Goal: Contribute content: Contribute content

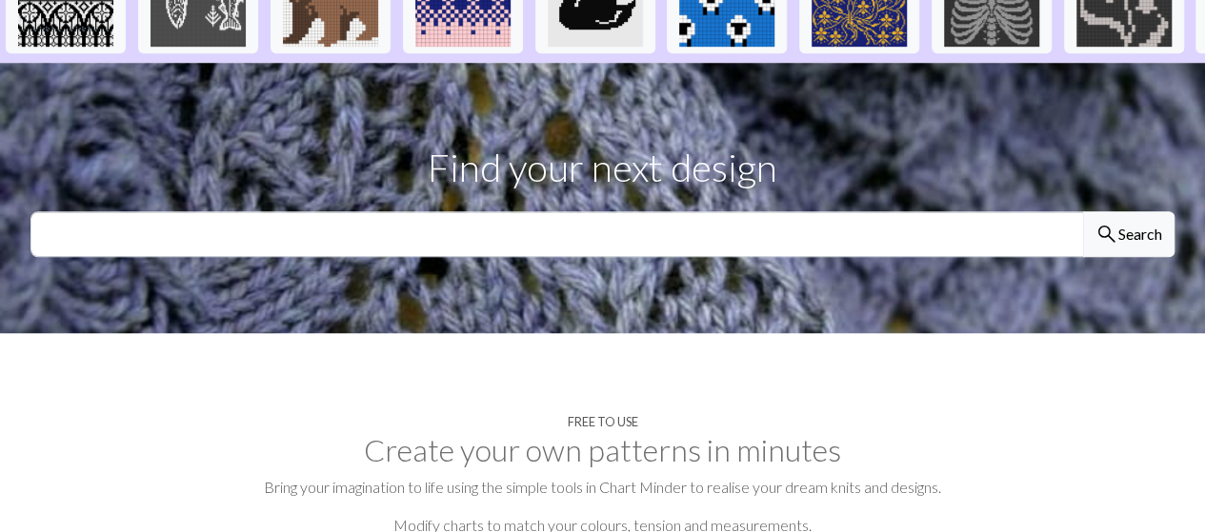
scroll to position [488, 0]
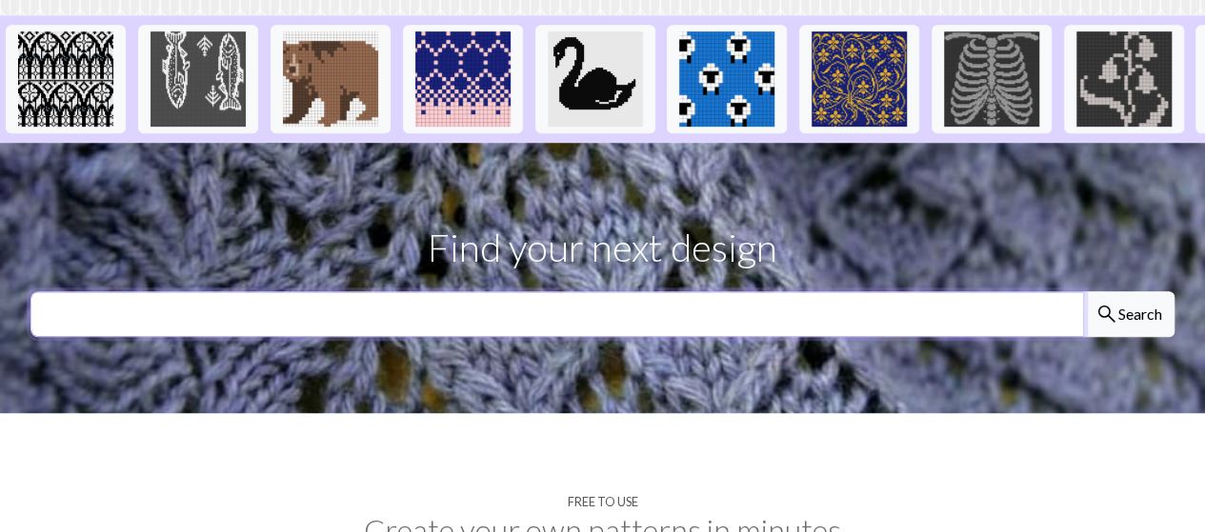
click at [568, 291] on input "text" at bounding box center [556, 314] width 1053 height 46
type input "anchor"
click at [1083, 291] on button "search Search" at bounding box center [1128, 314] width 91 height 46
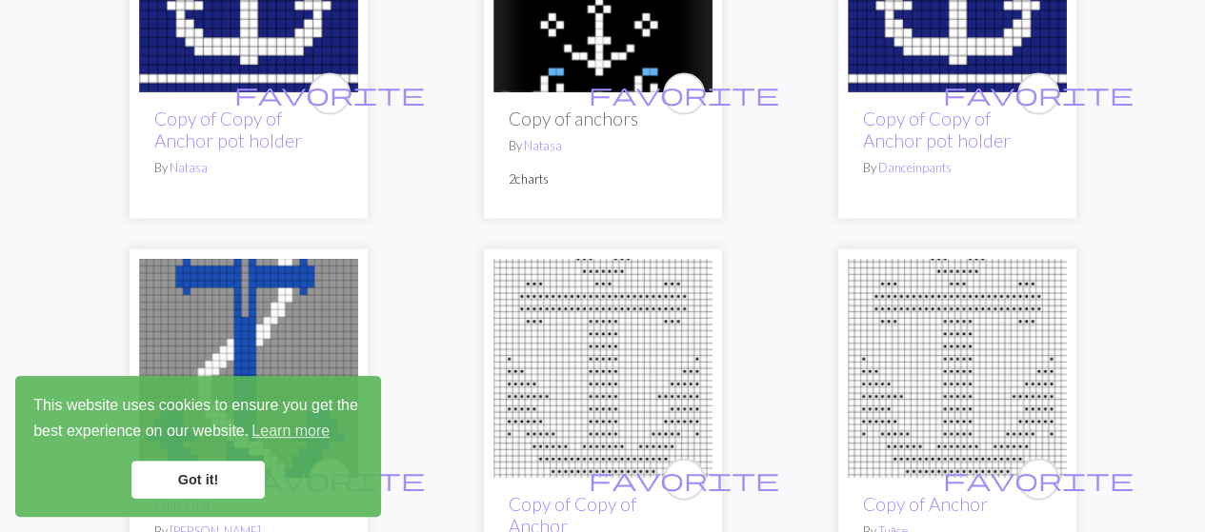
scroll to position [1953, 0]
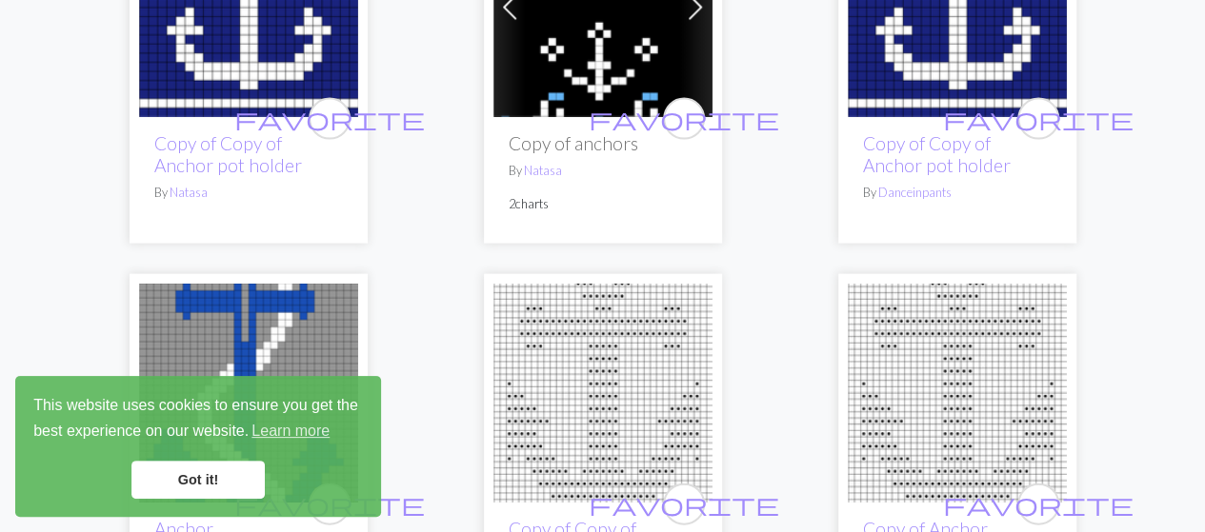
drag, startPoint x: 791, startPoint y: 256, endPoint x: 775, endPoint y: 263, distance: 17.5
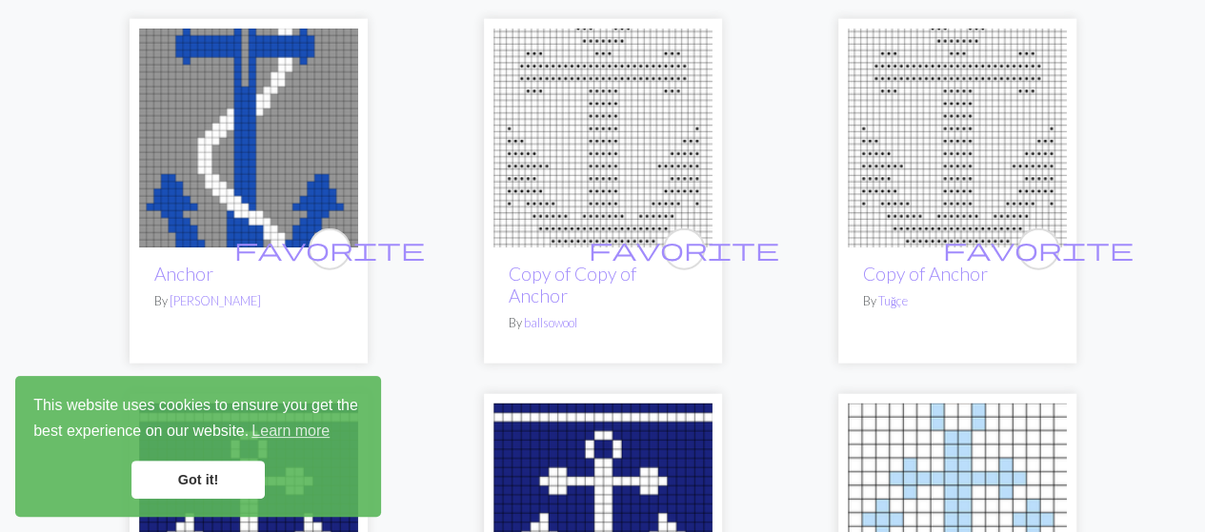
scroll to position [2208, 0]
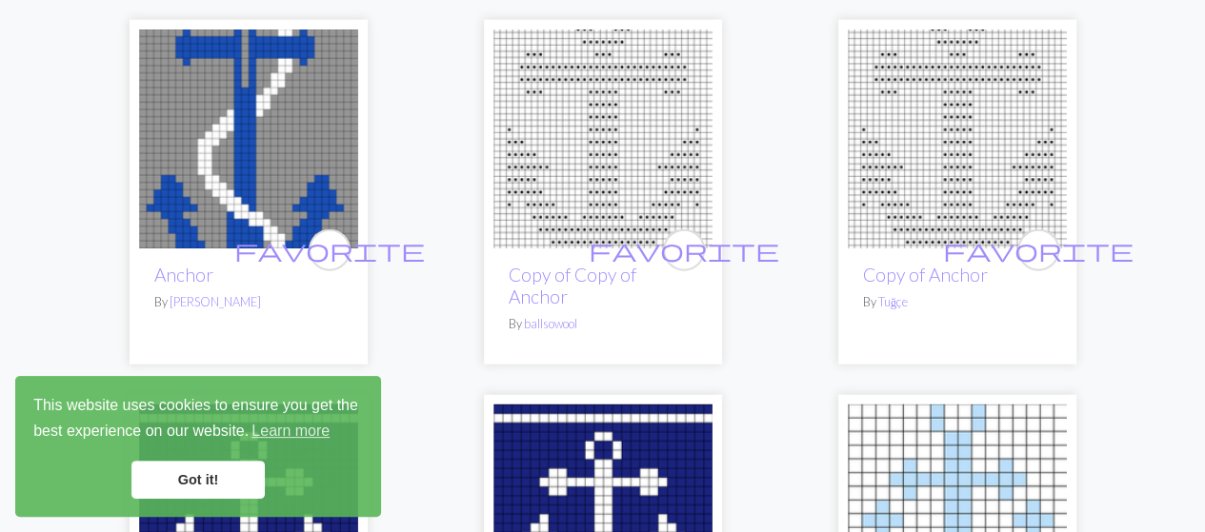
click at [310, 125] on img at bounding box center [248, 139] width 219 height 219
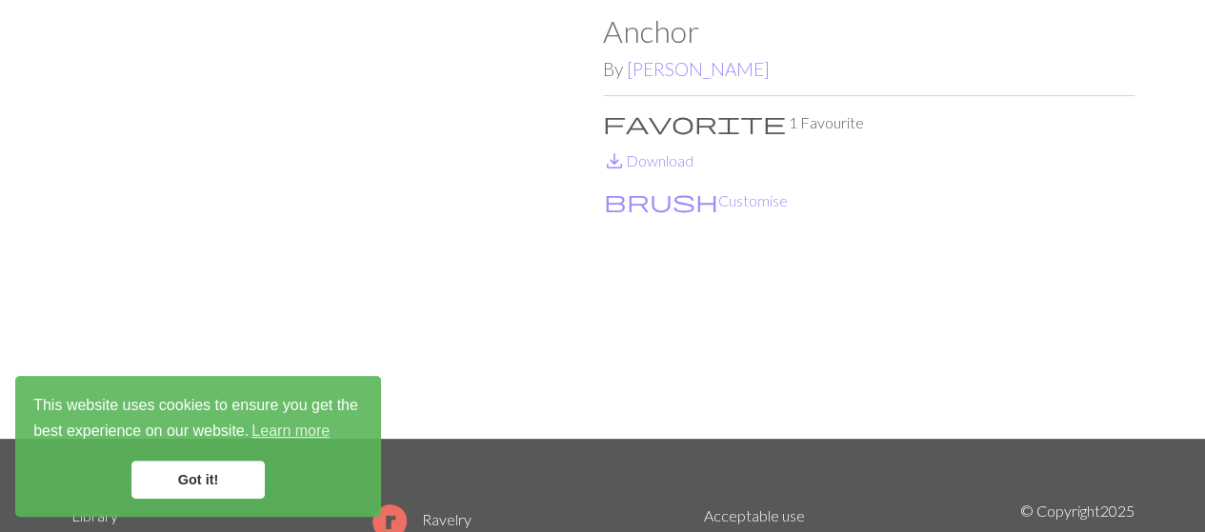
scroll to position [88, 0]
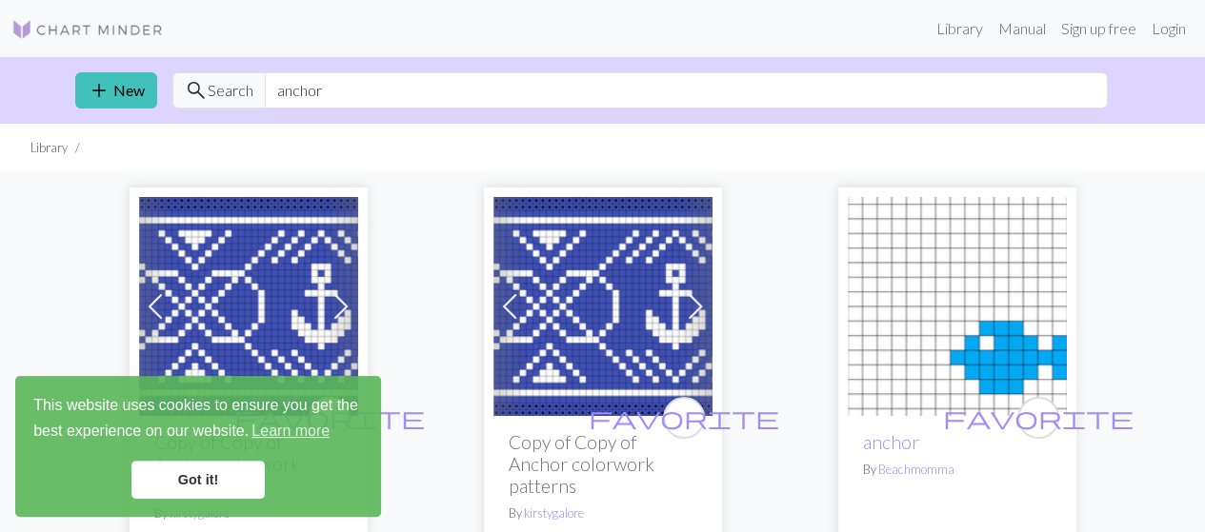
click at [690, 329] on link "Next" at bounding box center [695, 306] width 33 height 219
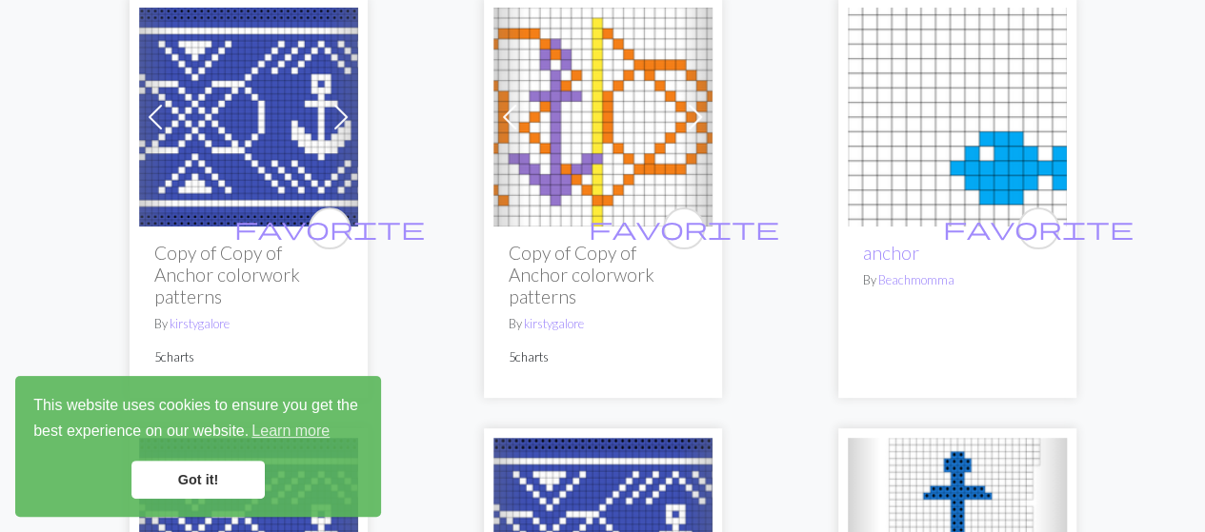
scroll to position [190, 0]
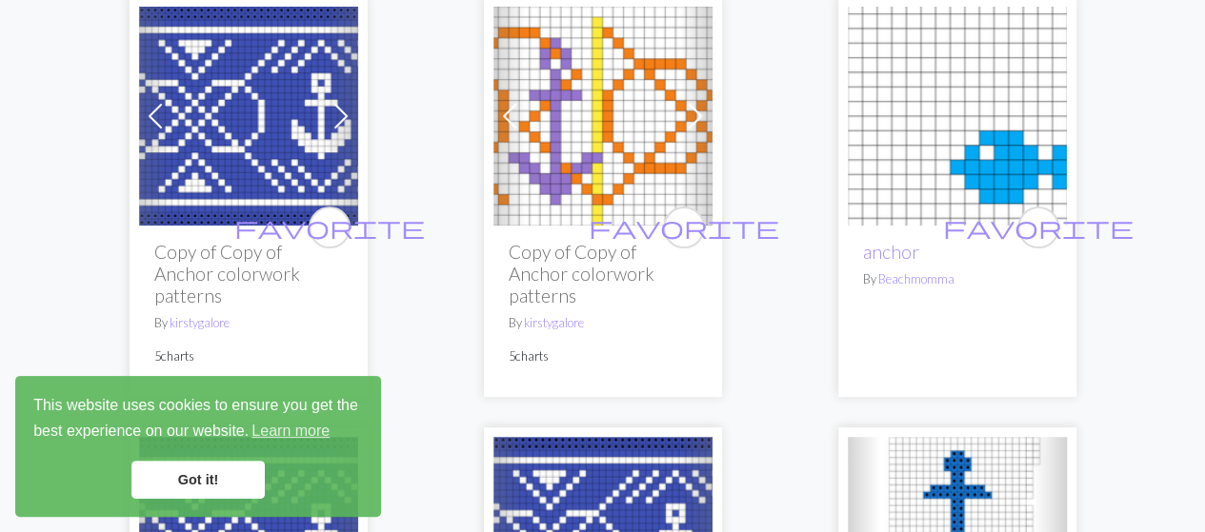
click at [625, 84] on img at bounding box center [602, 116] width 219 height 219
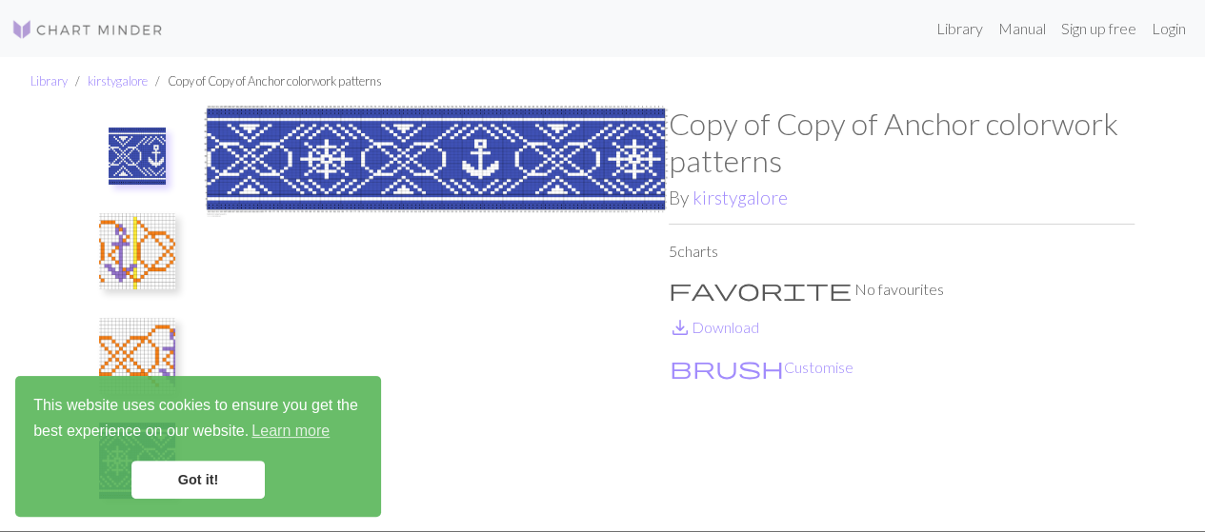
click at [427, 150] on img at bounding box center [436, 319] width 466 height 426
click at [738, 323] on link "save_alt Download" at bounding box center [714, 327] width 90 height 18
click at [160, 265] on img at bounding box center [137, 251] width 76 height 76
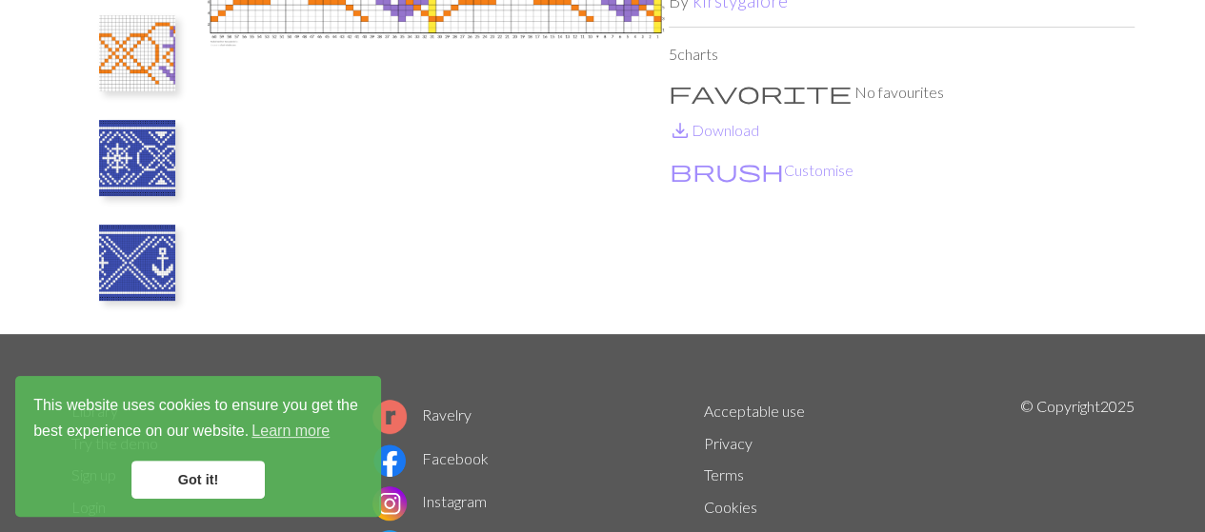
scroll to position [198, 0]
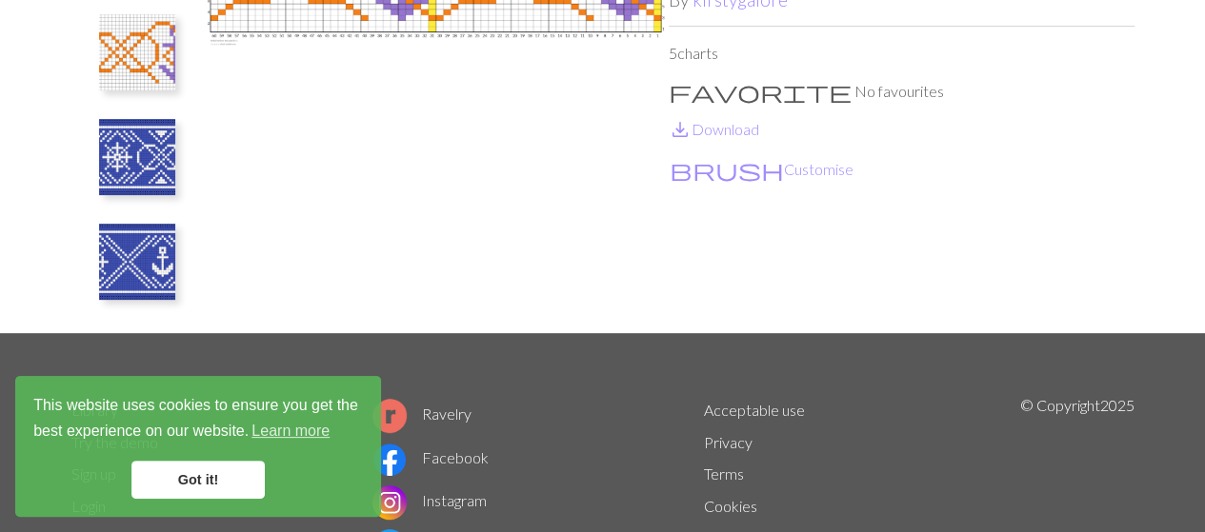
click at [160, 265] on img at bounding box center [137, 262] width 76 height 76
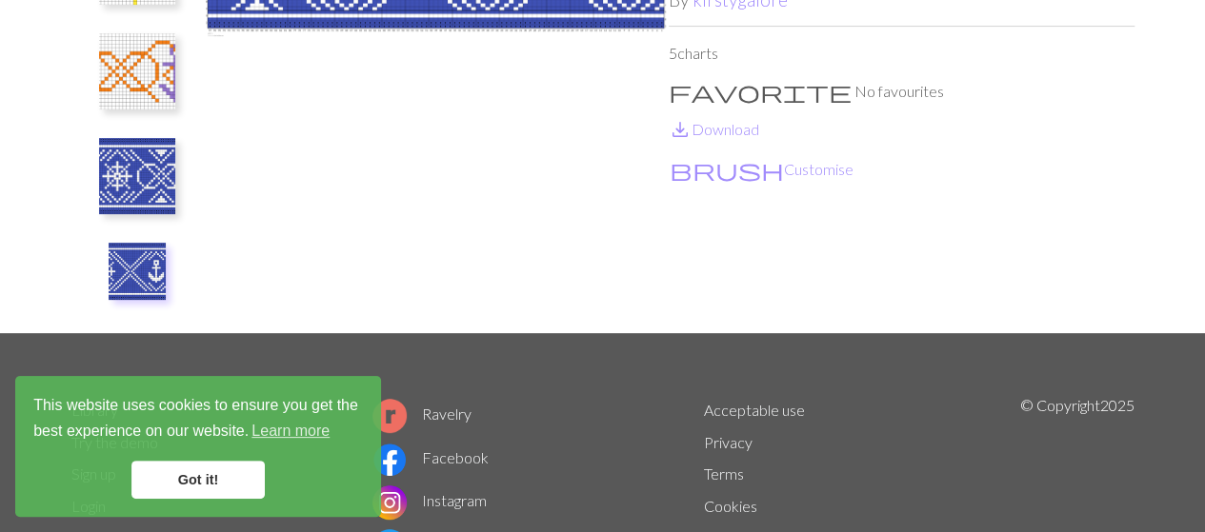
scroll to position [0, 0]
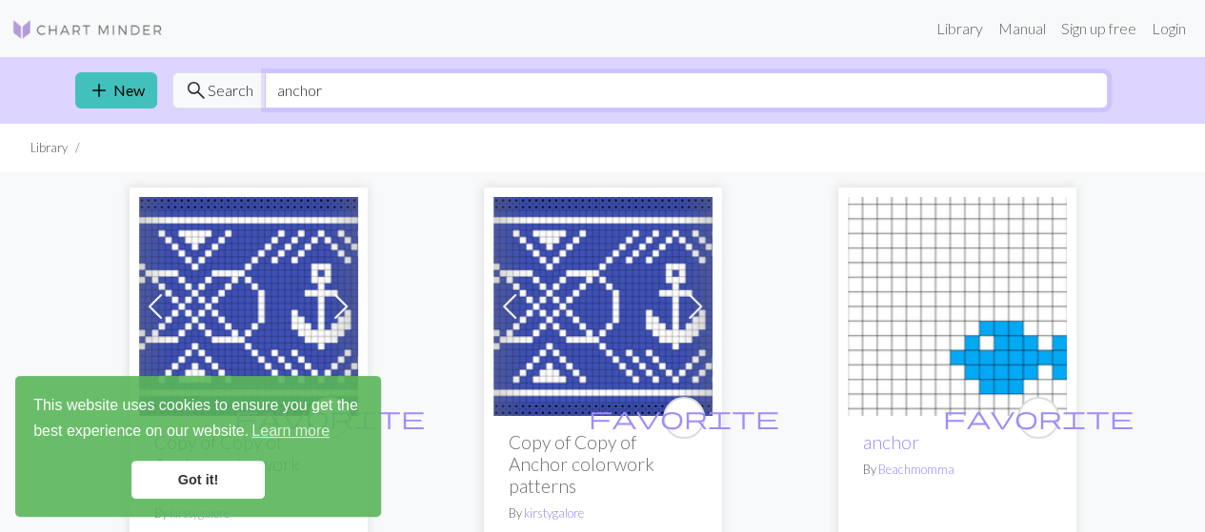
click at [307, 89] on input "anchor" at bounding box center [686, 90] width 843 height 36
type input "sailing"
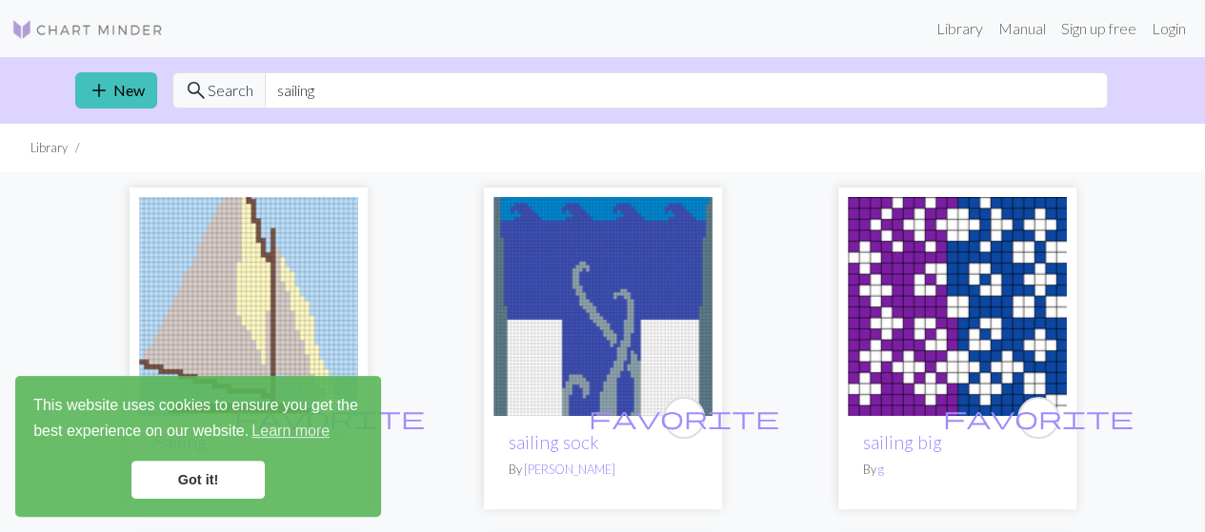
click at [135, 41] on img at bounding box center [87, 29] width 152 height 23
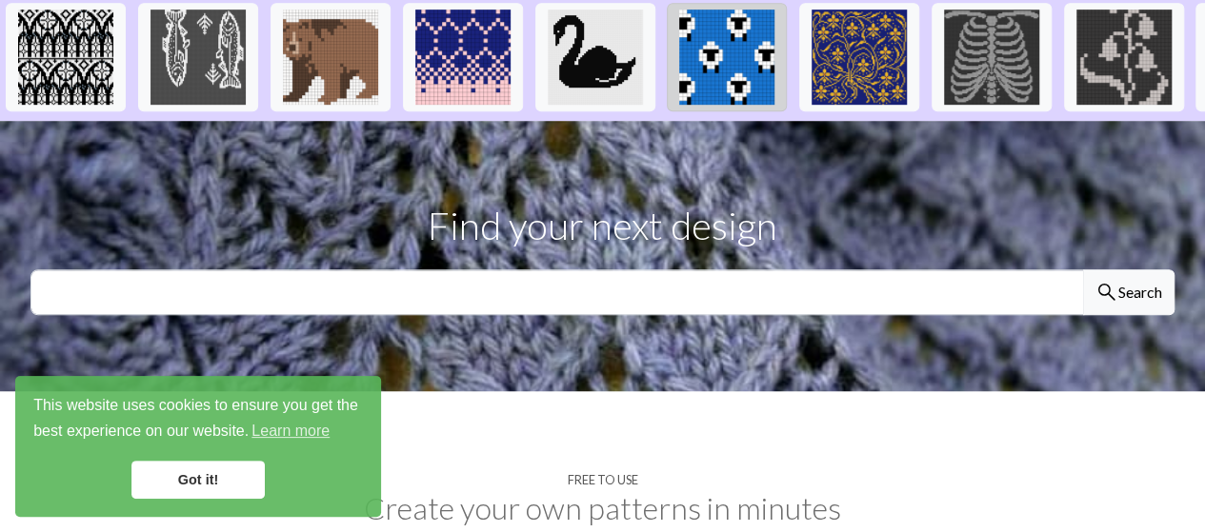
scroll to position [509, 0]
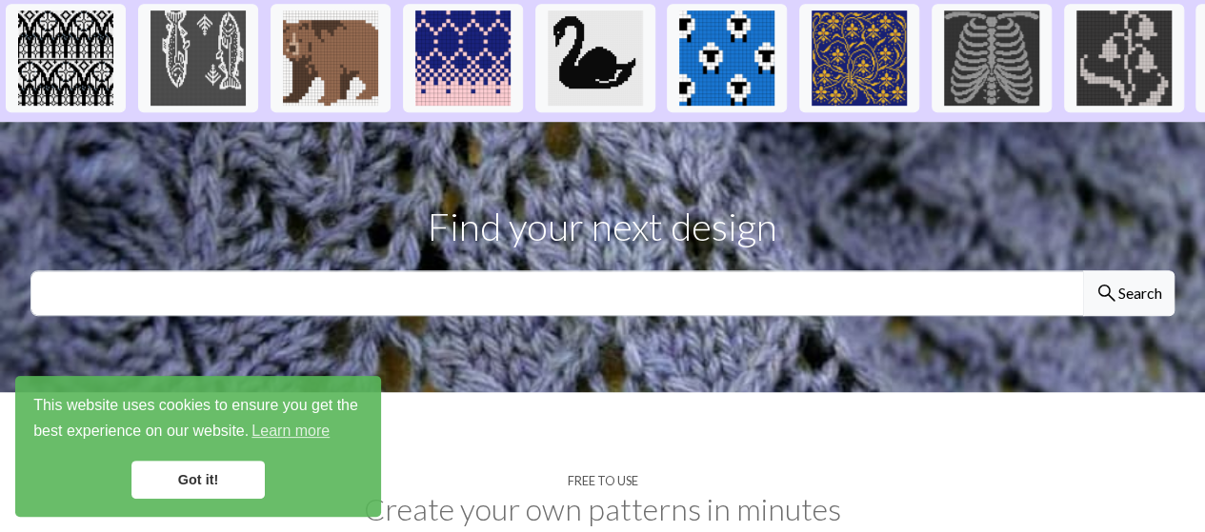
click at [242, 483] on link "Got it!" at bounding box center [197, 480] width 133 height 38
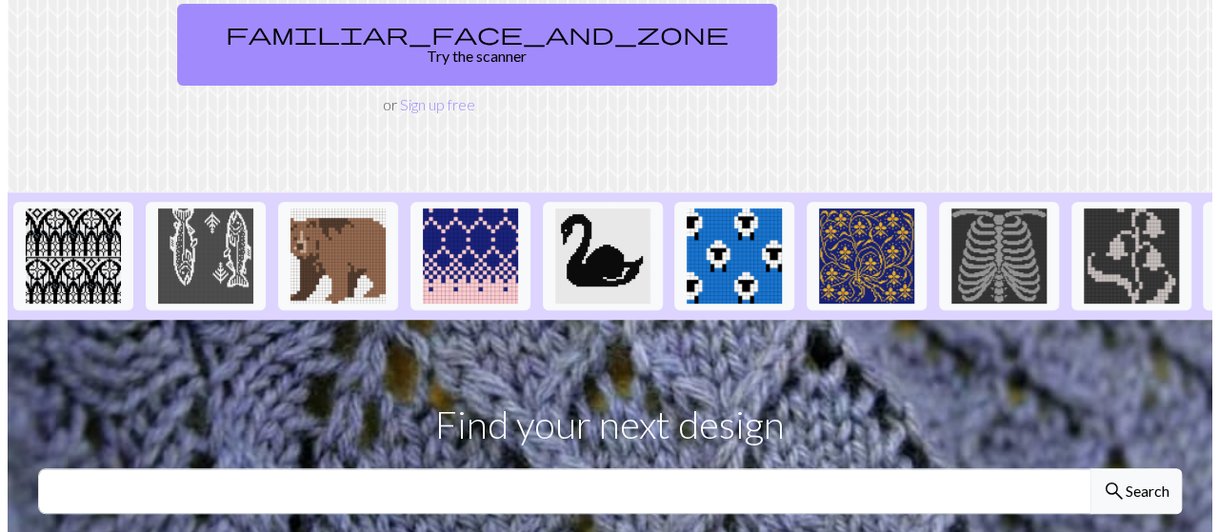
scroll to position [0, 0]
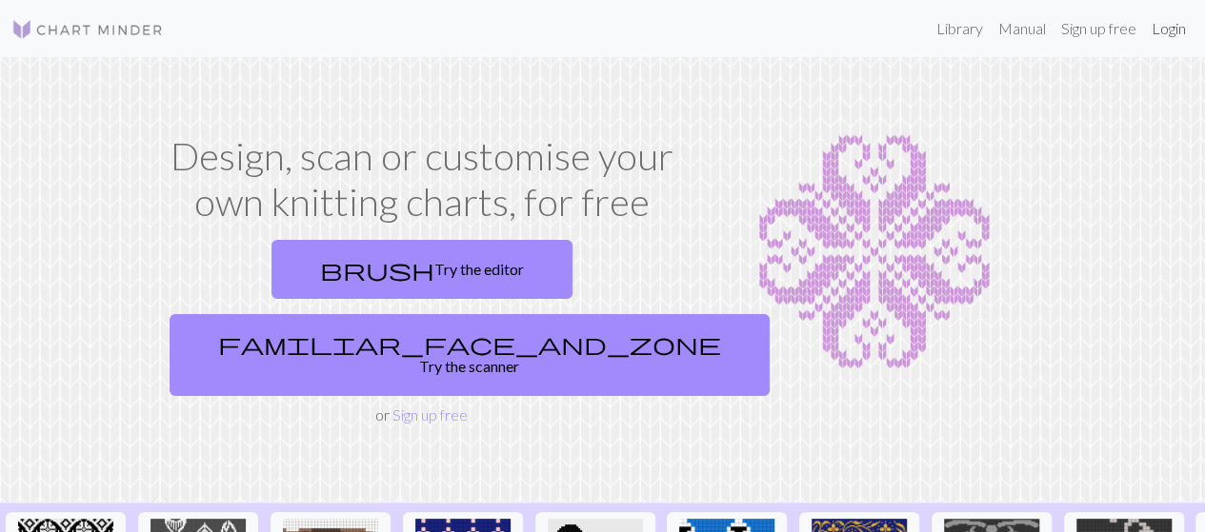
click at [1159, 43] on link "Login" at bounding box center [1169, 29] width 50 height 38
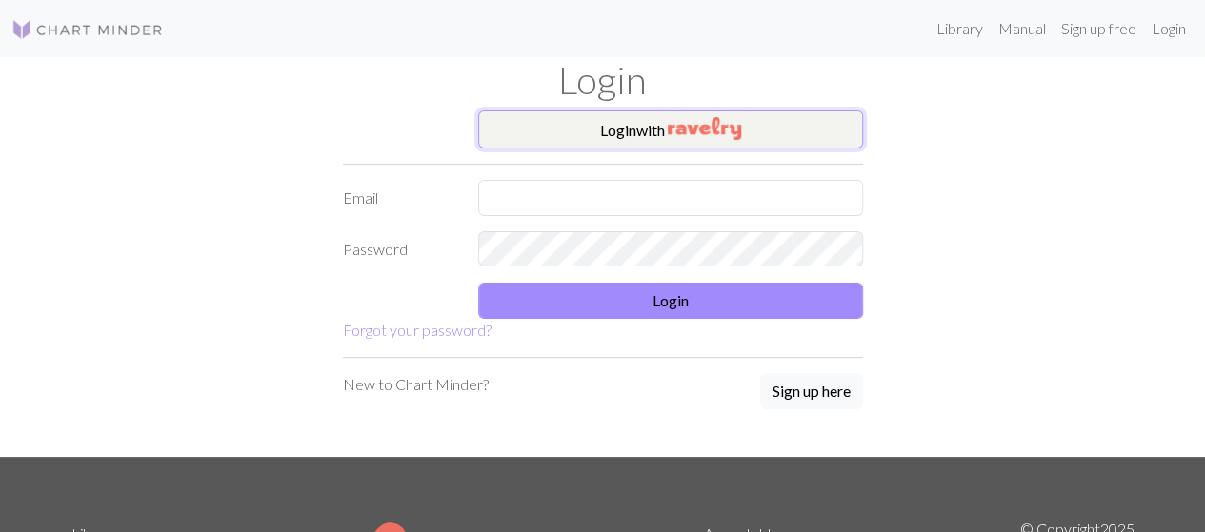
click at [671, 130] on img "button" at bounding box center [704, 128] width 73 height 23
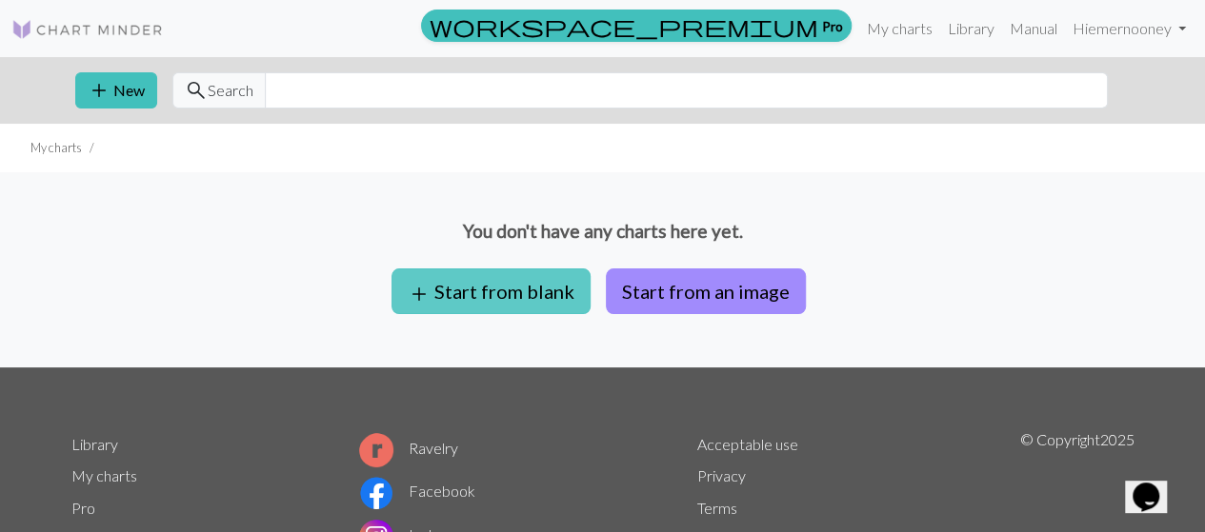
click at [505, 296] on button "add Start from blank" at bounding box center [490, 292] width 199 height 46
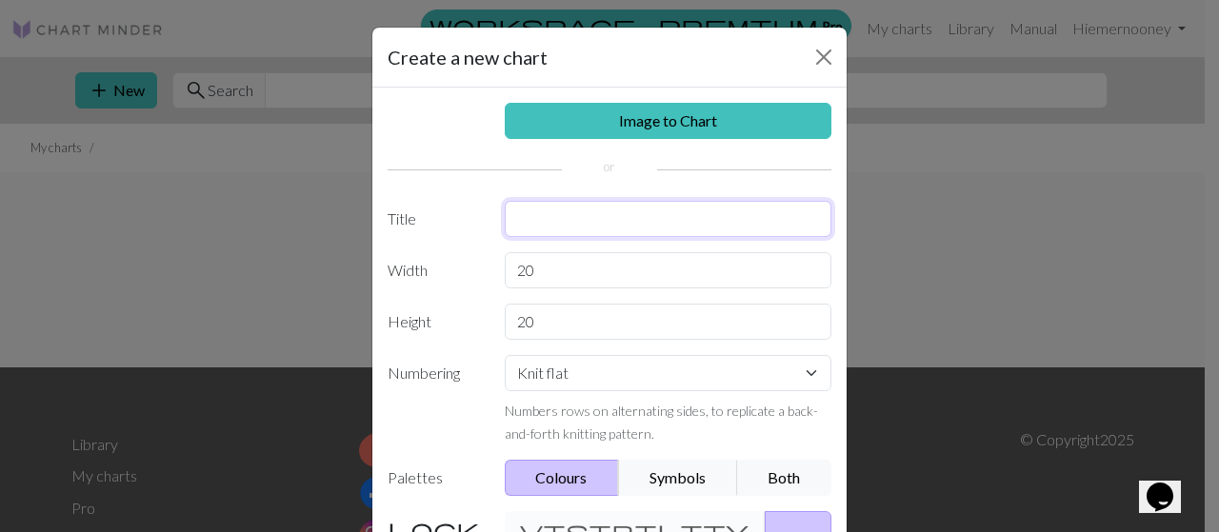
click at [568, 229] on input "text" at bounding box center [669, 219] width 328 height 36
type input "[PERSON_NAME] Hat"
click at [566, 271] on input "20" at bounding box center [669, 270] width 328 height 36
type input "2"
type input "72"
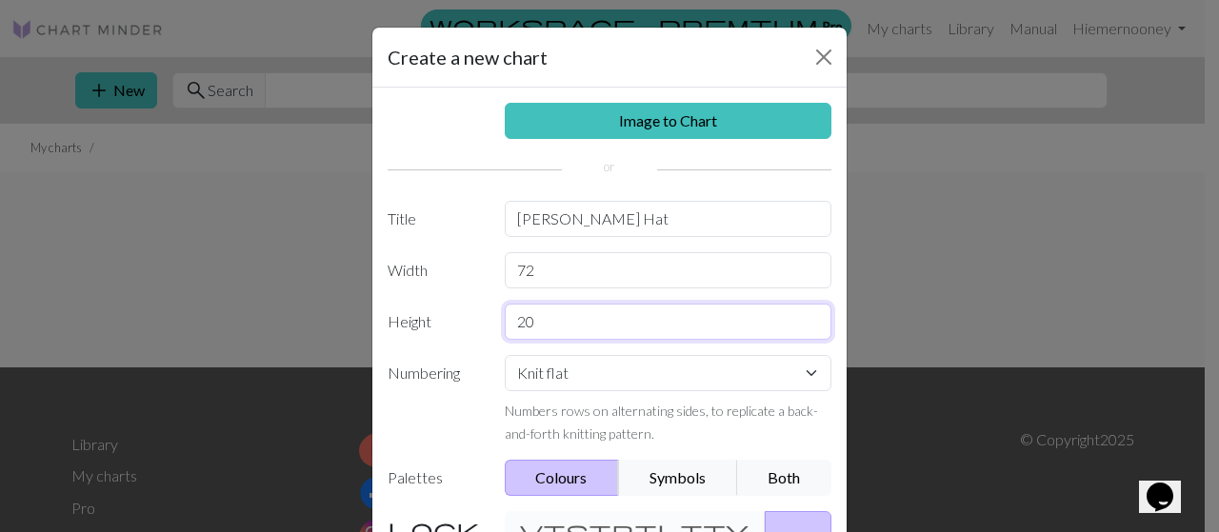
click at [591, 321] on input "20" at bounding box center [669, 322] width 328 height 36
click at [604, 370] on select "Knit flat Knit in the round Lace knitting Cross stitch" at bounding box center [669, 373] width 328 height 36
select select "round"
click at [505, 355] on select "Knit flat Knit in the round Lace knitting Cross stitch" at bounding box center [669, 373] width 328 height 36
click at [589, 318] on input "20" at bounding box center [669, 322] width 328 height 36
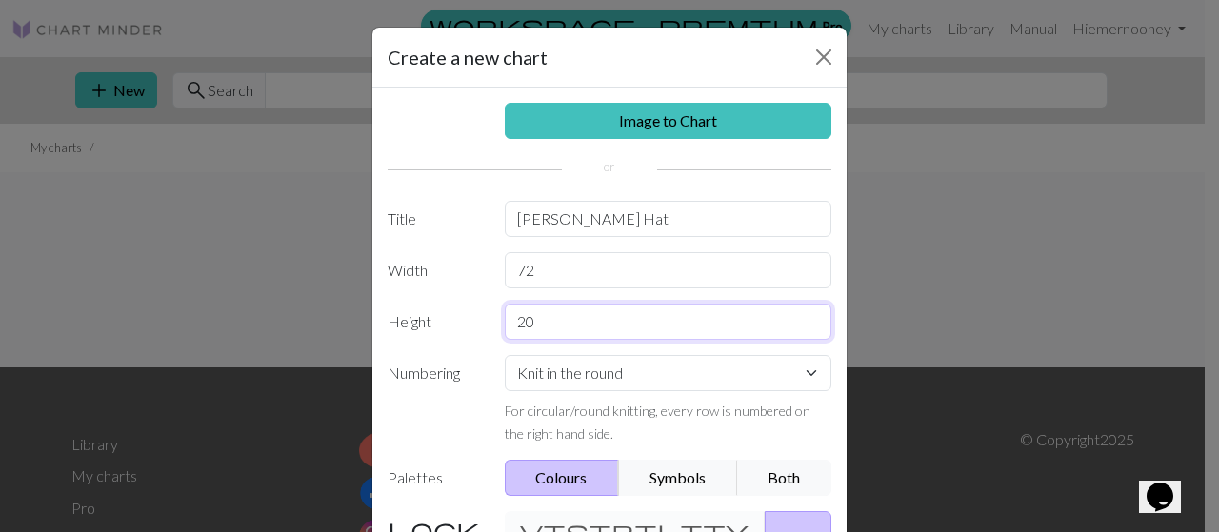
type input "2"
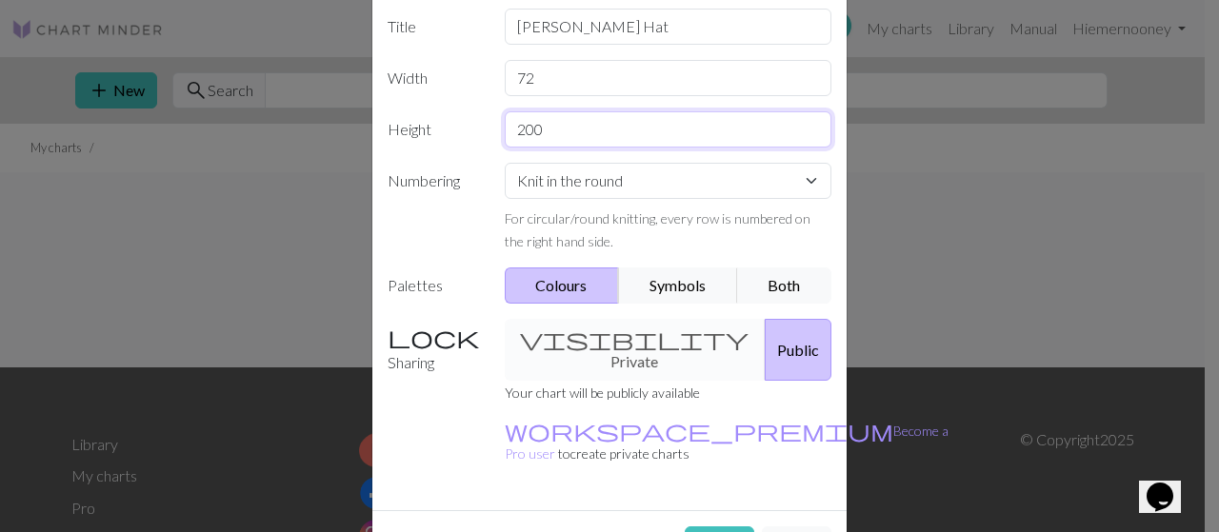
scroll to position [215, 0]
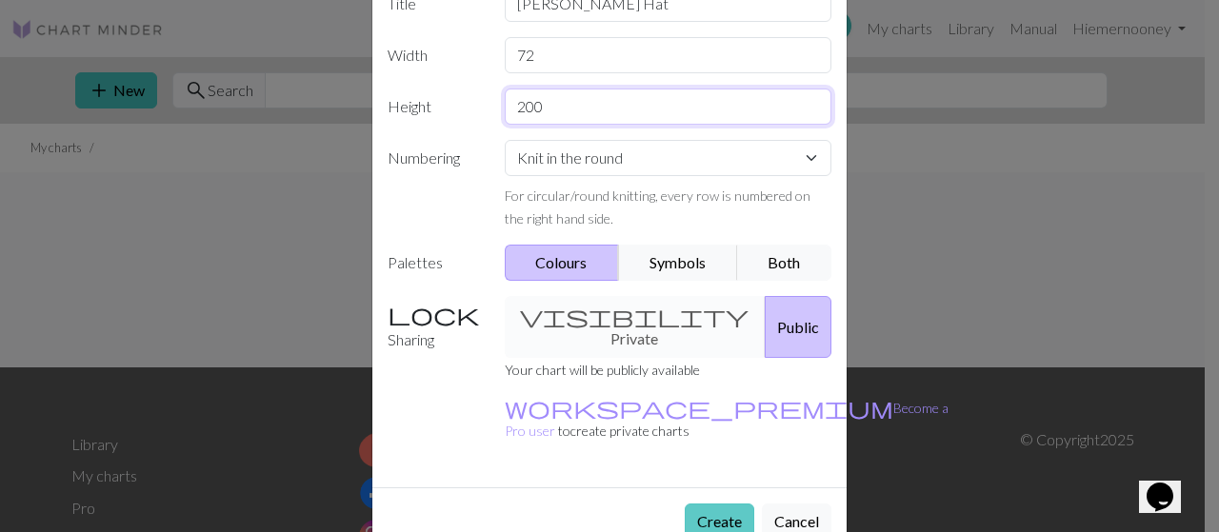
type input "200"
click at [724, 504] on button "Create" at bounding box center [720, 522] width 70 height 36
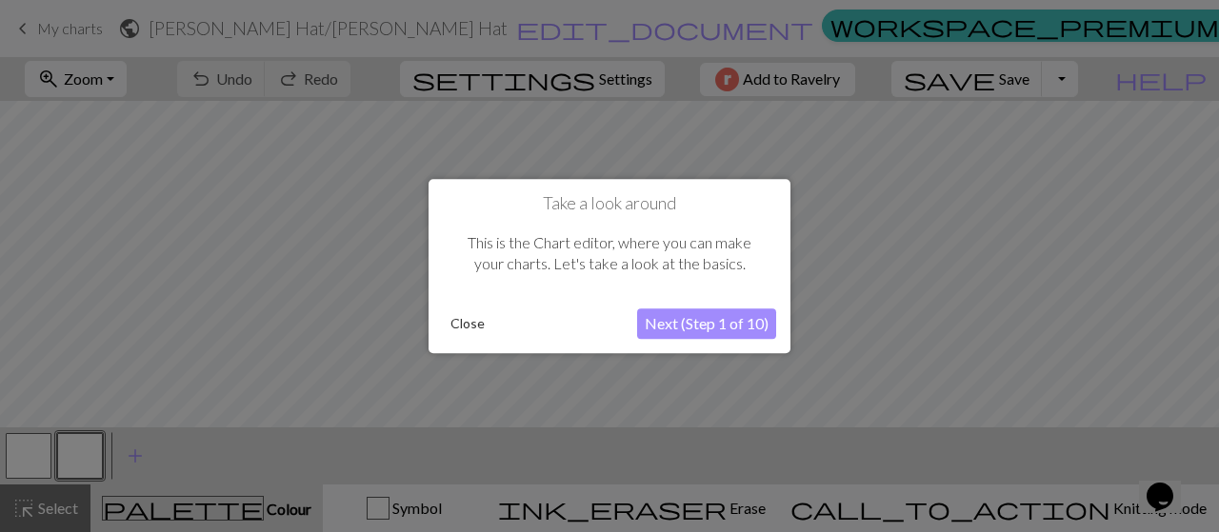
click at [468, 327] on button "Close" at bounding box center [468, 324] width 50 height 29
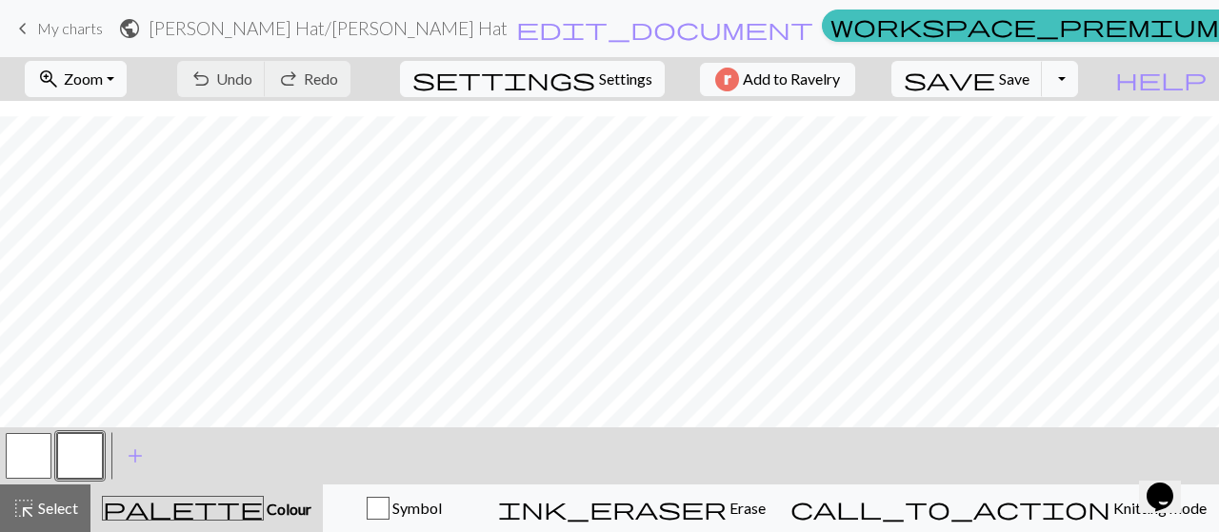
scroll to position [3582, 0]
click at [264, 507] on span "Colour" at bounding box center [288, 509] width 48 height 18
click at [201, 505] on span "palette" at bounding box center [183, 508] width 160 height 27
click at [131, 457] on span "add" at bounding box center [135, 456] width 23 height 27
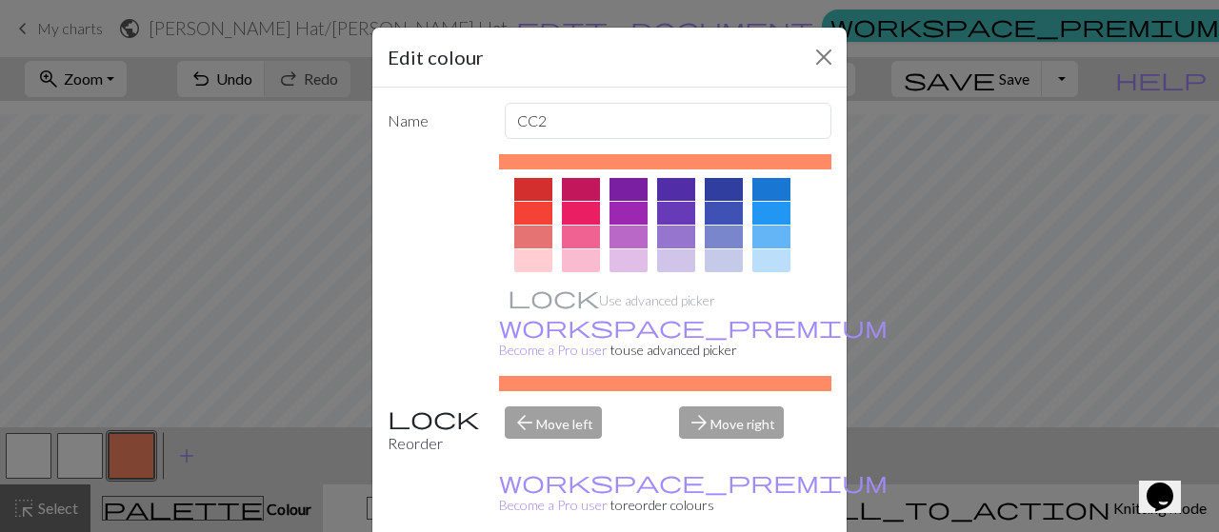
scroll to position [0, 0]
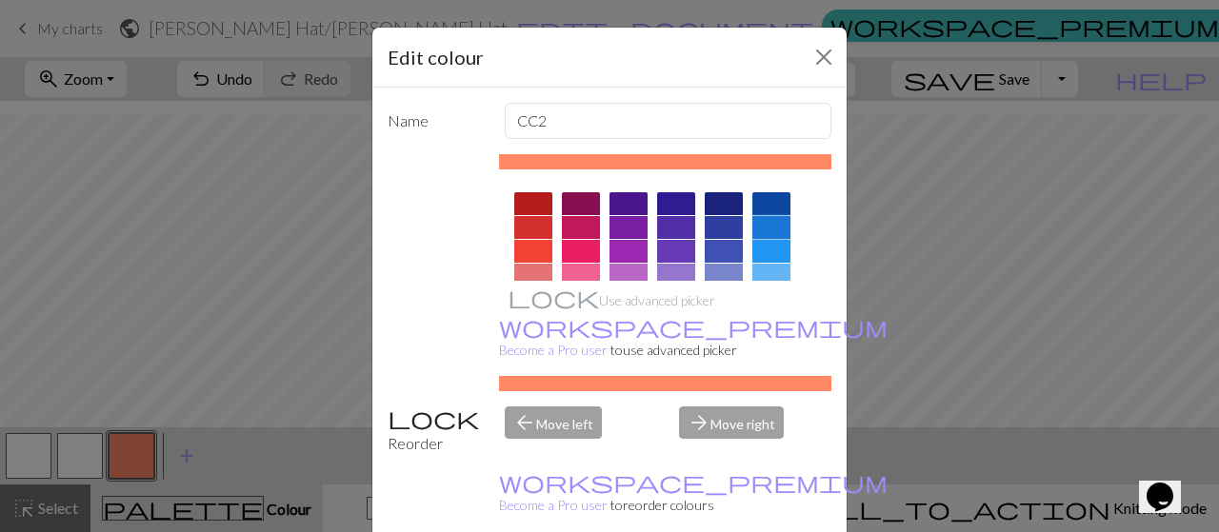
click at [761, 230] on div at bounding box center [771, 227] width 38 height 23
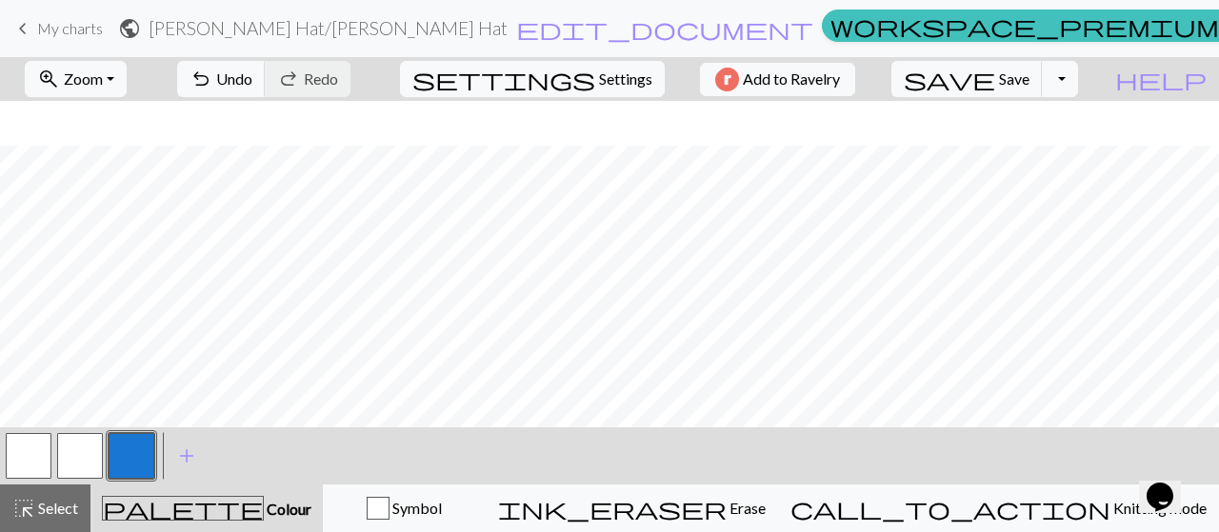
scroll to position [3582, 0]
click at [30, 440] on button "button" at bounding box center [29, 456] width 46 height 46
click at [264, 514] on span "Colour" at bounding box center [288, 509] width 48 height 18
click at [274, 500] on div "palette Colour Colour" at bounding box center [207, 508] width 210 height 25
click at [126, 449] on button "button" at bounding box center [132, 456] width 46 height 46
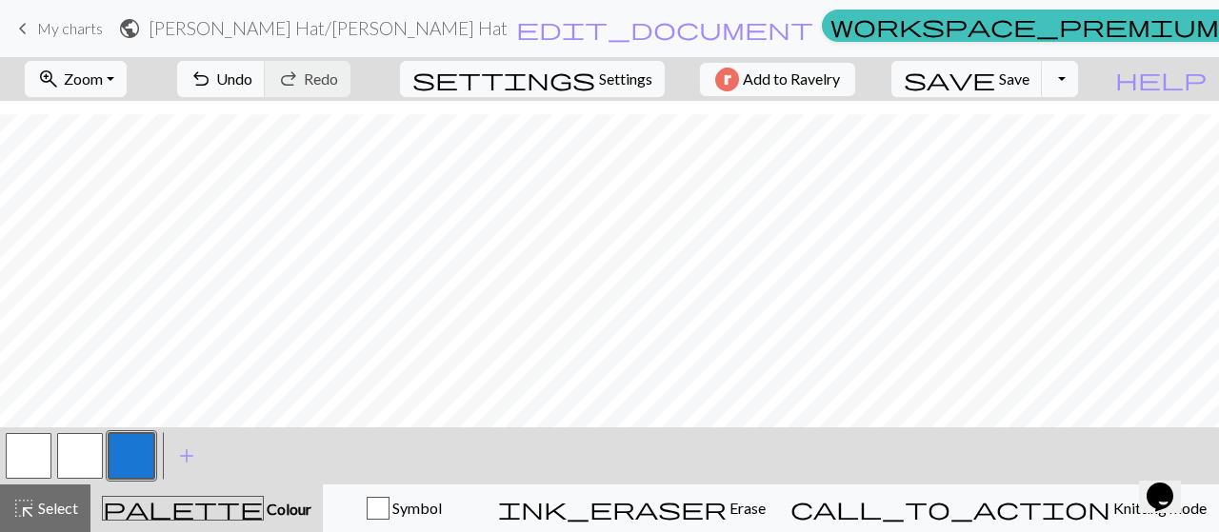
drag, startPoint x: 125, startPoint y: 449, endPoint x: 15, endPoint y: 456, distance: 109.8
click at [15, 456] on div at bounding box center [80, 455] width 154 height 51
drag, startPoint x: 15, startPoint y: 456, endPoint x: 167, endPoint y: 498, distance: 157.1
click at [167, 498] on div "palette Colour Colour" at bounding box center [207, 508] width 210 height 25
click at [608, 68] on span "Settings" at bounding box center [625, 79] width 53 height 23
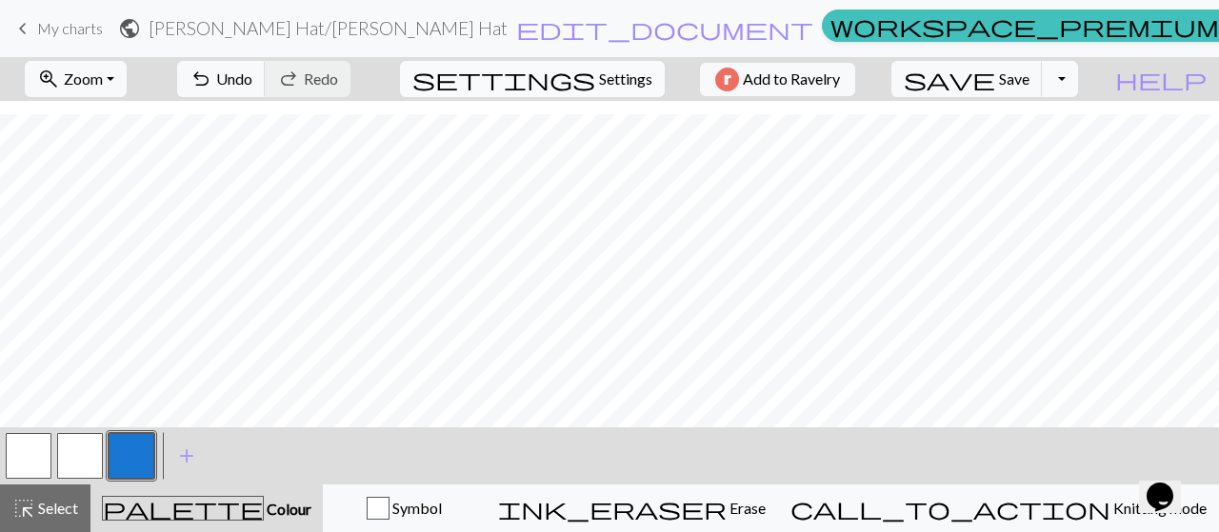
select select "aran"
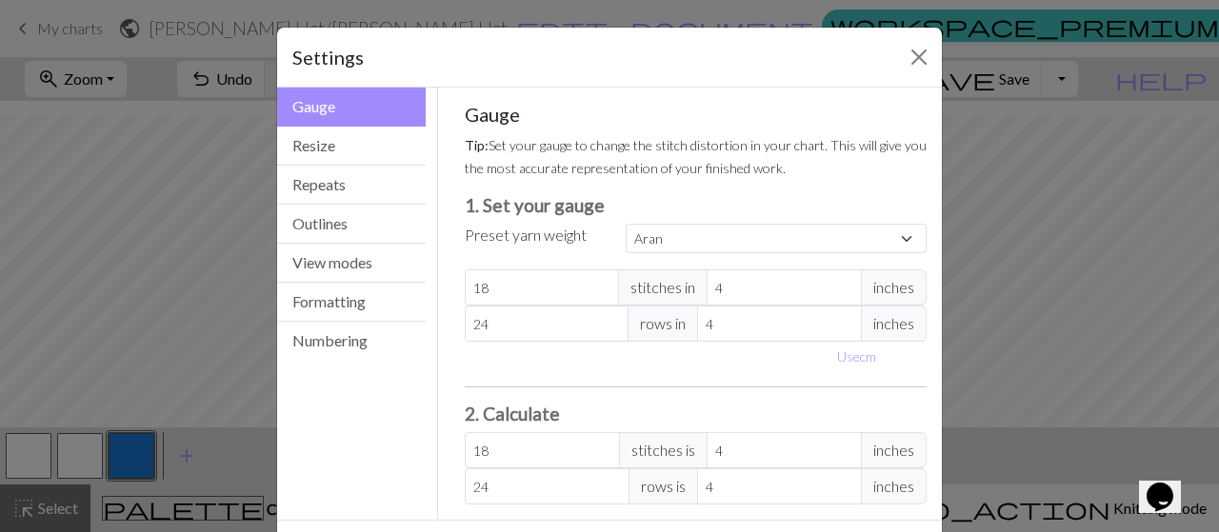
scroll to position [77, 0]
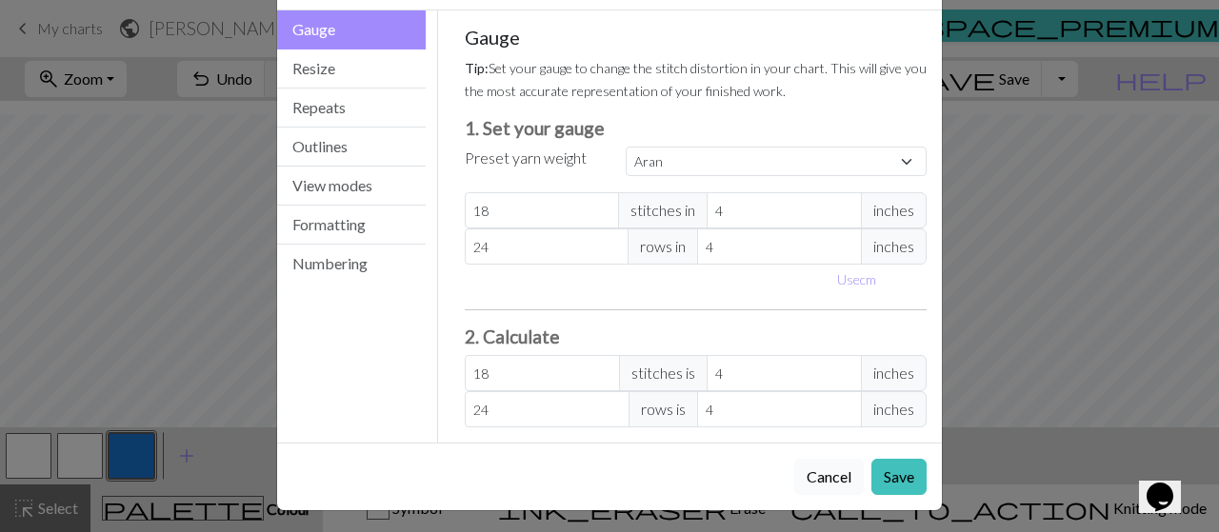
click at [829, 470] on button "Cancel" at bounding box center [829, 477] width 70 height 36
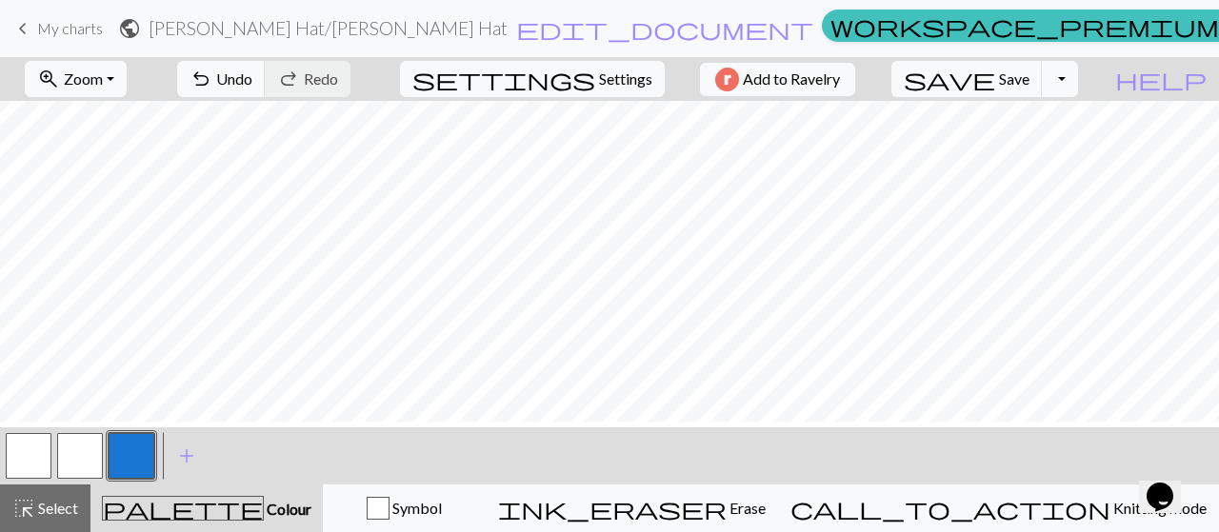
scroll to position [3511, 0]
click at [127, 72] on button "zoom_in Zoom Zoom" at bounding box center [76, 79] width 102 height 36
click at [135, 230] on button "50%" at bounding box center [102, 227] width 150 height 30
click at [33, 463] on button "button" at bounding box center [29, 456] width 46 height 46
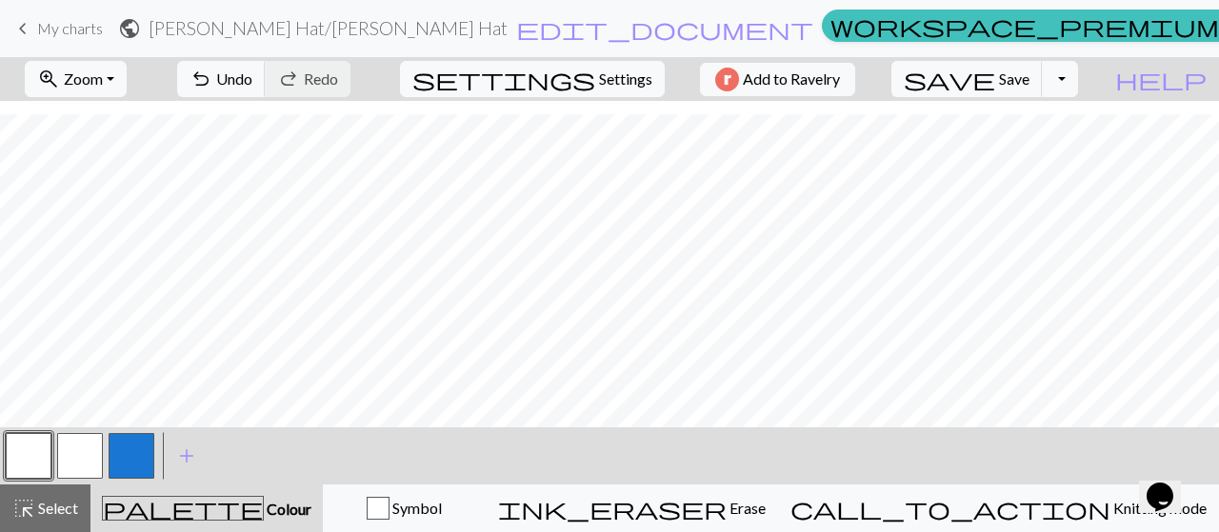
click at [264, 502] on span "Colour" at bounding box center [288, 509] width 48 height 18
click at [129, 468] on button "button" at bounding box center [132, 456] width 46 height 46
click at [48, 465] on button "button" at bounding box center [29, 456] width 46 height 46
click at [100, 455] on button "button" at bounding box center [80, 456] width 46 height 46
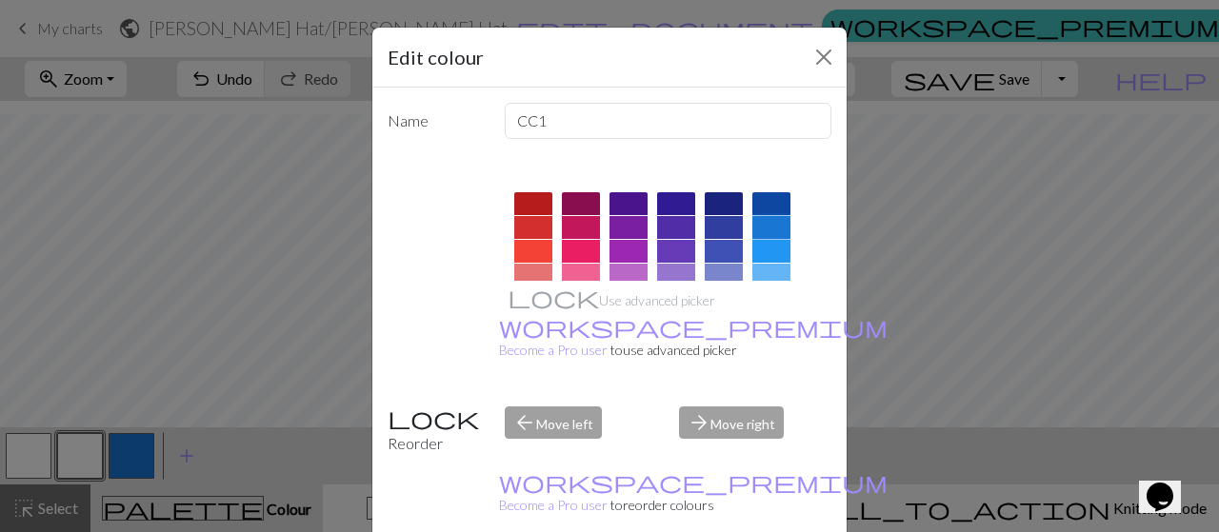
click at [770, 223] on div at bounding box center [771, 227] width 38 height 23
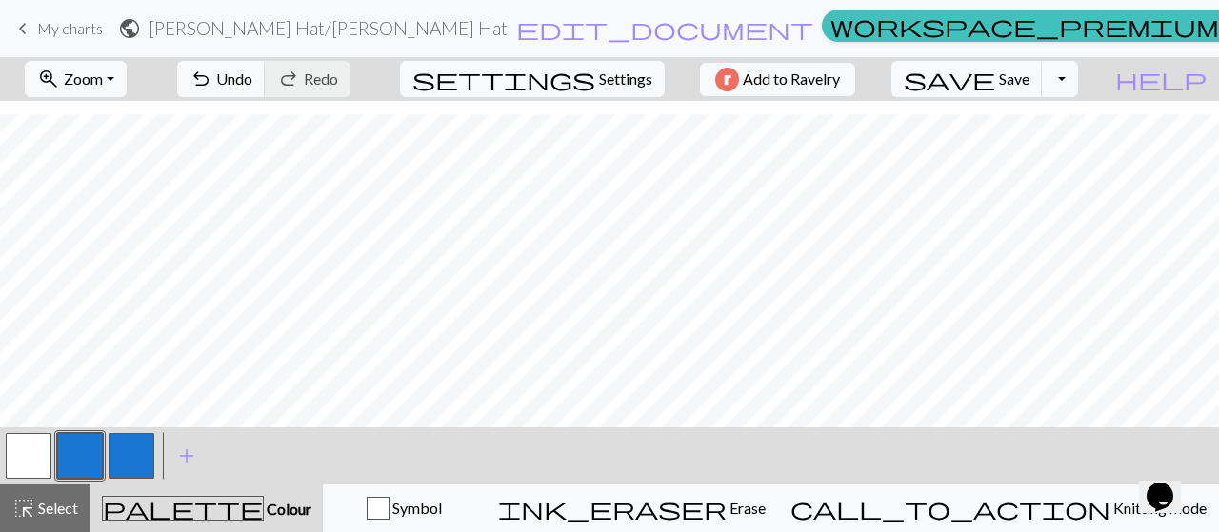
click at [123, 443] on button "button" at bounding box center [132, 456] width 46 height 46
click at [38, 449] on button "button" at bounding box center [29, 456] width 46 height 46
click at [264, 515] on span "Colour" at bounding box center [288, 509] width 48 height 18
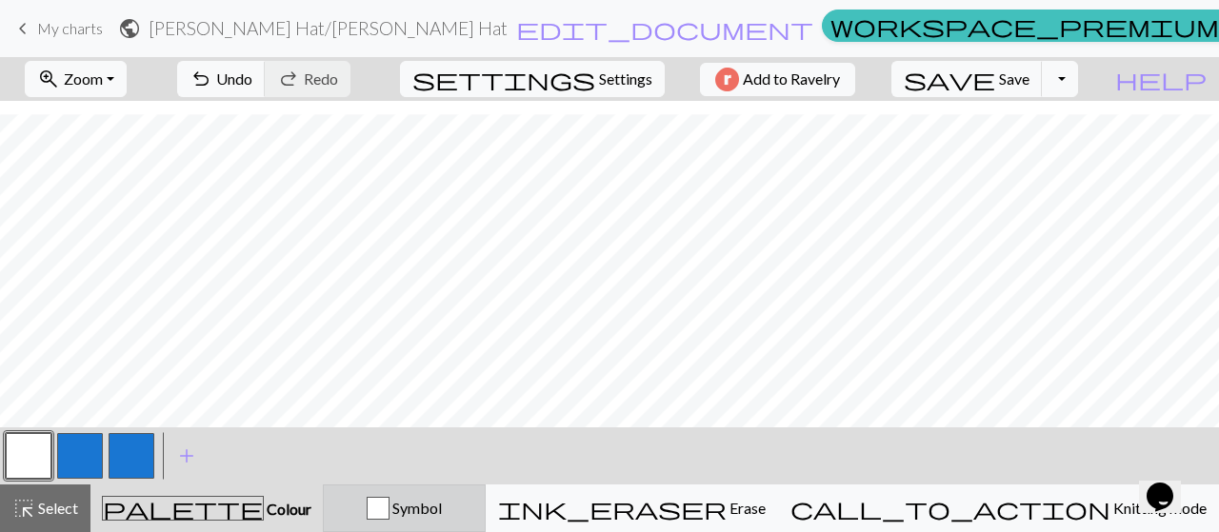
click at [473, 517] on div "Symbol" at bounding box center [404, 508] width 138 height 23
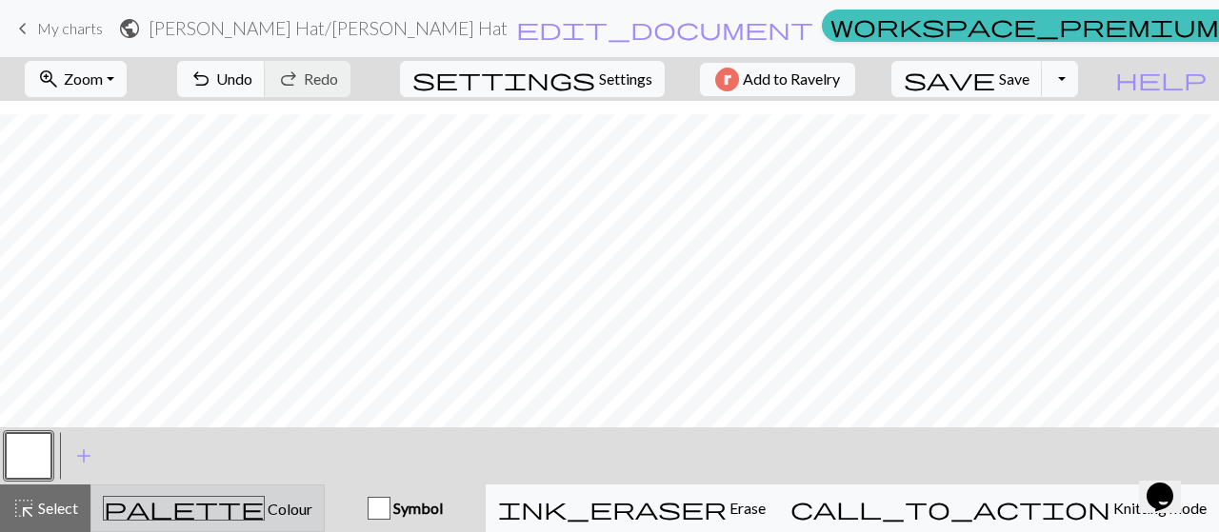
click at [312, 520] on div "palette Colour Colour" at bounding box center [208, 508] width 210 height 25
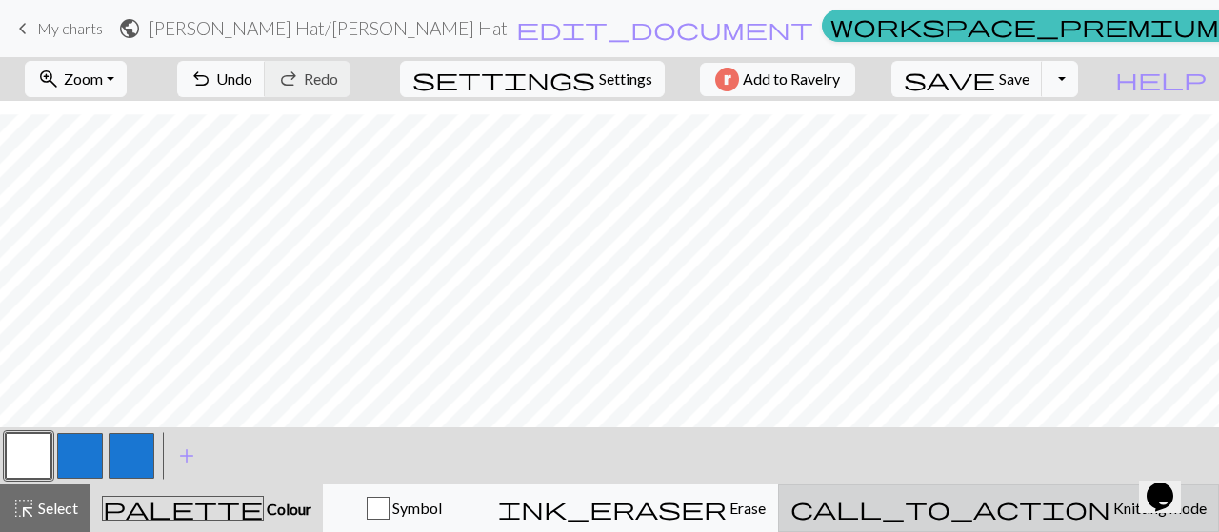
click at [1025, 525] on button "call_to_action Knitting mode Knitting mode" at bounding box center [998, 509] width 441 height 48
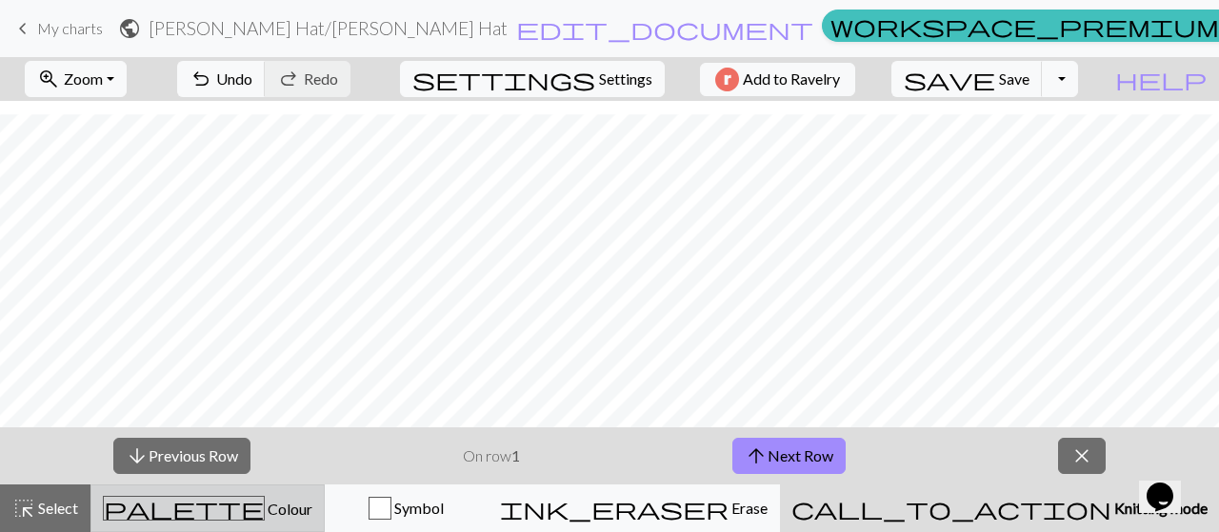
click at [312, 507] on div "palette Colour Colour" at bounding box center [208, 508] width 210 height 25
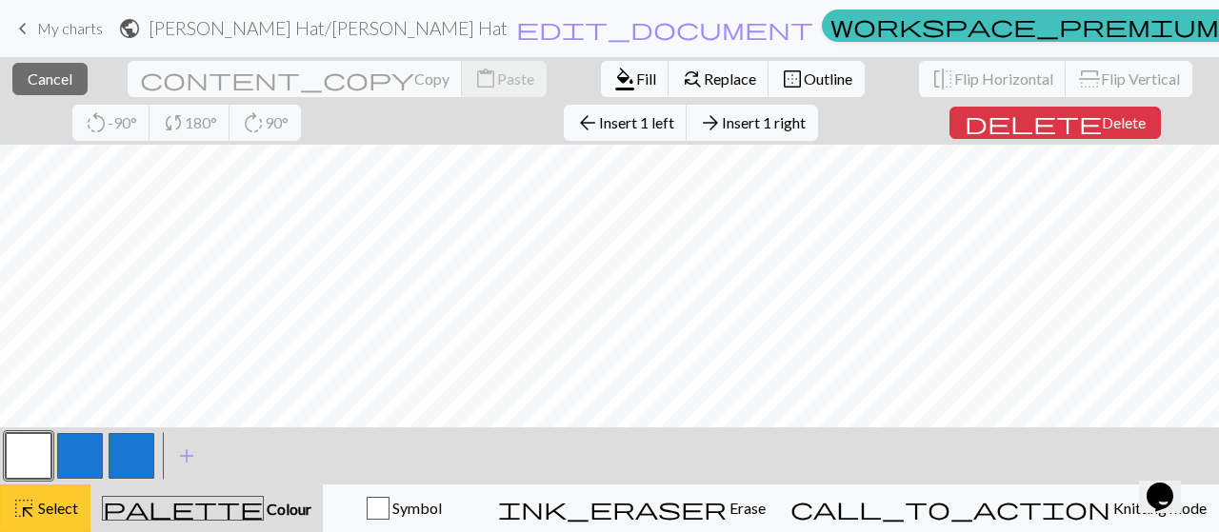
click at [21, 523] on button "highlight_alt Select Select" at bounding box center [45, 509] width 90 height 48
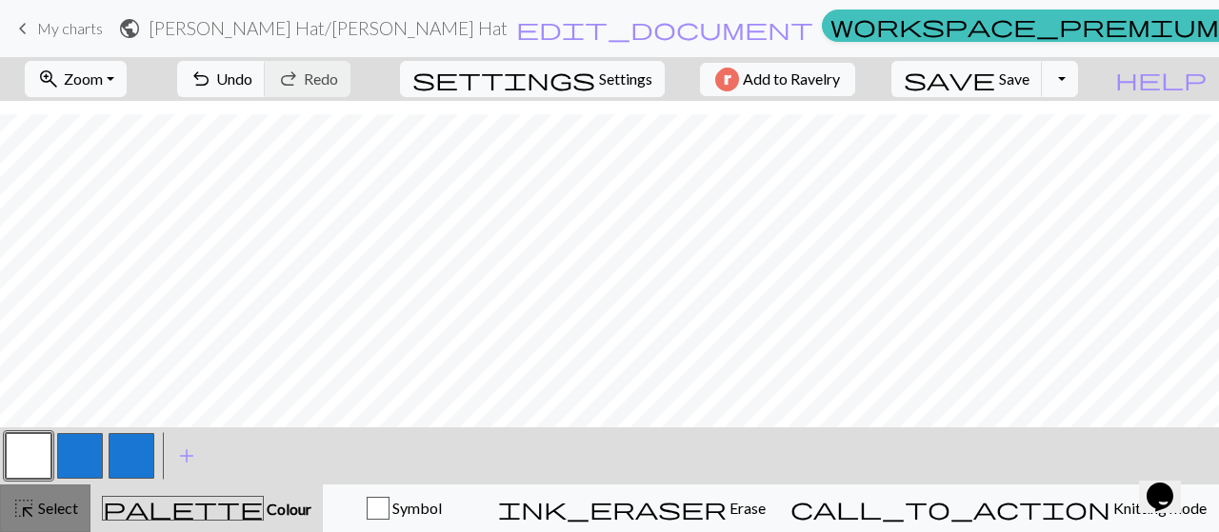
click at [59, 494] on button "highlight_alt Select Select" at bounding box center [45, 509] width 90 height 48
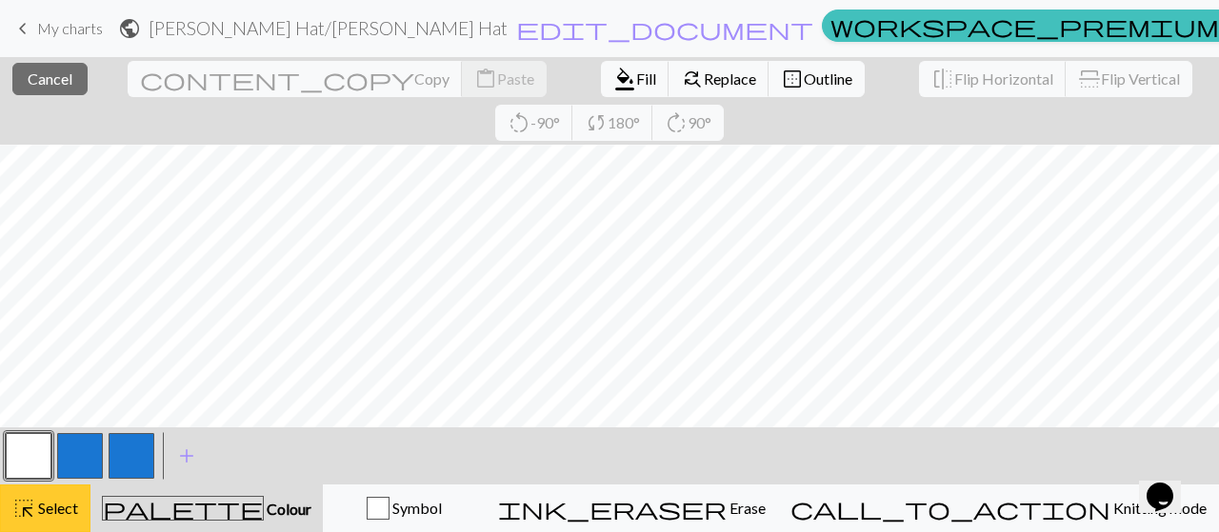
click at [66, 511] on span "Select" at bounding box center [56, 508] width 43 height 18
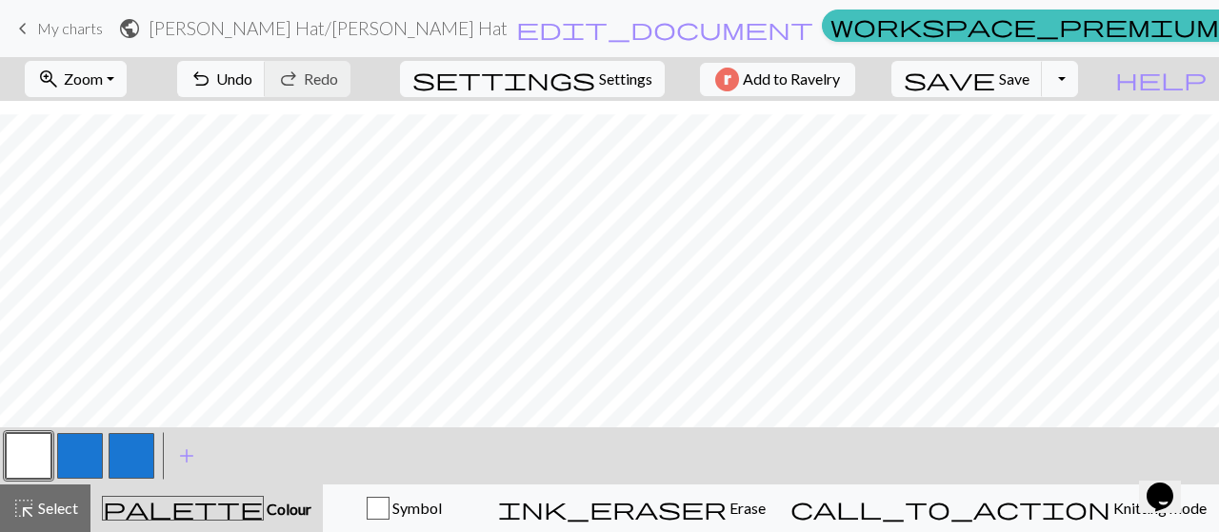
click at [81, 448] on button "button" at bounding box center [80, 456] width 46 height 46
click at [136, 468] on button "button" at bounding box center [132, 456] width 46 height 46
click at [264, 504] on span "Colour" at bounding box center [288, 509] width 48 height 18
click at [120, 470] on button "button" at bounding box center [132, 456] width 46 height 46
click at [120, 470] on div "Edit colour Name CC2 Use advanced picker workspace_premium Become a Pro user to…" at bounding box center [609, 266] width 1219 height 532
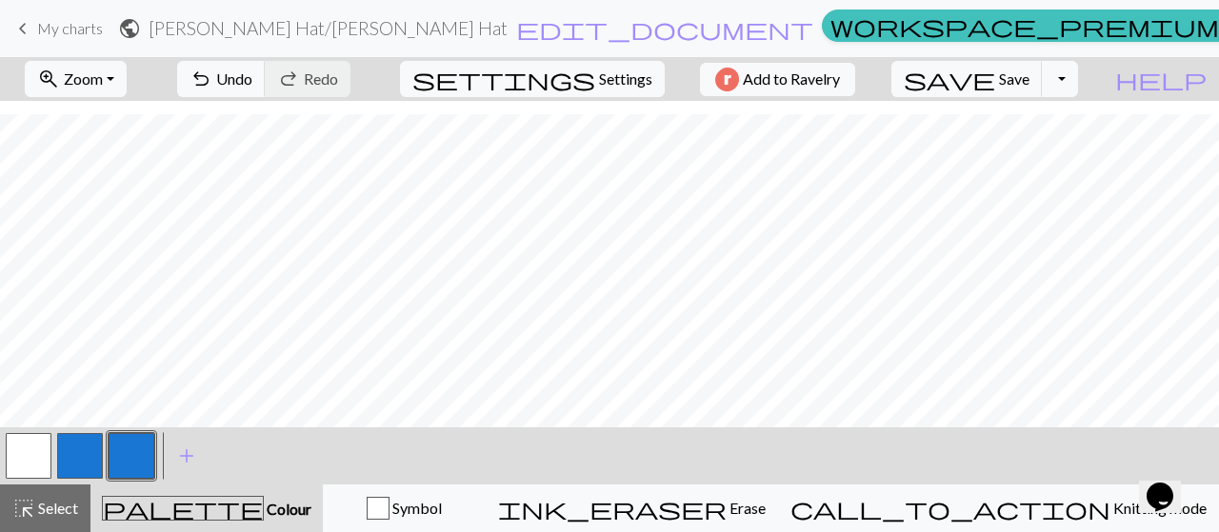
click at [264, 511] on span "Colour" at bounding box center [288, 509] width 48 height 18
click at [69, 458] on button "button" at bounding box center [80, 456] width 46 height 46
click at [139, 453] on button "button" at bounding box center [132, 456] width 46 height 46
click at [264, 506] on span "Colour" at bounding box center [288, 509] width 48 height 18
click at [76, 441] on button "button" at bounding box center [80, 456] width 46 height 46
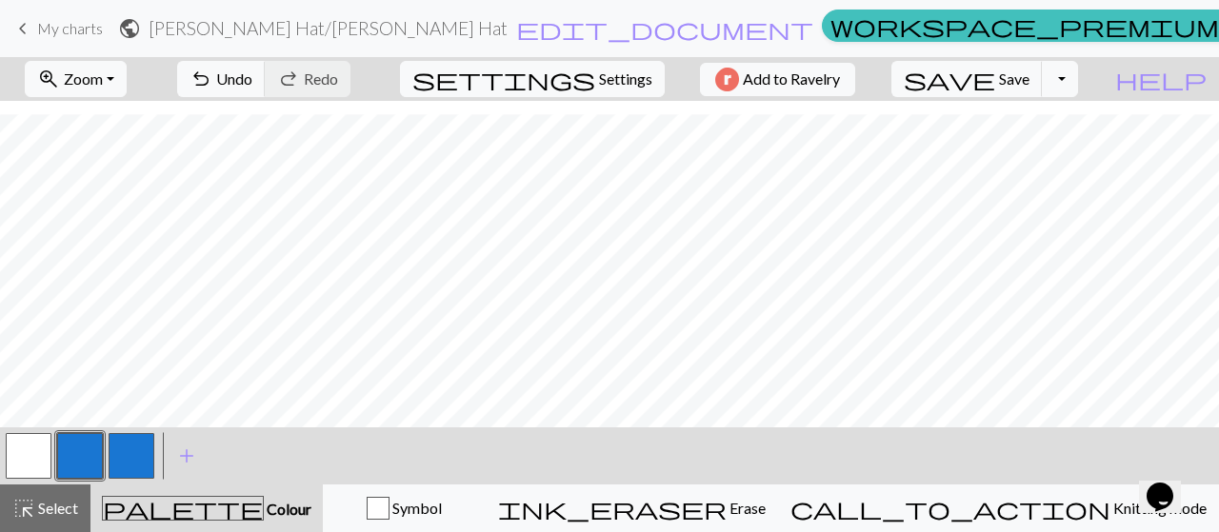
click at [264, 507] on span "Colour" at bounding box center [288, 509] width 48 height 18
click at [442, 503] on span "Symbol" at bounding box center [416, 508] width 52 height 18
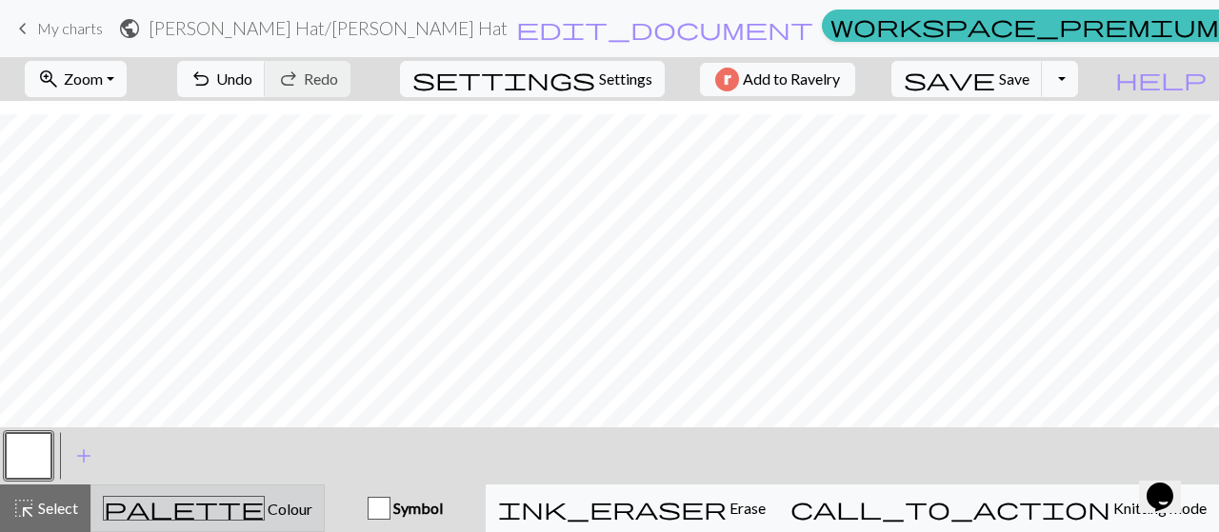
click at [312, 504] on div "palette Colour Colour" at bounding box center [208, 508] width 210 height 25
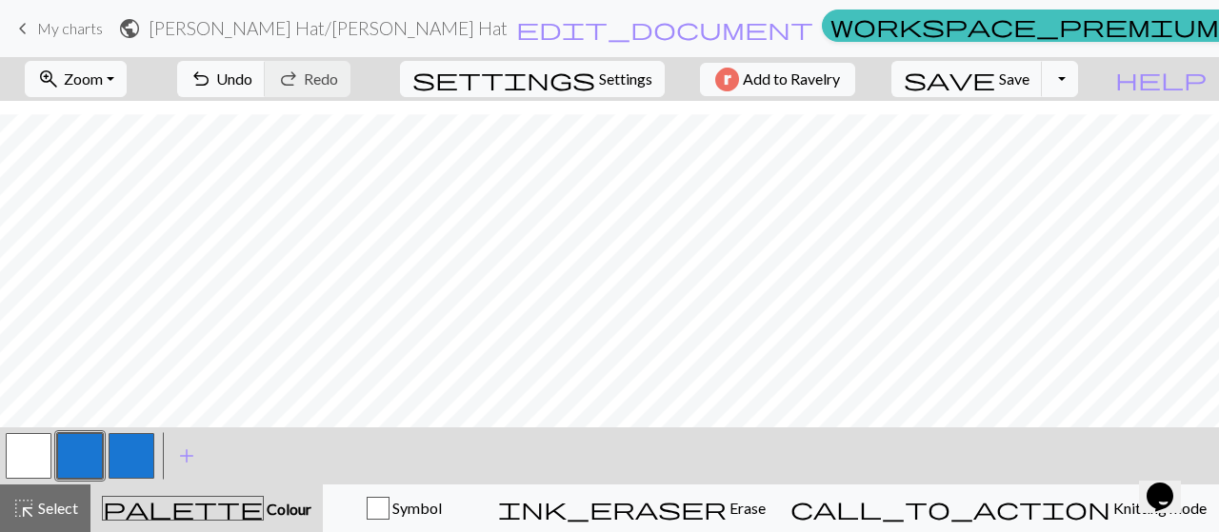
click at [203, 500] on span "palette" at bounding box center [183, 508] width 160 height 27
click at [56, 437] on div at bounding box center [79, 455] width 51 height 51
click at [95, 463] on button "button" at bounding box center [80, 456] width 46 height 46
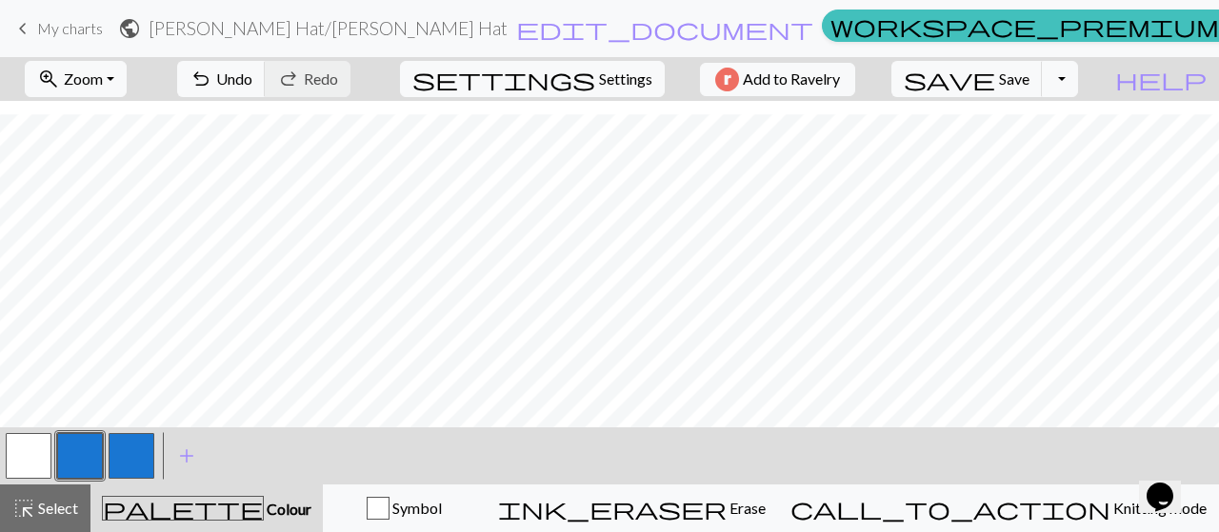
click at [95, 463] on button "button" at bounding box center [80, 456] width 46 height 46
click at [95, 463] on div "Edit colour Name CC1 Use advanced picker workspace_premium Become a Pro user to…" at bounding box center [609, 266] width 1219 height 532
click at [95, 463] on button "button" at bounding box center [80, 456] width 46 height 46
click at [95, 463] on div "Edit colour Name CC1 Use advanced picker workspace_premium Become a Pro user to…" at bounding box center [609, 266] width 1219 height 532
click at [95, 463] on button "button" at bounding box center [80, 456] width 46 height 46
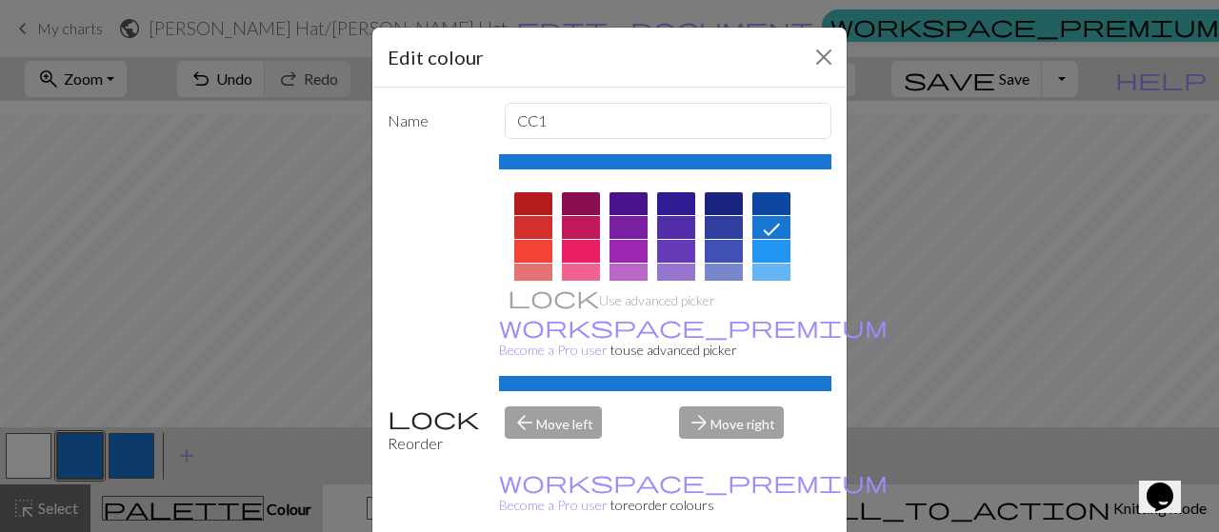
scroll to position [44, 0]
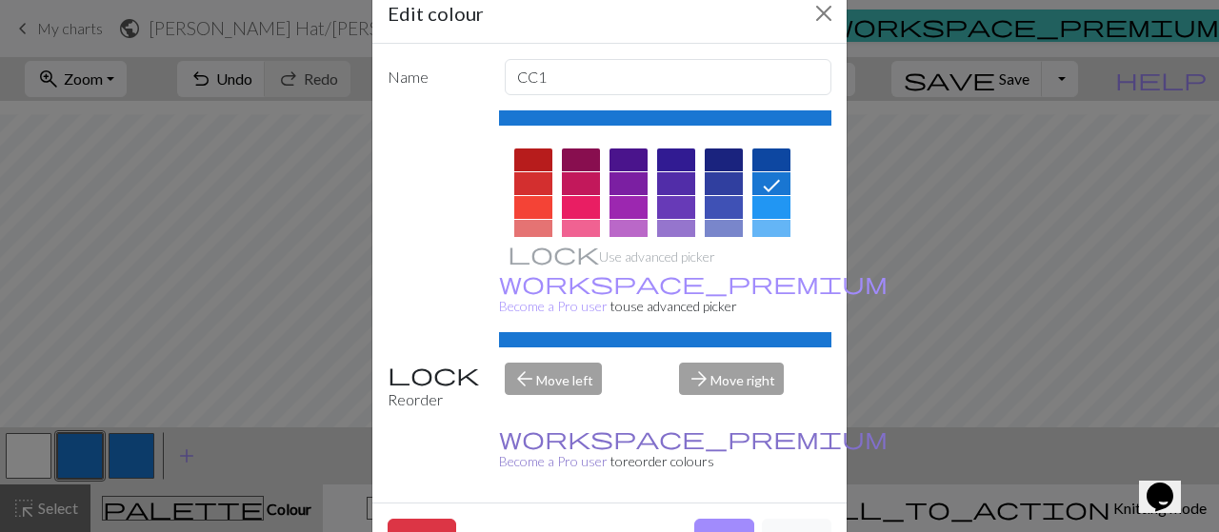
click at [558, 430] on link "workspace_premium Become a Pro user" at bounding box center [693, 449] width 389 height 39
click at [809, 23] on button "Close" at bounding box center [824, 13] width 30 height 30
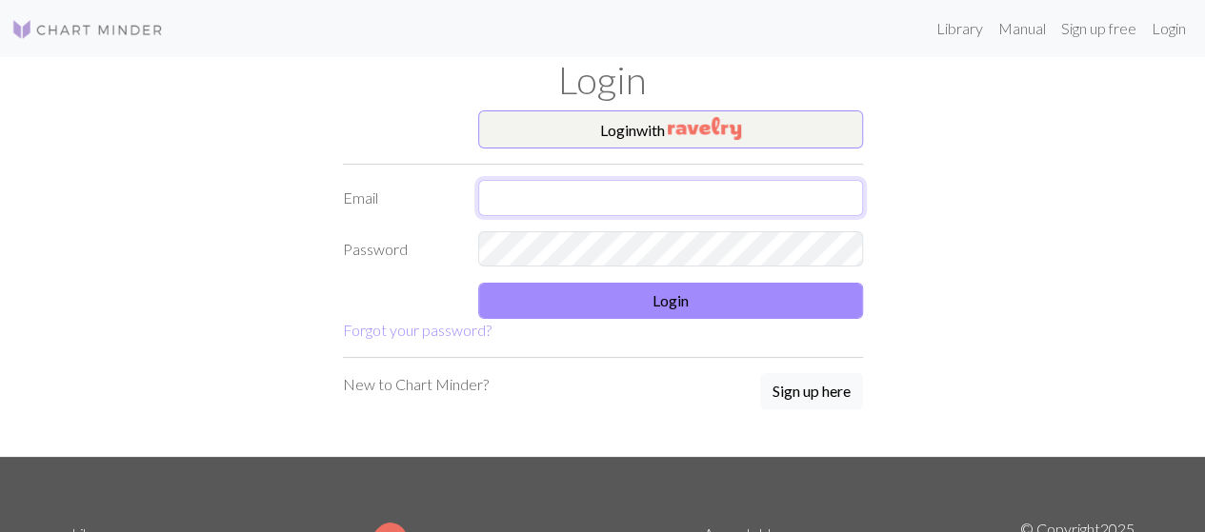
click at [661, 195] on input "text" at bounding box center [670, 198] width 385 height 36
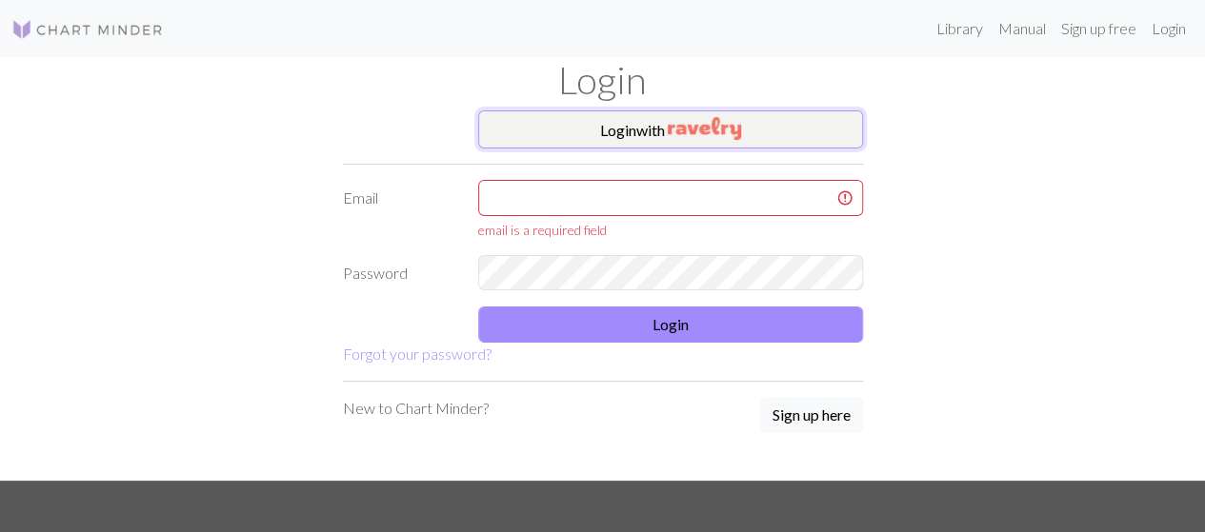
click at [648, 123] on button "Login with" at bounding box center [670, 129] width 385 height 38
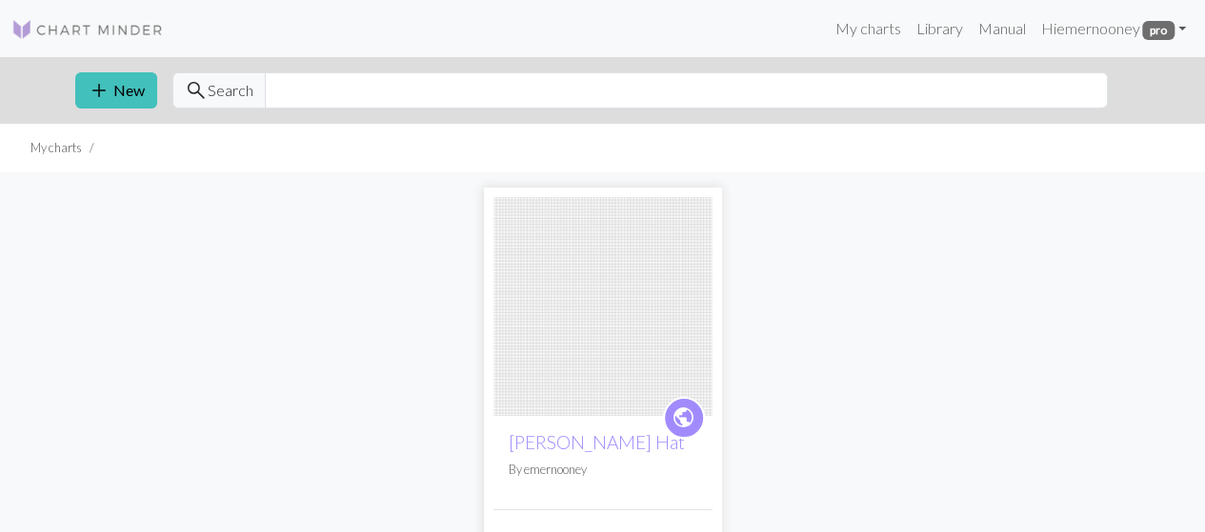
click at [617, 312] on img at bounding box center [602, 306] width 219 height 219
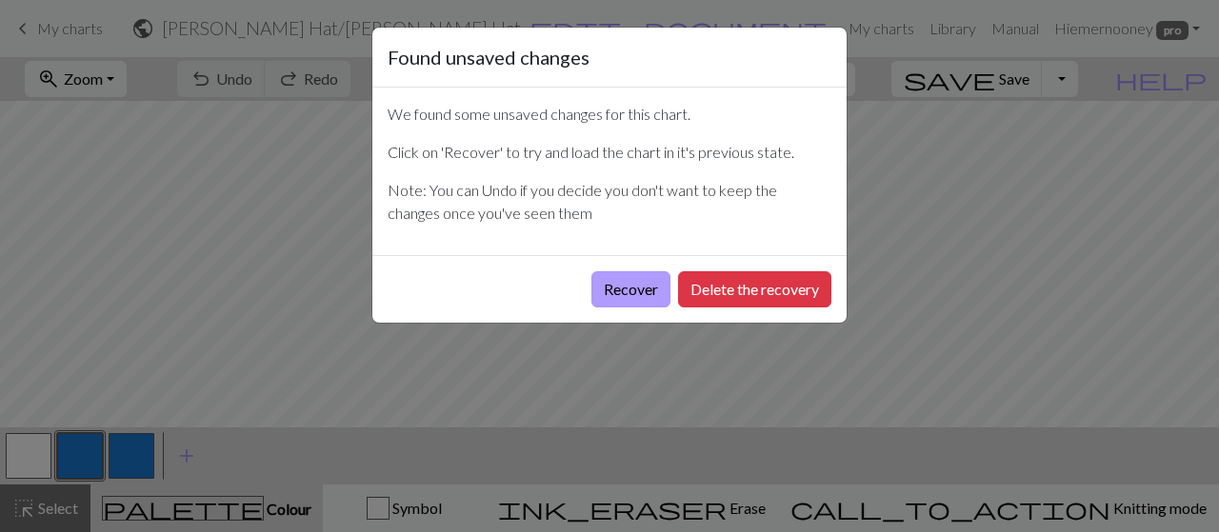
click at [645, 285] on button "Recover" at bounding box center [630, 289] width 79 height 36
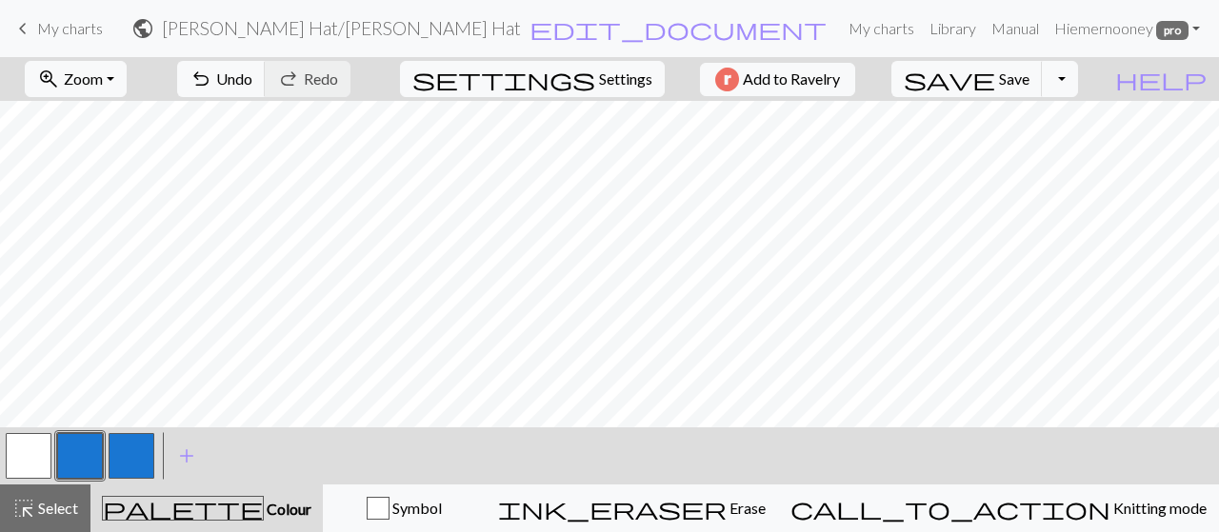
click at [20, 468] on button "button" at bounding box center [29, 456] width 46 height 46
drag, startPoint x: 79, startPoint y: 475, endPoint x: 109, endPoint y: 479, distance: 29.8
click at [109, 479] on div at bounding box center [80, 455] width 154 height 51
click at [612, 76] on span "Settings" at bounding box center [625, 79] width 53 height 23
select select "aran"
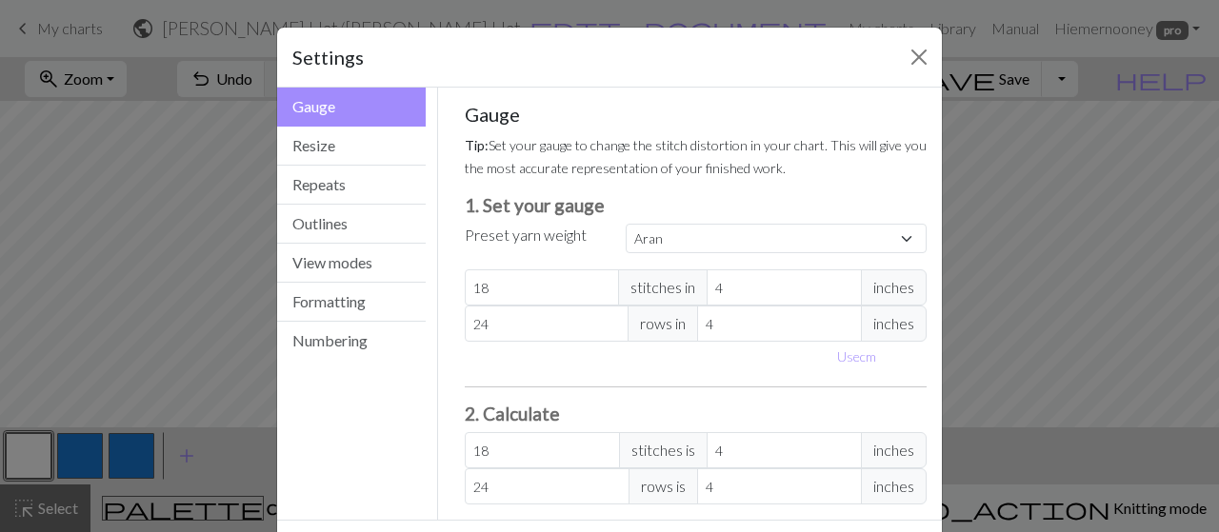
scroll to position [77, 0]
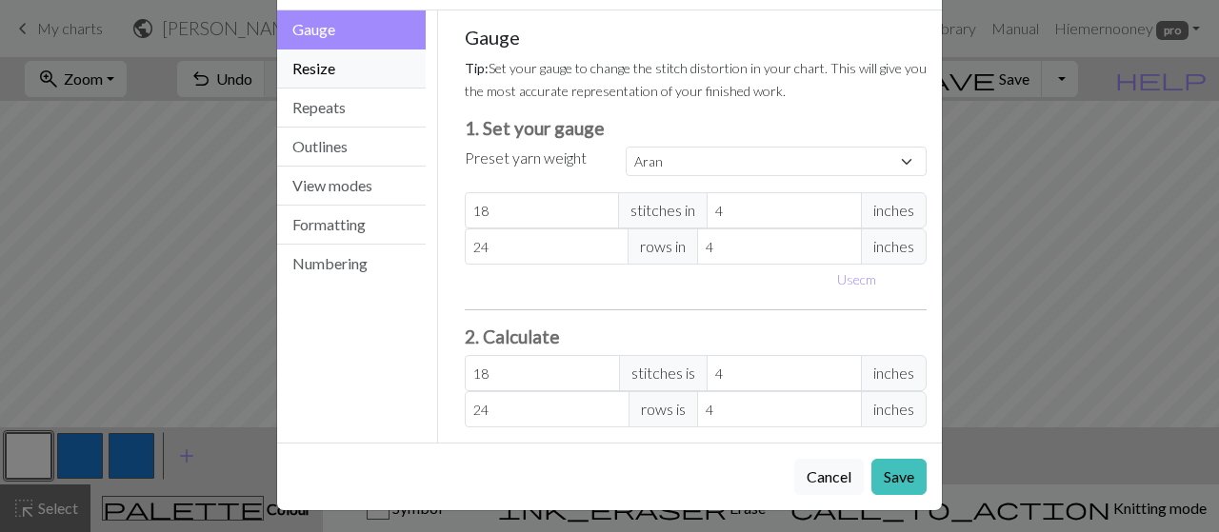
click at [352, 75] on button "Resize" at bounding box center [351, 69] width 149 height 39
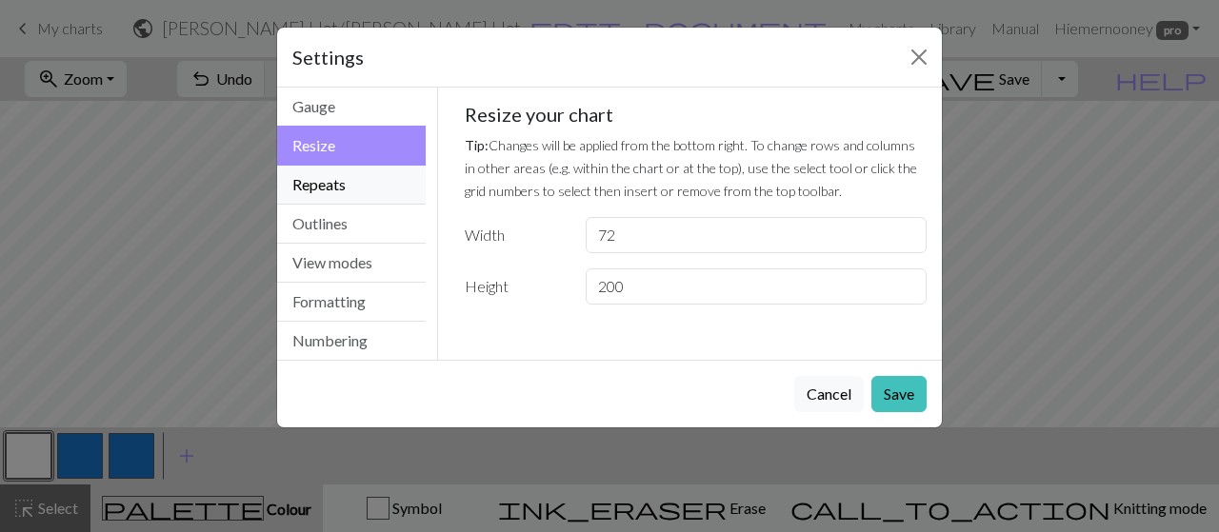
click at [339, 195] on button "Repeats" at bounding box center [351, 185] width 149 height 39
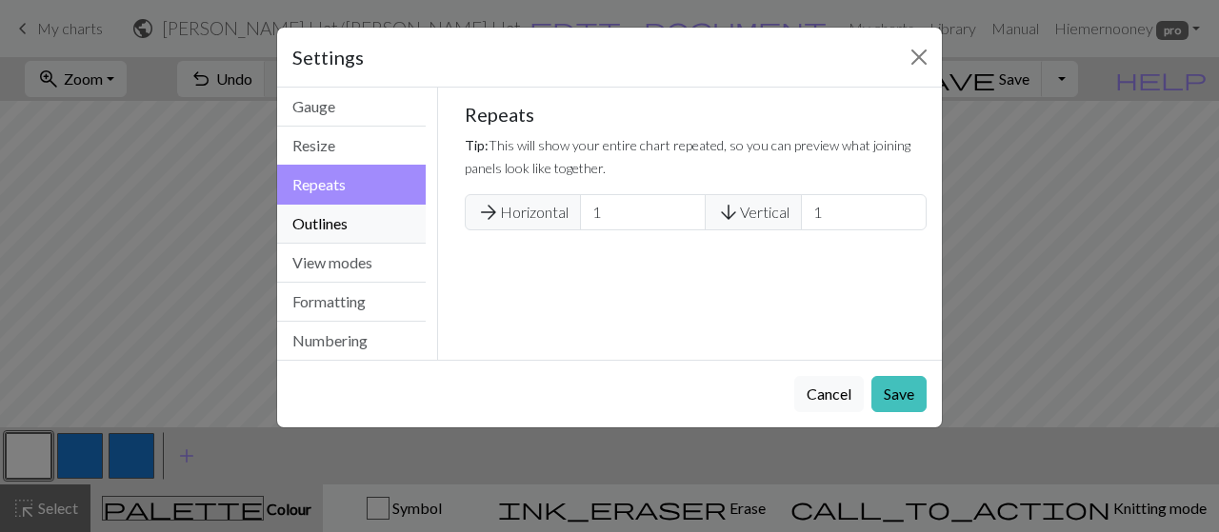
click at [338, 221] on button "Outlines" at bounding box center [351, 224] width 149 height 39
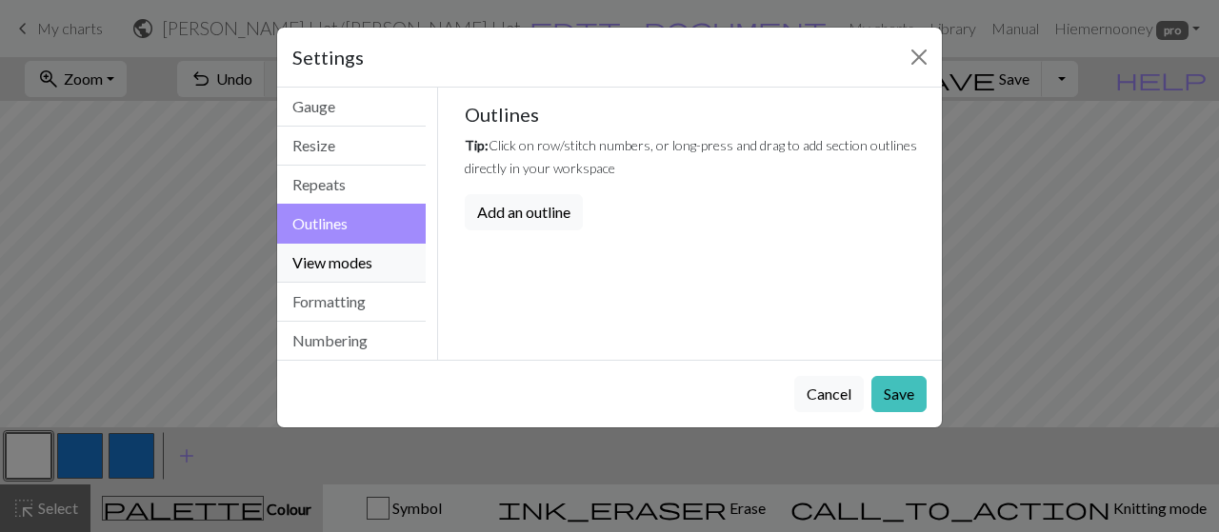
click at [337, 264] on button "View modes" at bounding box center [351, 263] width 149 height 39
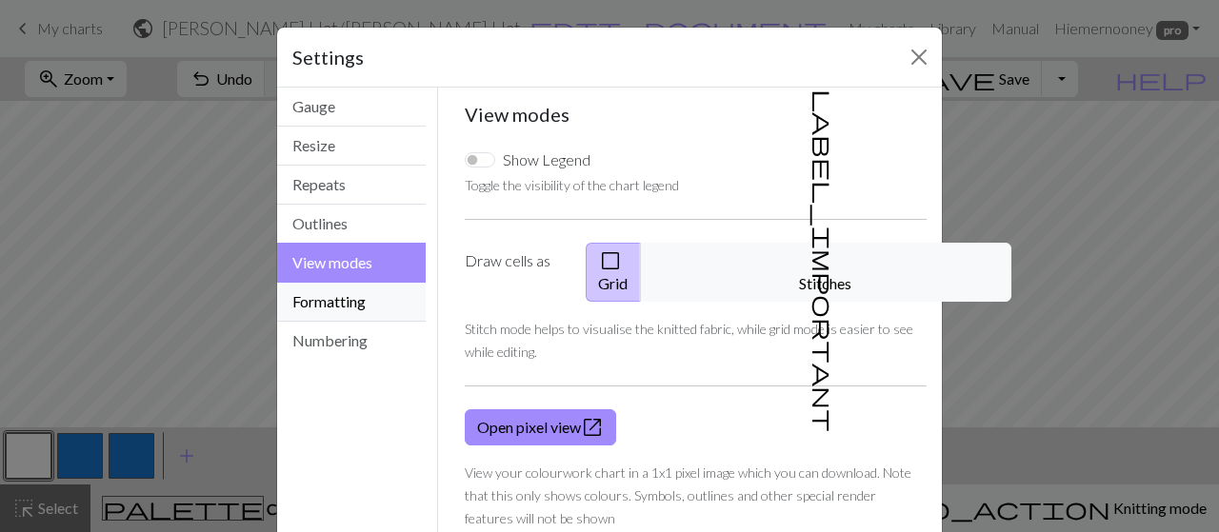
click at [343, 299] on button "Formatting" at bounding box center [351, 302] width 149 height 39
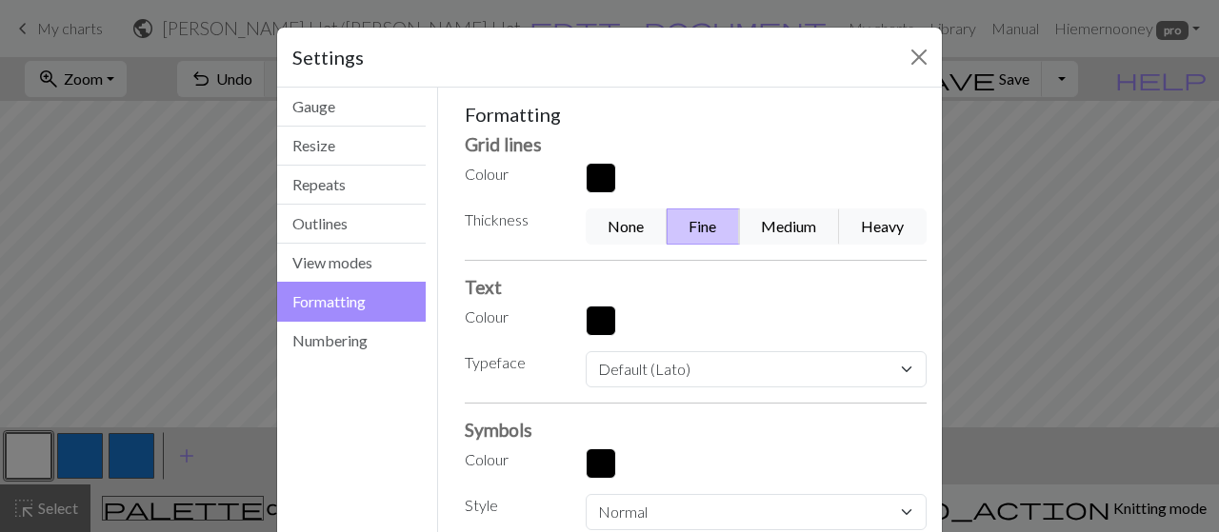
scroll to position [119, 0]
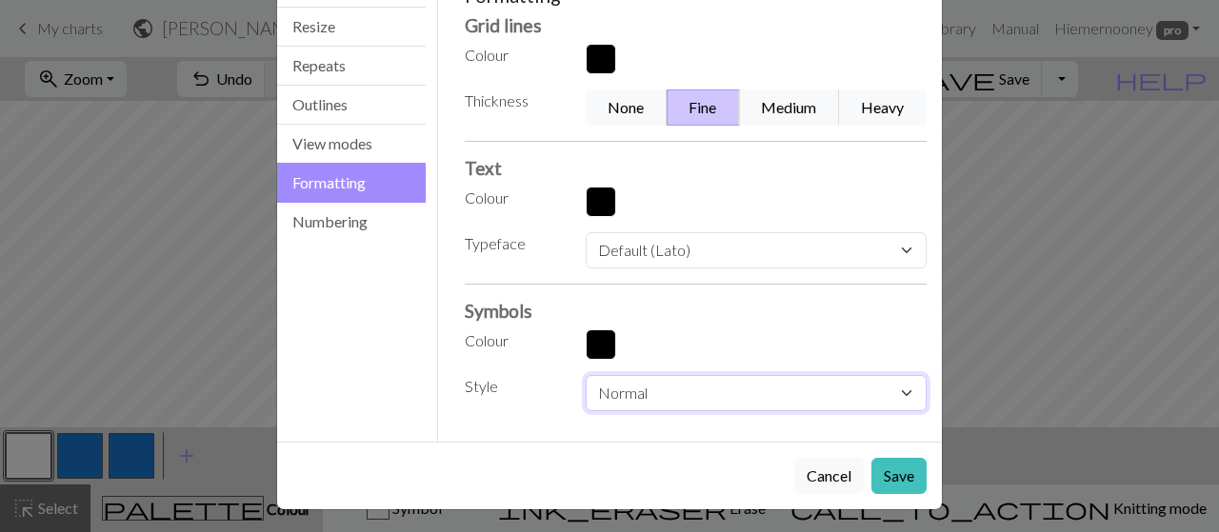
click at [625, 389] on select "Normal Light Heavy Hand drawn" at bounding box center [756, 393] width 341 height 36
click at [364, 209] on button "Numbering" at bounding box center [351, 222] width 149 height 38
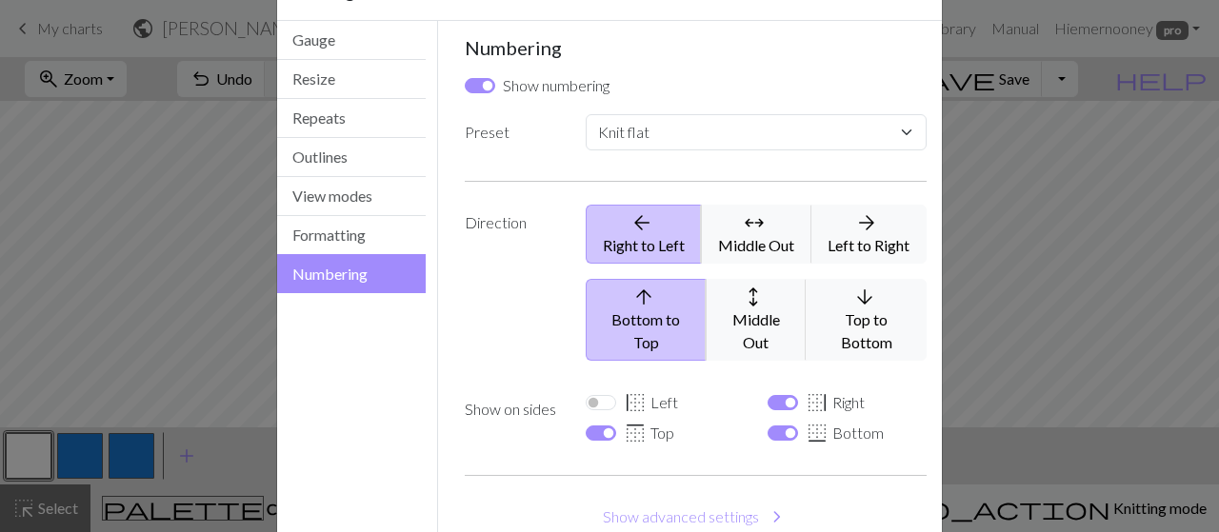
scroll to position [52, 0]
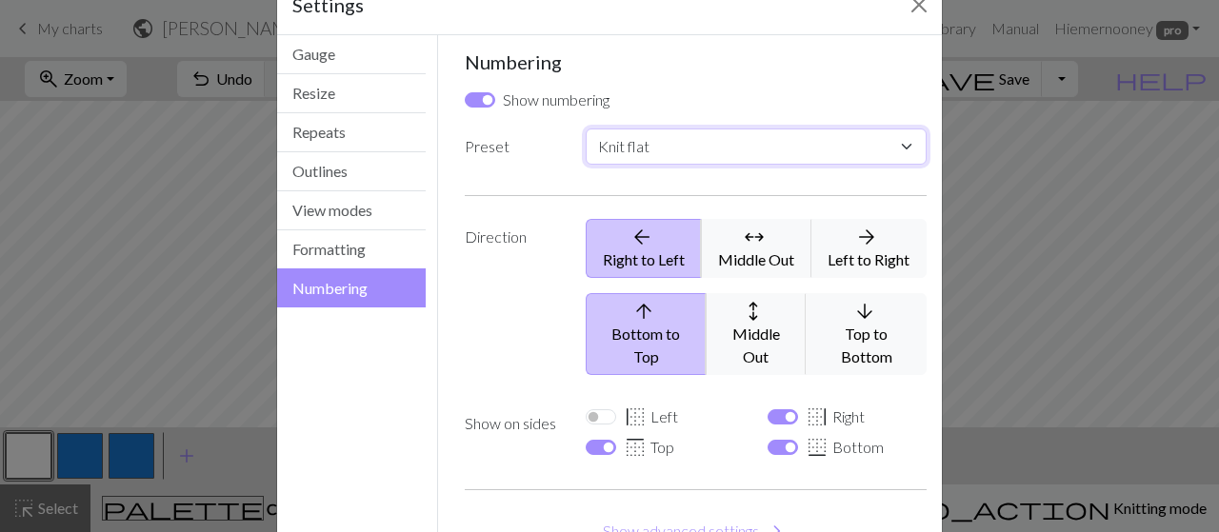
click at [643, 136] on select "Custom Knit flat Knit in the round Lace knitting Cross stitch" at bounding box center [756, 147] width 341 height 36
select select "round"
click at [586, 129] on select "Custom Knit flat Knit in the round Lace knitting Cross stitch" at bounding box center [756, 147] width 341 height 36
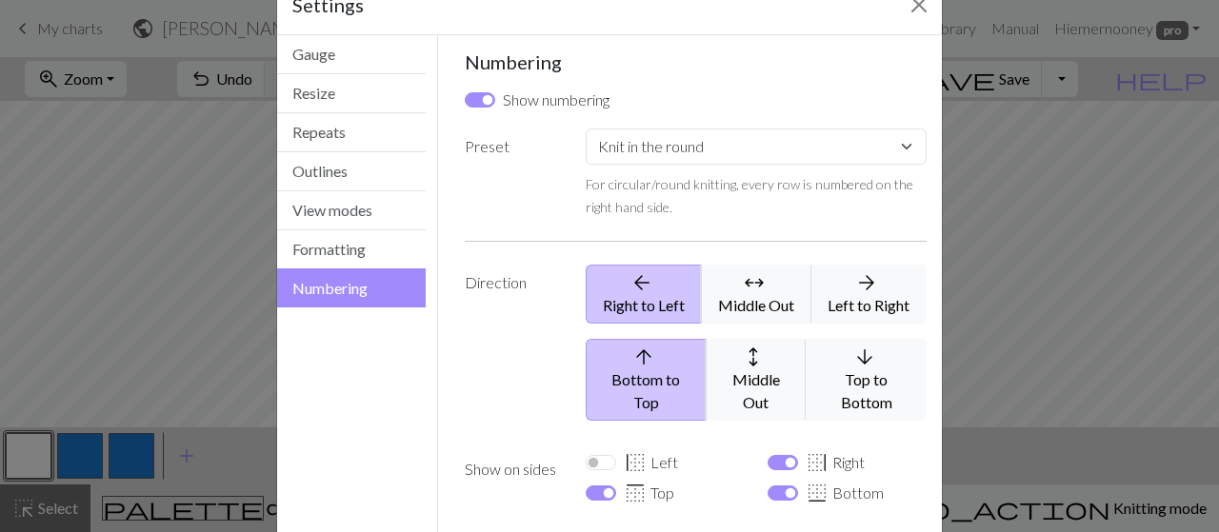
click at [522, 226] on div "Numbering Show numbering Preset Custom Knit flat Knit in the round Lace knittin…" at bounding box center [696, 330] width 463 height 560
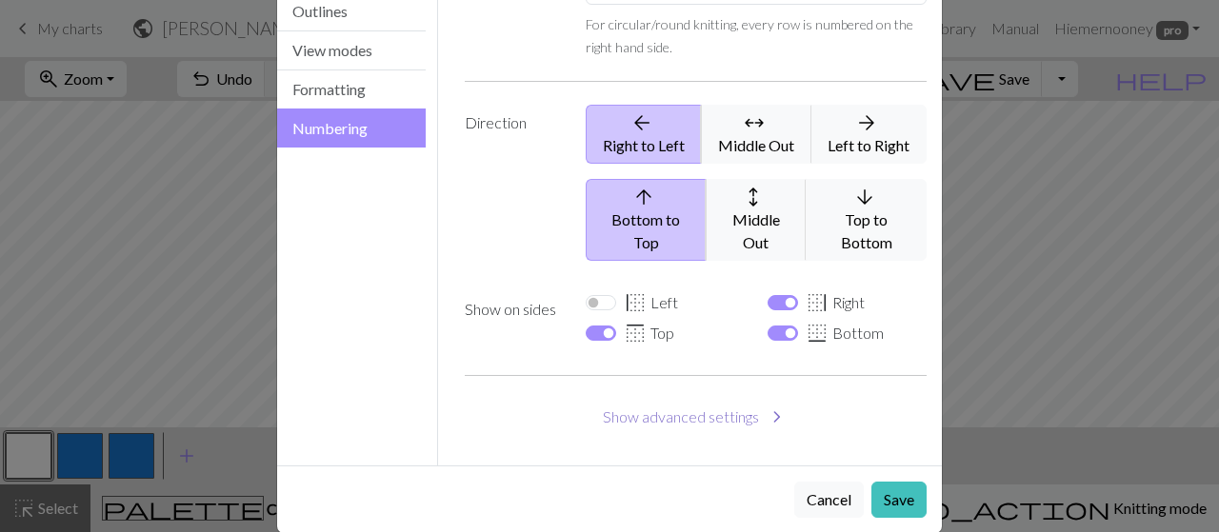
click at [722, 401] on button "Show advanced settings chevron_right" at bounding box center [696, 417] width 463 height 36
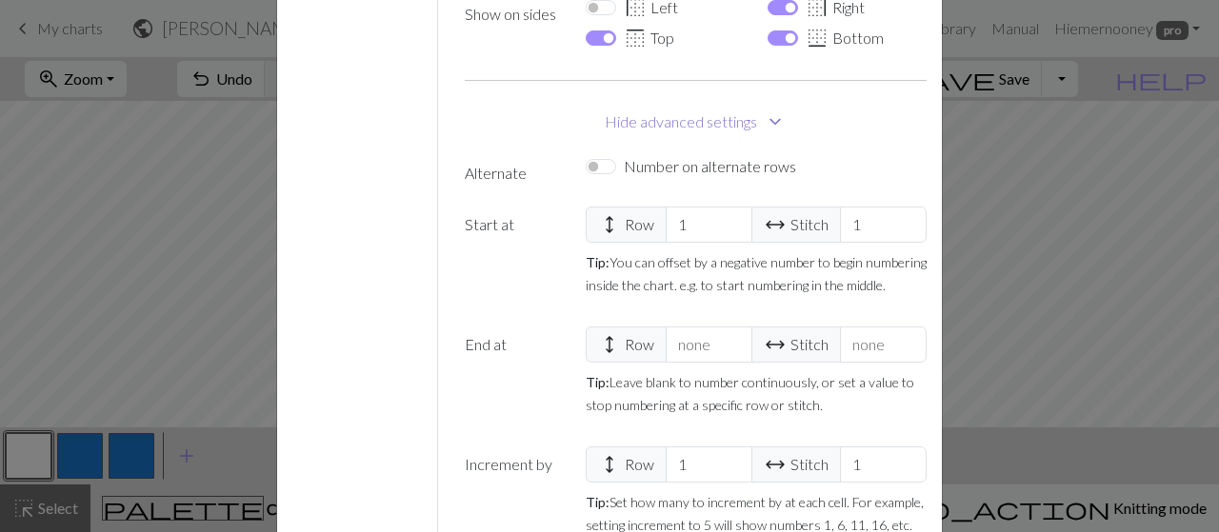
scroll to position [622, 0]
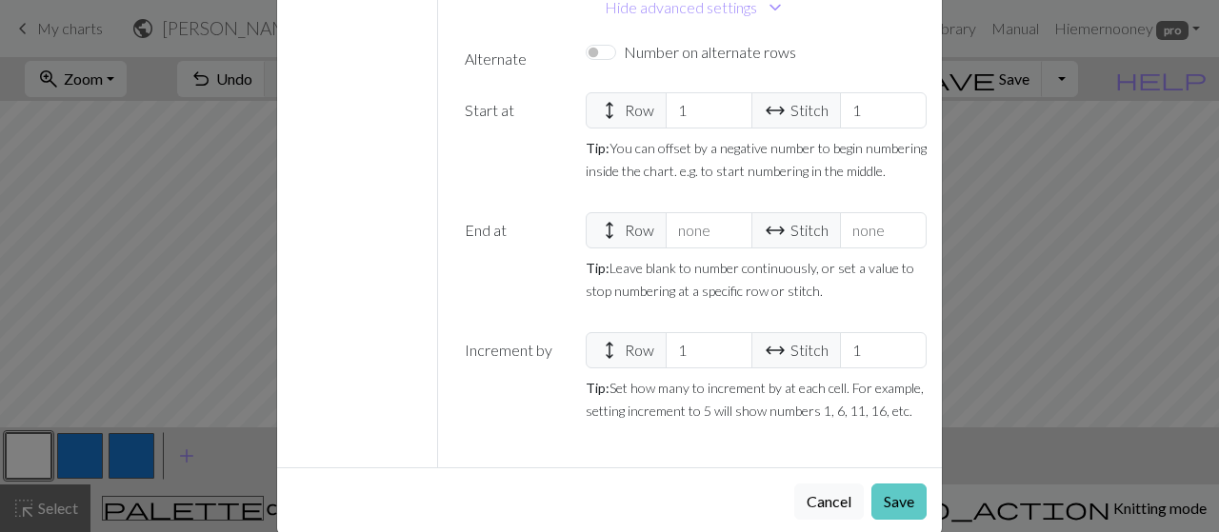
click at [905, 484] on button "Save" at bounding box center [898, 502] width 55 height 36
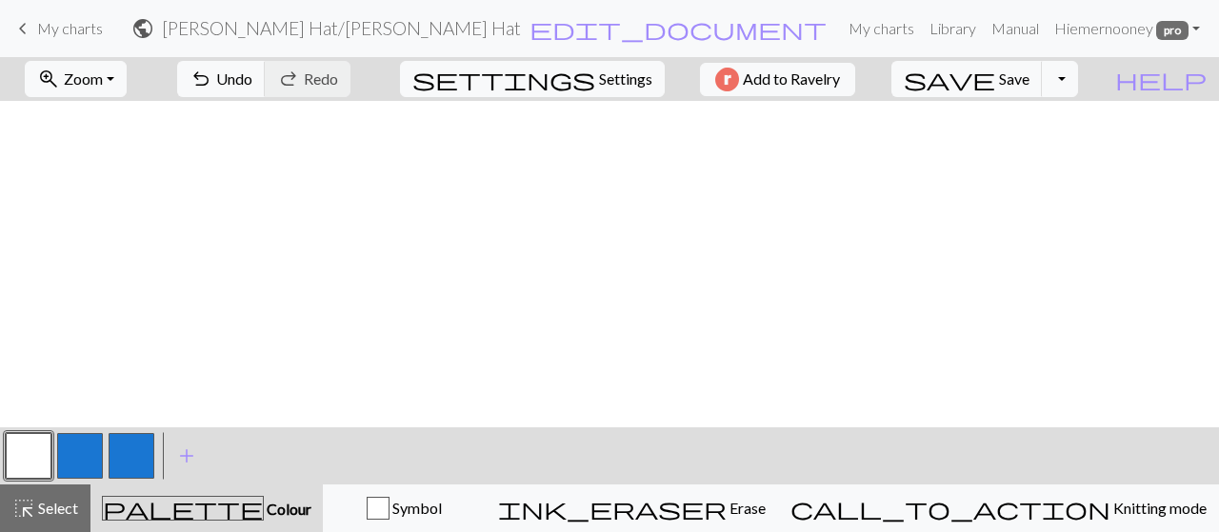
scroll to position [3582, 0]
click at [264, 508] on span "Colour" at bounding box center [288, 509] width 48 height 18
click at [101, 455] on button "button" at bounding box center [80, 456] width 46 height 46
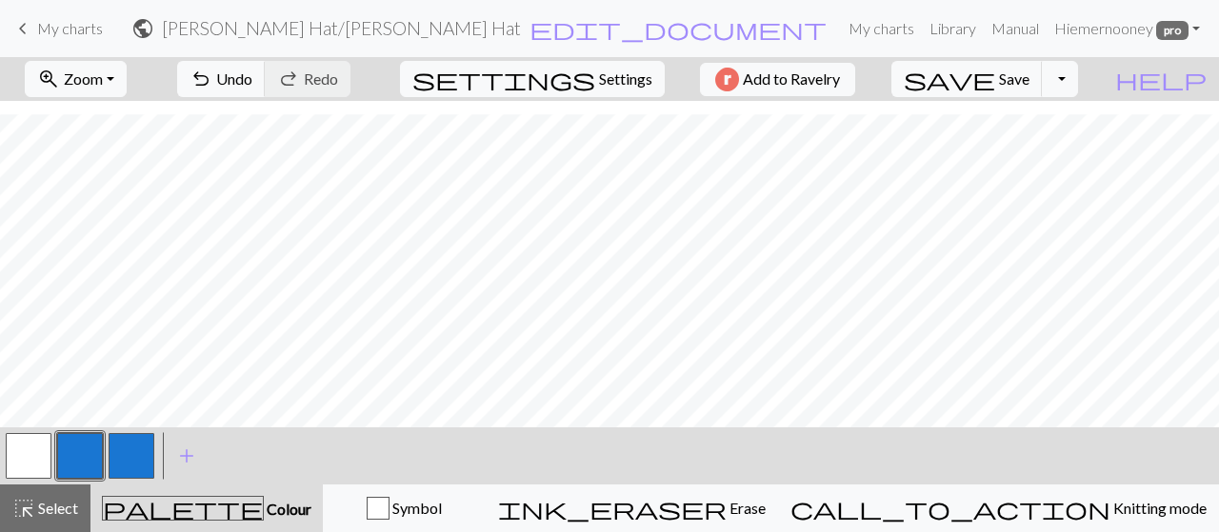
click at [40, 456] on button "button" at bounding box center [29, 456] width 46 height 46
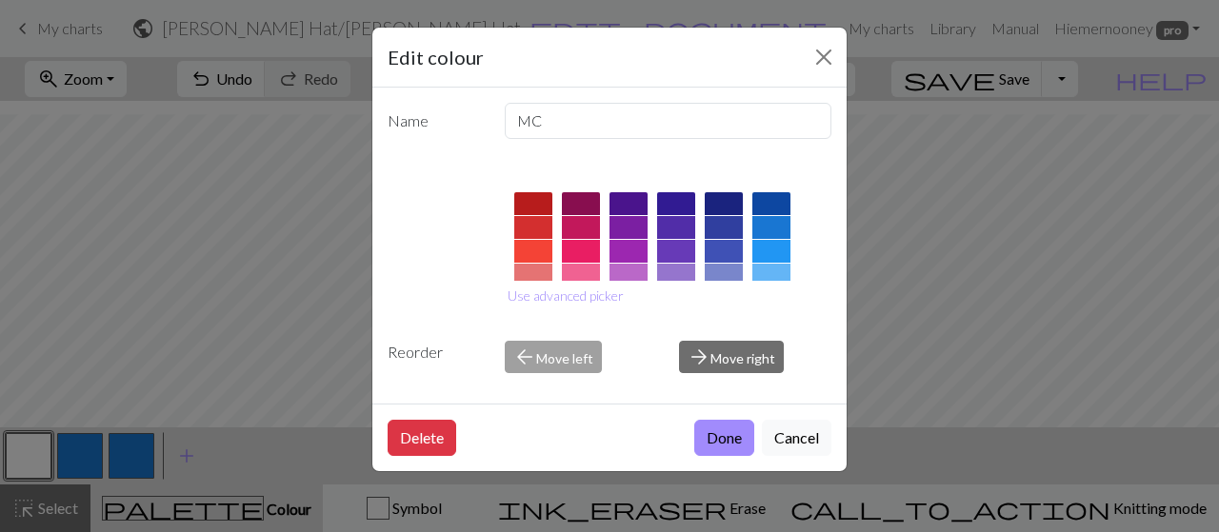
click at [770, 225] on div at bounding box center [771, 227] width 38 height 23
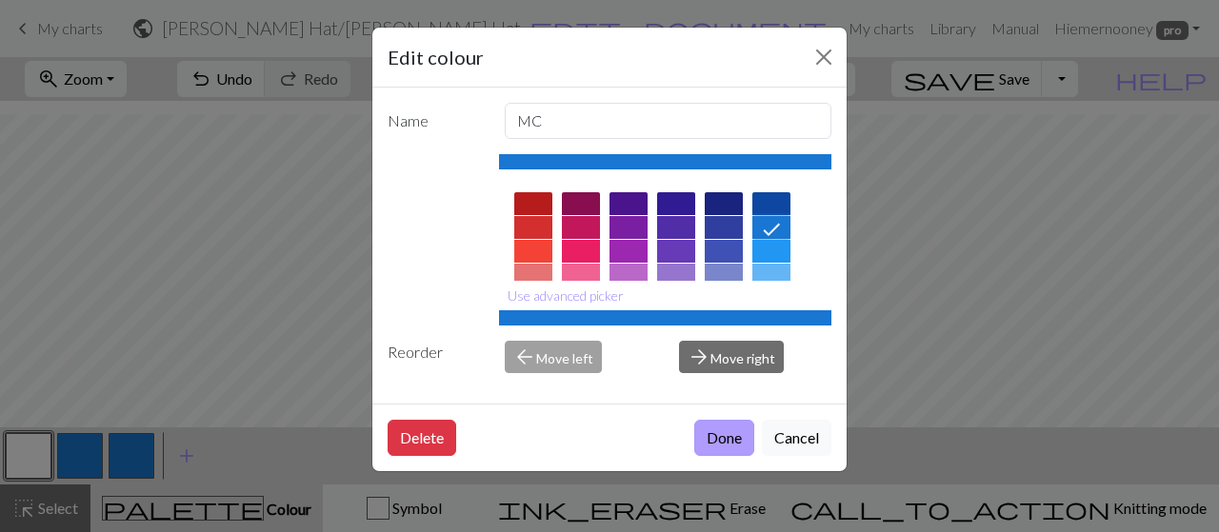
click at [720, 441] on button "Done" at bounding box center [724, 438] width 60 height 36
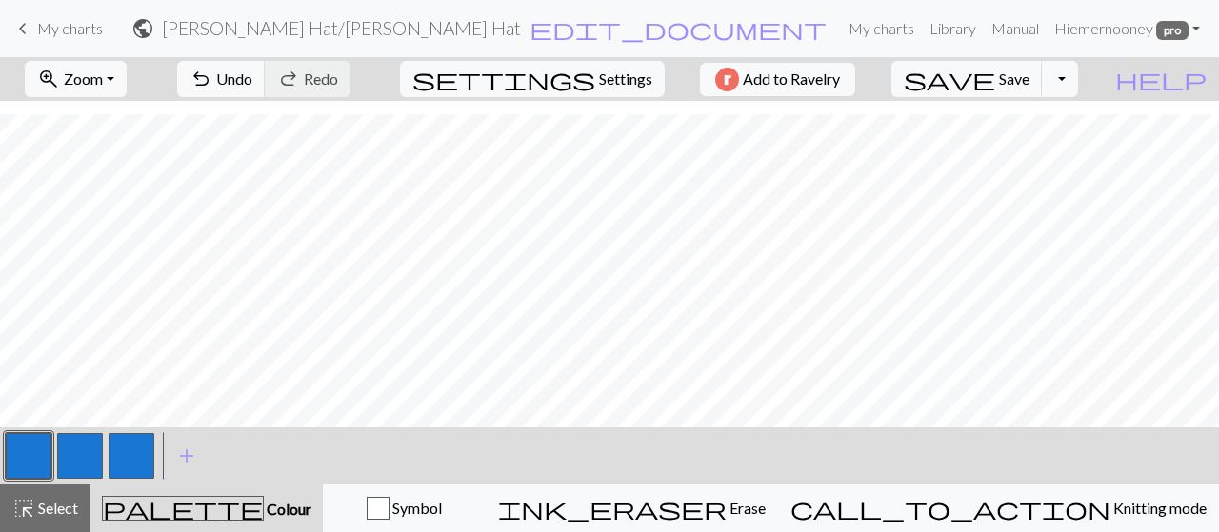
click at [90, 457] on button "button" at bounding box center [80, 456] width 46 height 46
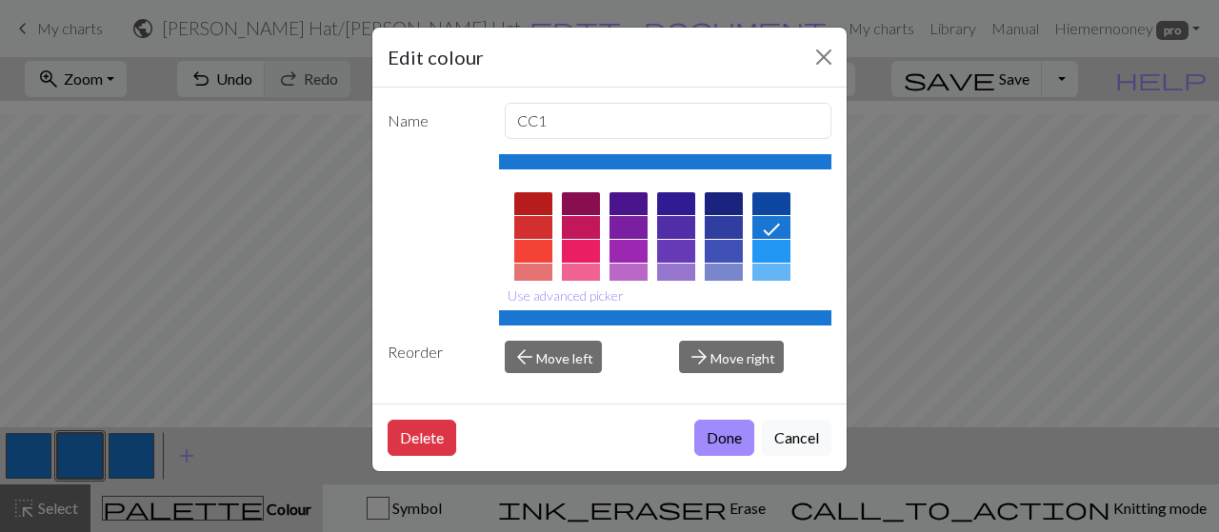
click at [727, 199] on div at bounding box center [724, 203] width 38 height 23
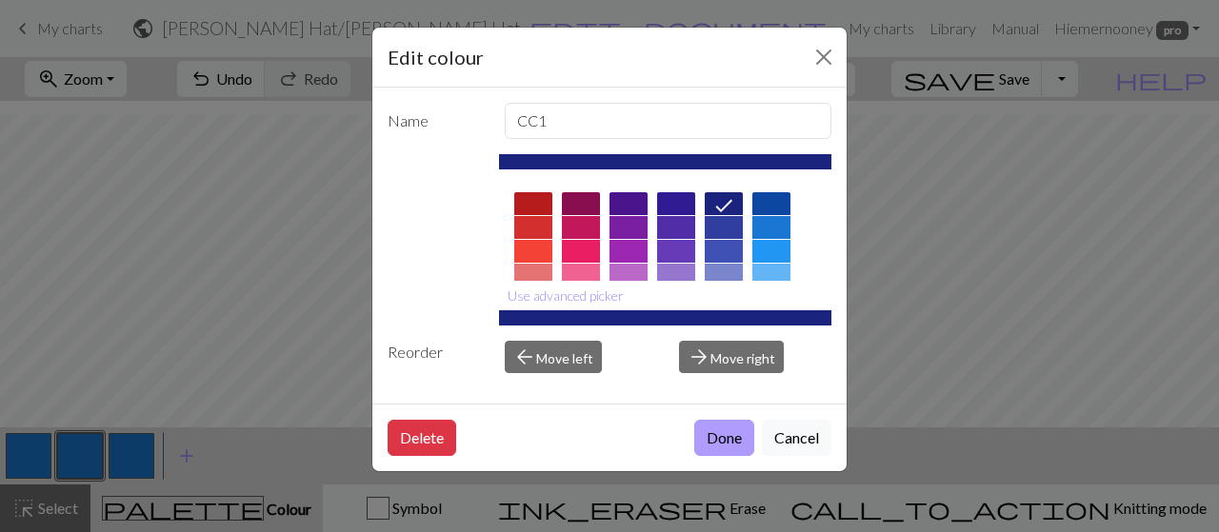
click at [710, 429] on button "Done" at bounding box center [724, 438] width 60 height 36
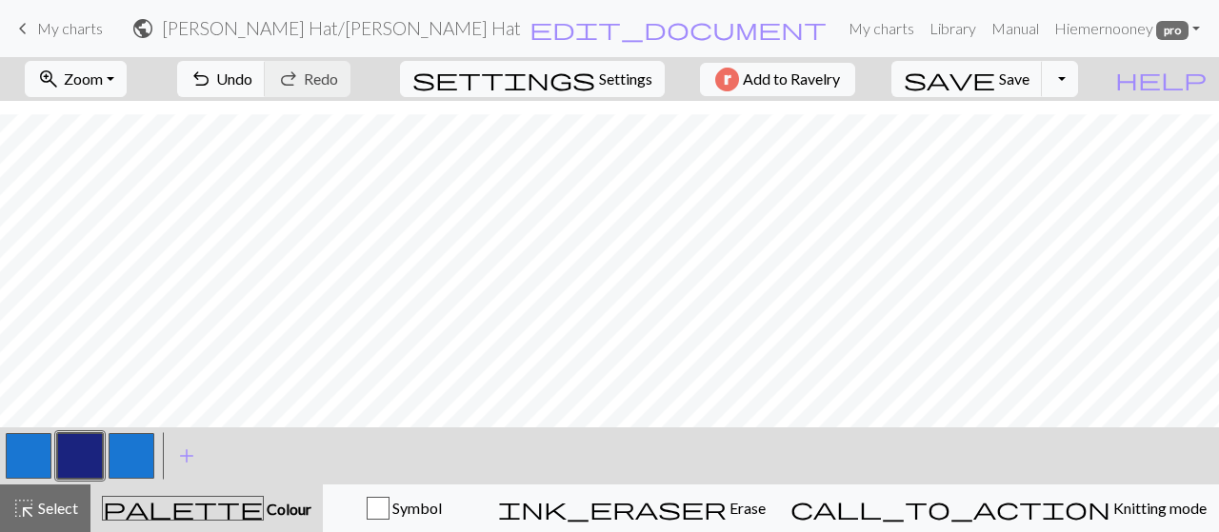
click at [124, 452] on button "button" at bounding box center [132, 456] width 46 height 46
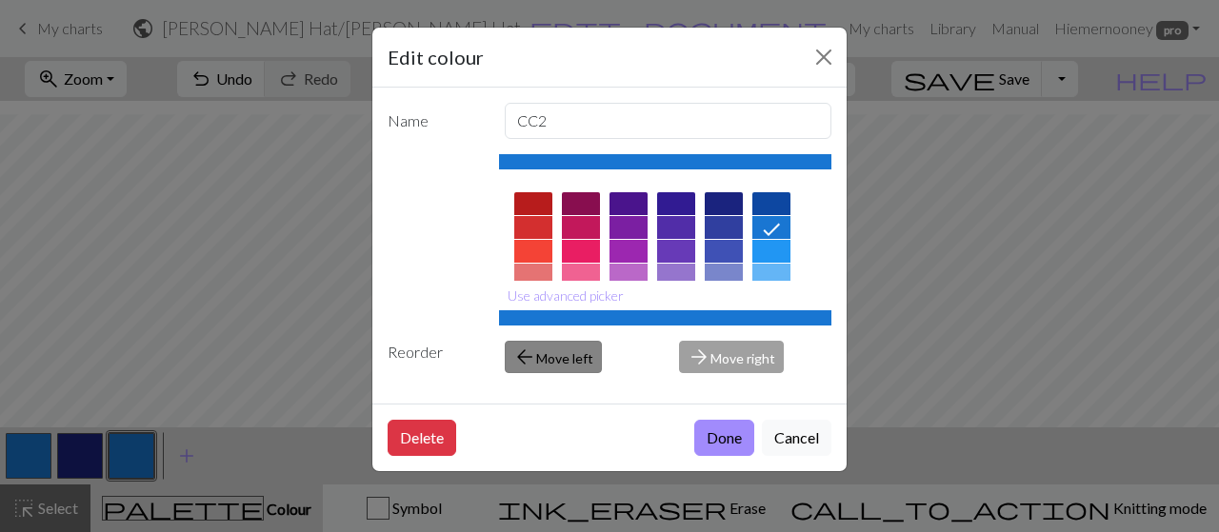
click at [570, 357] on button "arrow_back Move left" at bounding box center [553, 357] width 97 height 32
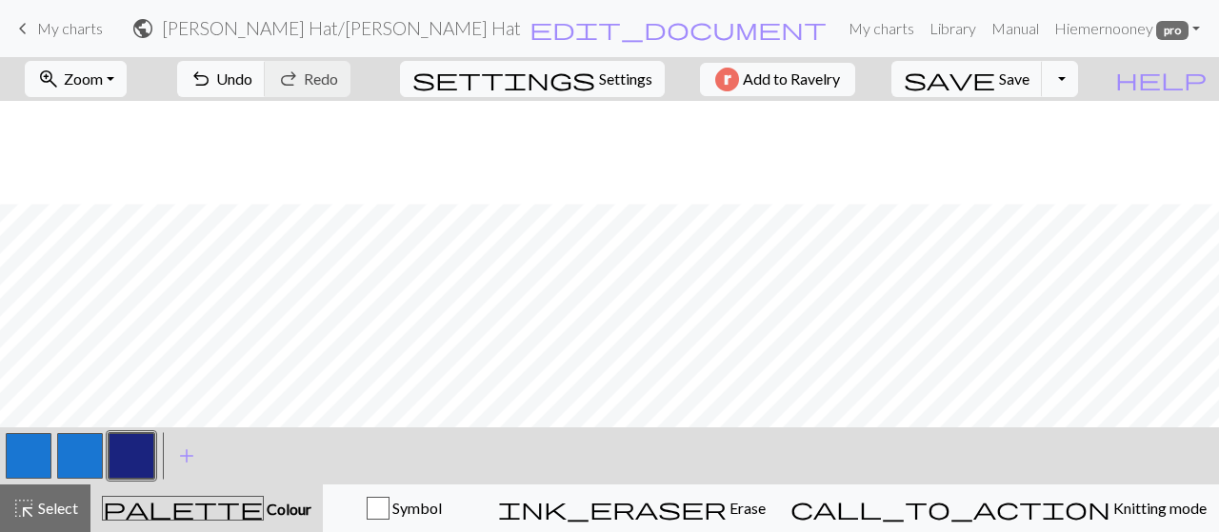
scroll to position [3571, 0]
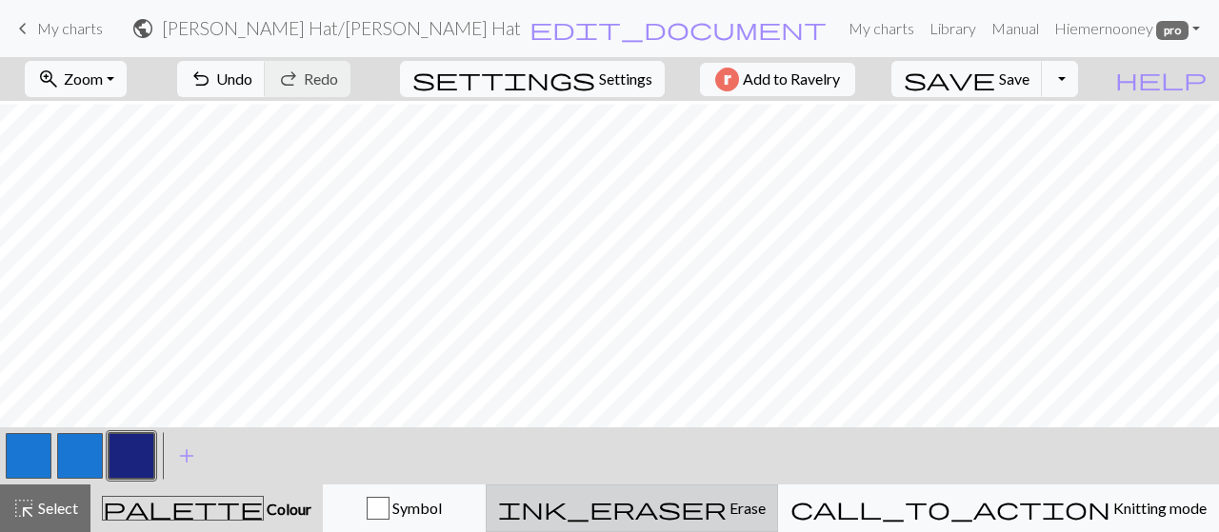
click at [766, 511] on span "Erase" at bounding box center [746, 508] width 39 height 18
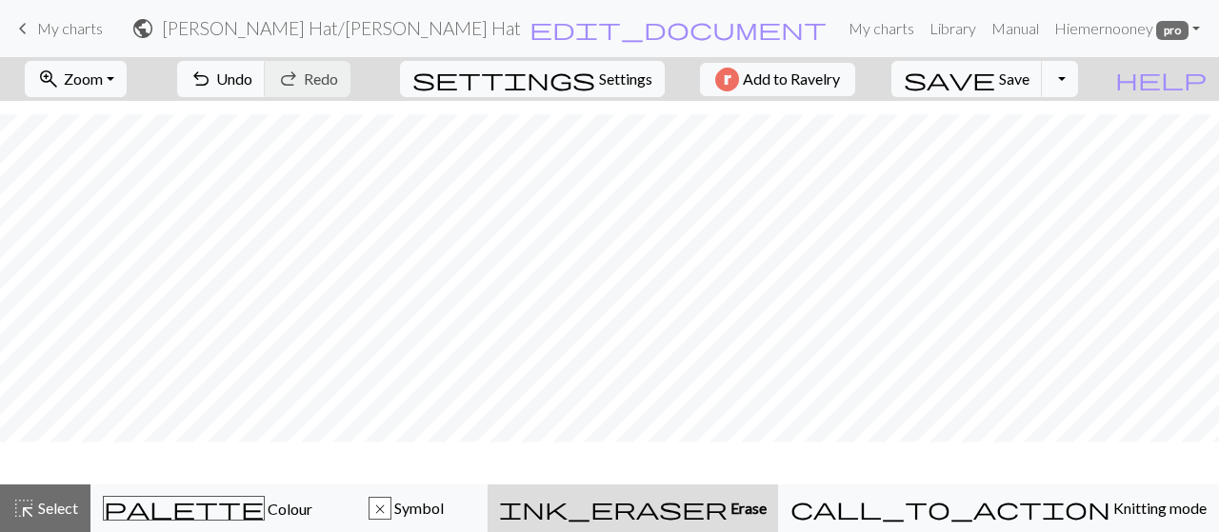
scroll to position [3525, 0]
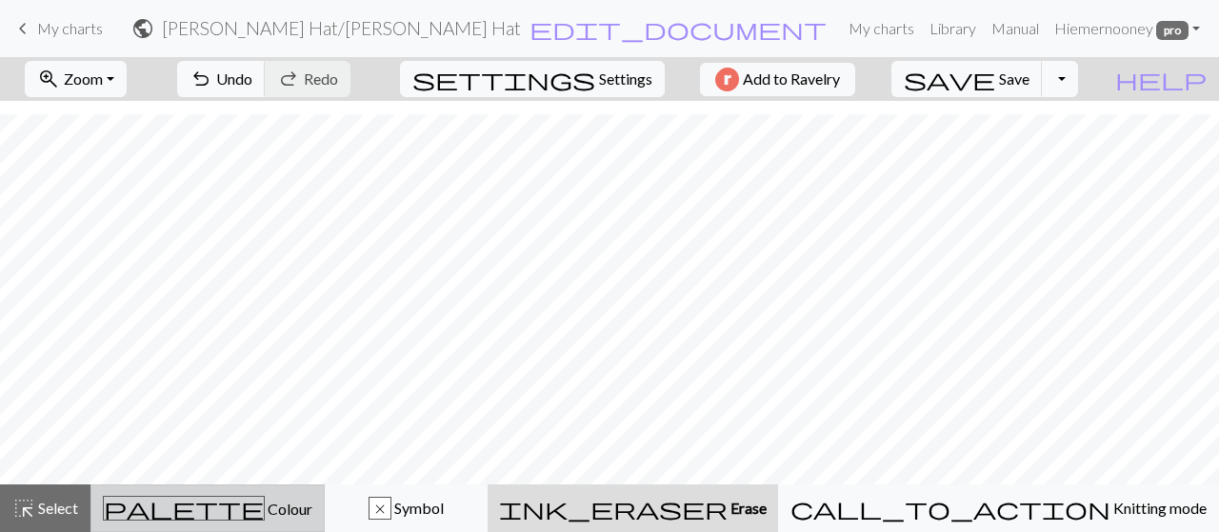
click at [265, 508] on span "Colour" at bounding box center [289, 509] width 48 height 18
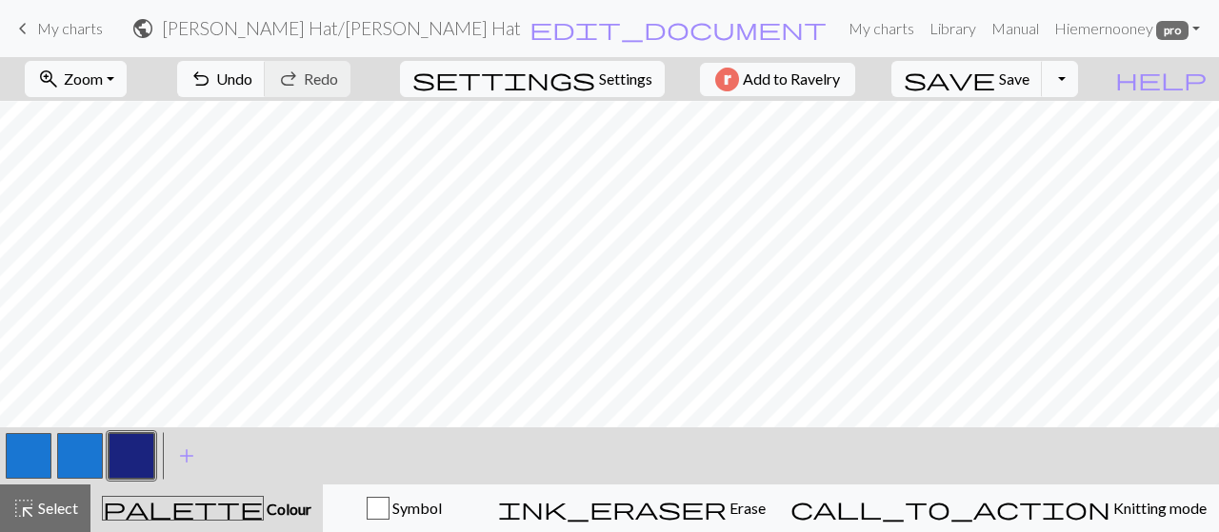
click at [15, 452] on button "button" at bounding box center [29, 456] width 46 height 46
click at [91, 458] on button "button" at bounding box center [80, 456] width 46 height 46
click at [85, 460] on button "button" at bounding box center [80, 456] width 46 height 46
click at [85, 460] on div "Edit colour Name CC2 Use advanced picker Reorder arrow_back Move left arrow_for…" at bounding box center [609, 266] width 1219 height 532
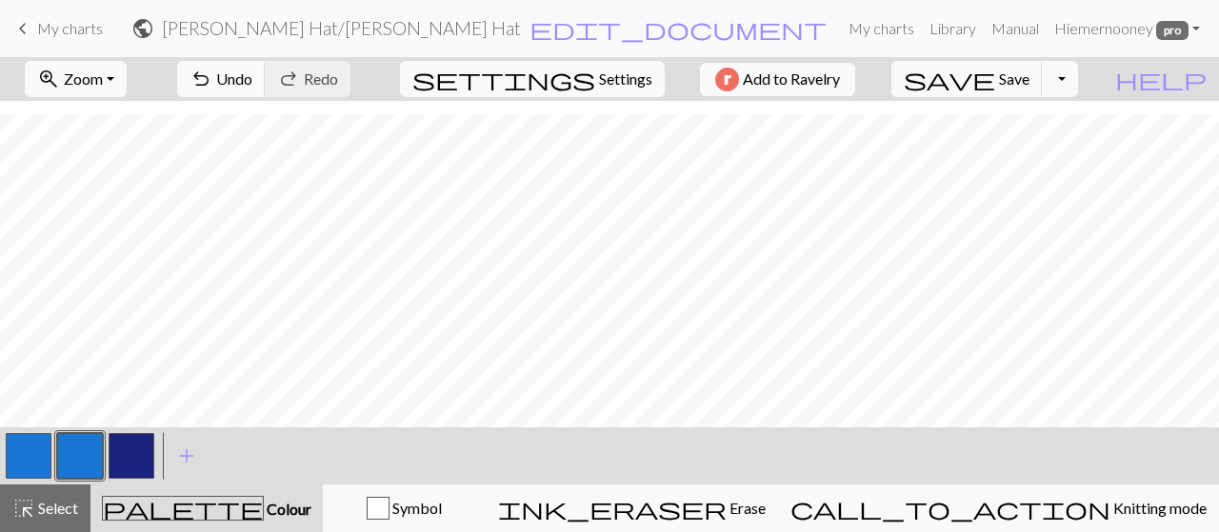
click at [85, 460] on button "button" at bounding box center [80, 456] width 46 height 46
click at [85, 460] on div "Edit colour Name CC2 Use advanced picker Reorder arrow_back Move left arrow_for…" at bounding box center [609, 266] width 1219 height 532
click at [227, 519] on div "palette Colour Colour" at bounding box center [207, 508] width 210 height 25
click at [84, 450] on button "button" at bounding box center [80, 456] width 46 height 46
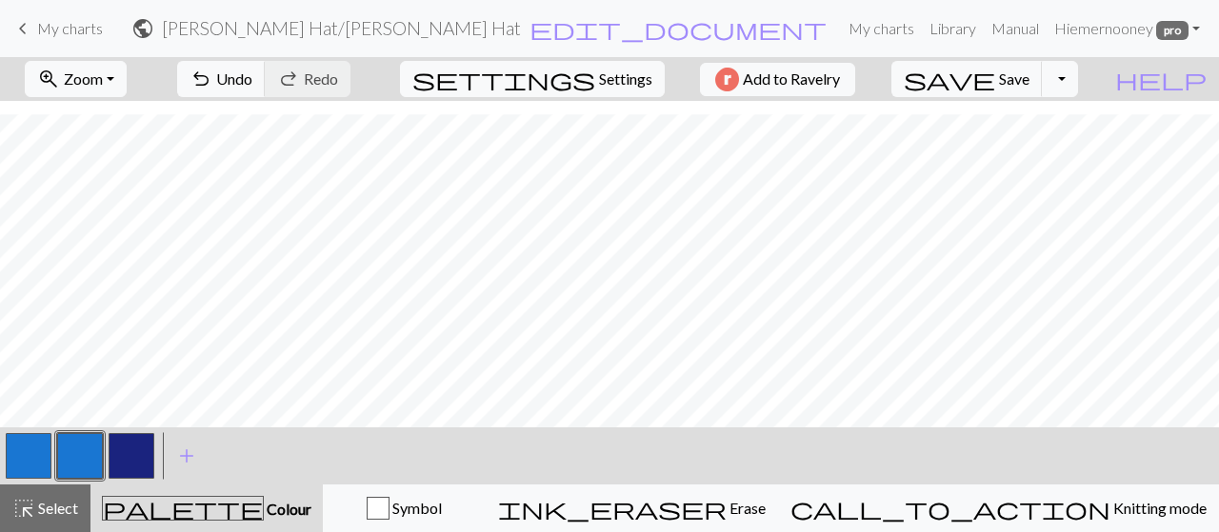
click at [84, 450] on div "Edit colour Name CC2 Use advanced picker Reorder arrow_back Move left arrow_for…" at bounding box center [609, 266] width 1219 height 532
click at [84, 450] on button "button" at bounding box center [80, 456] width 46 height 46
click at [84, 450] on div "Edit colour Name CC2 Use advanced picker Reorder arrow_back Move left arrow_for…" at bounding box center [609, 266] width 1219 height 532
click at [187, 460] on span "add" at bounding box center [186, 456] width 23 height 27
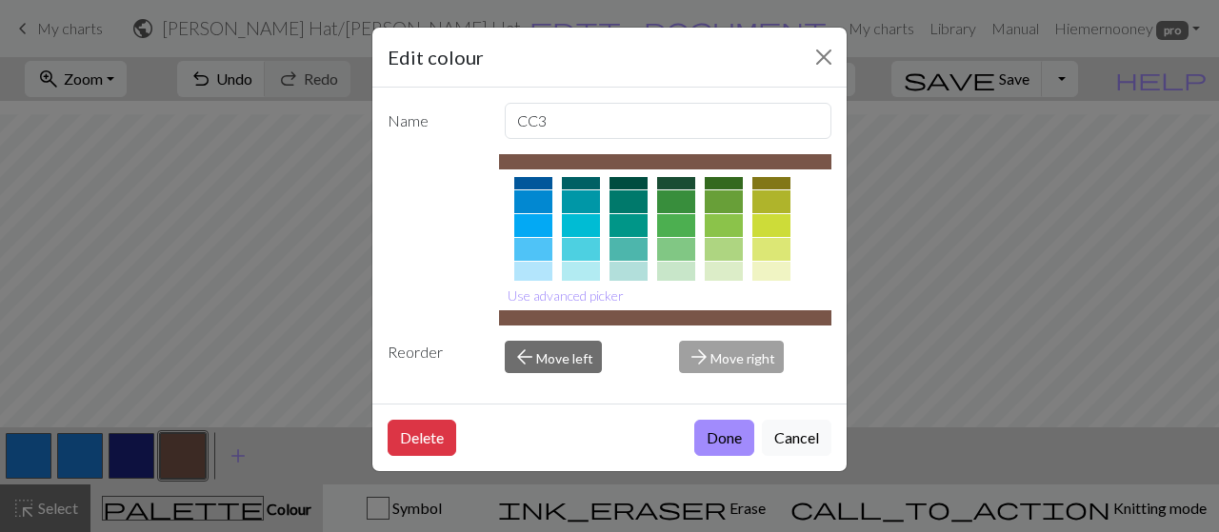
scroll to position [147, 0]
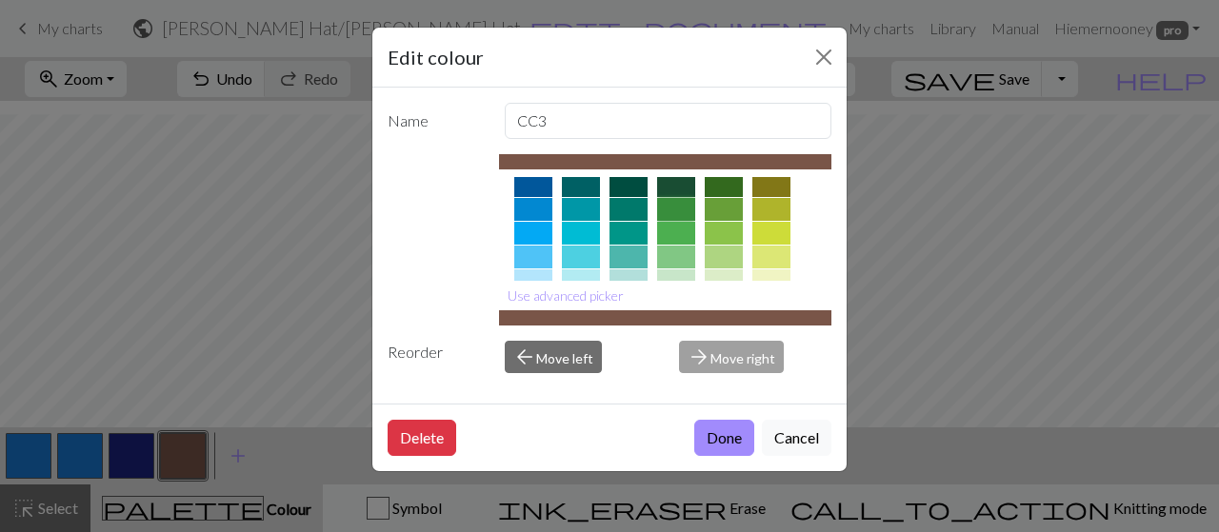
click at [687, 206] on div at bounding box center [676, 209] width 38 height 23
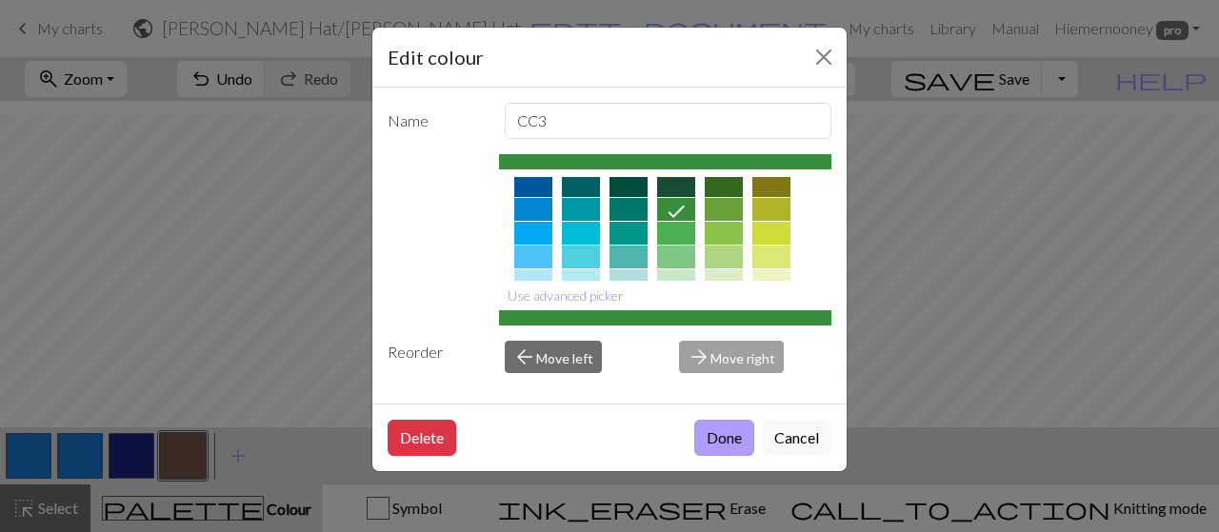
click at [724, 441] on button "Done" at bounding box center [724, 438] width 60 height 36
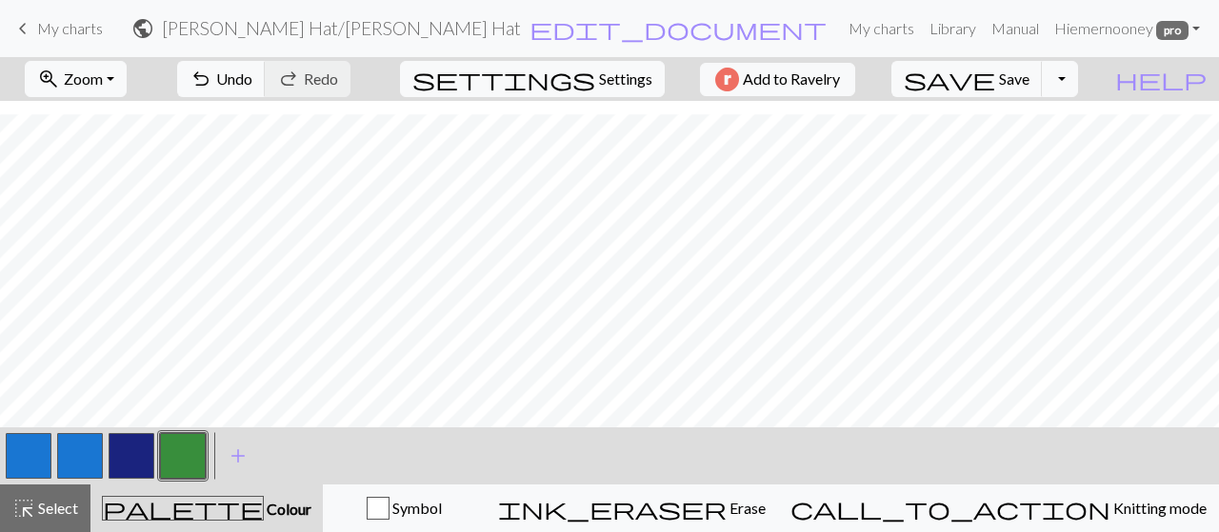
click at [82, 460] on button "button" at bounding box center [80, 456] width 46 height 46
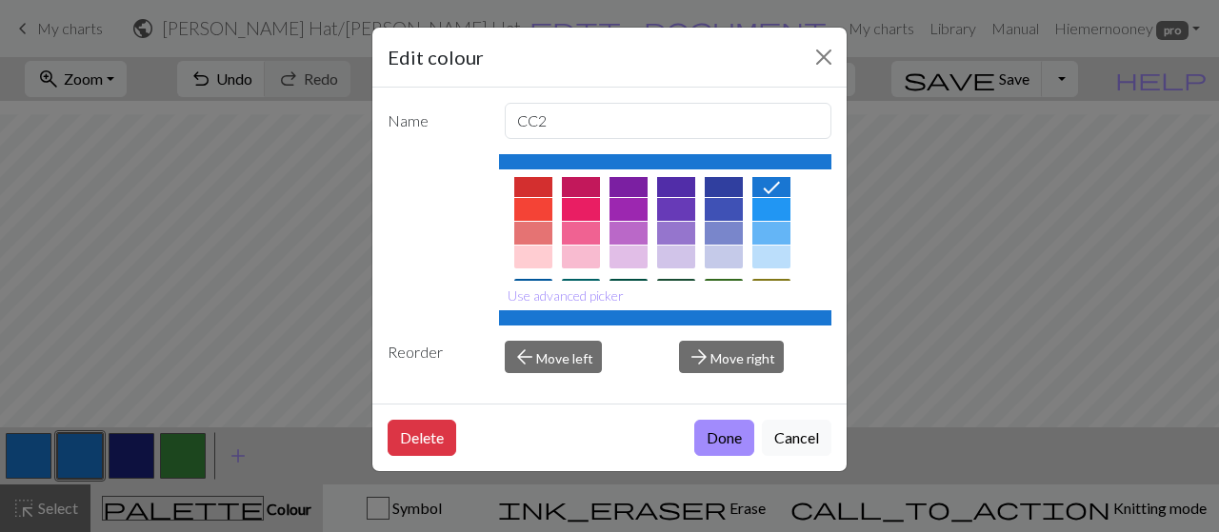
scroll to position [0, 0]
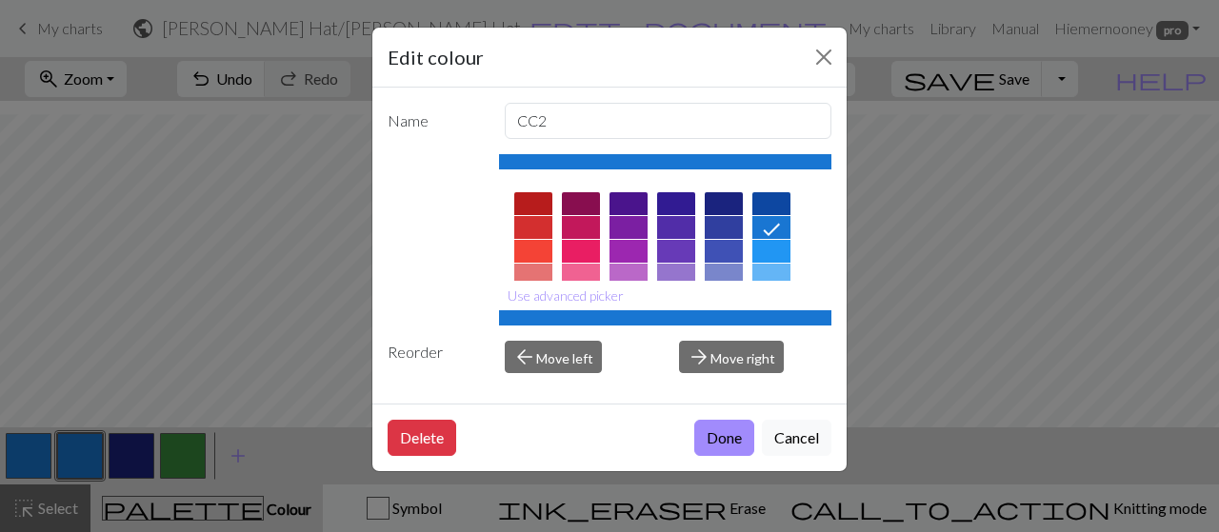
click at [539, 252] on div at bounding box center [533, 251] width 38 height 23
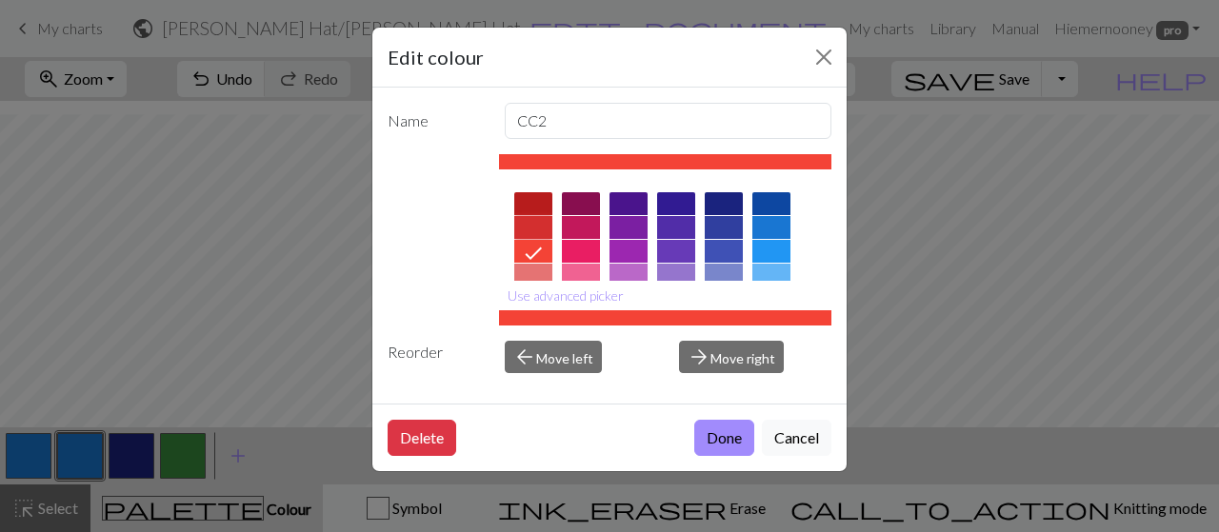
click at [534, 226] on div at bounding box center [533, 227] width 38 height 23
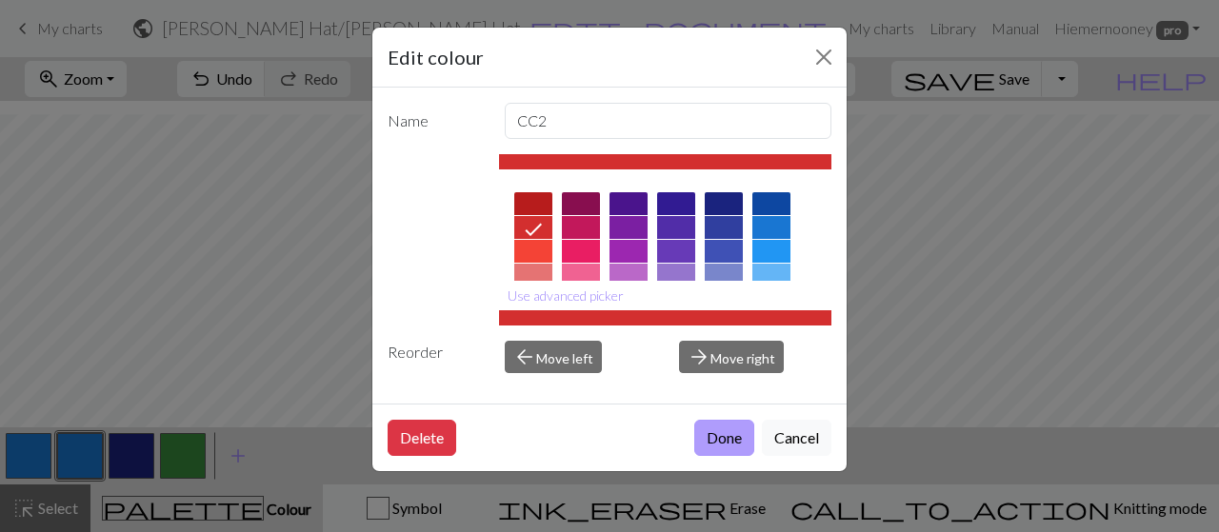
click at [726, 437] on button "Done" at bounding box center [724, 438] width 60 height 36
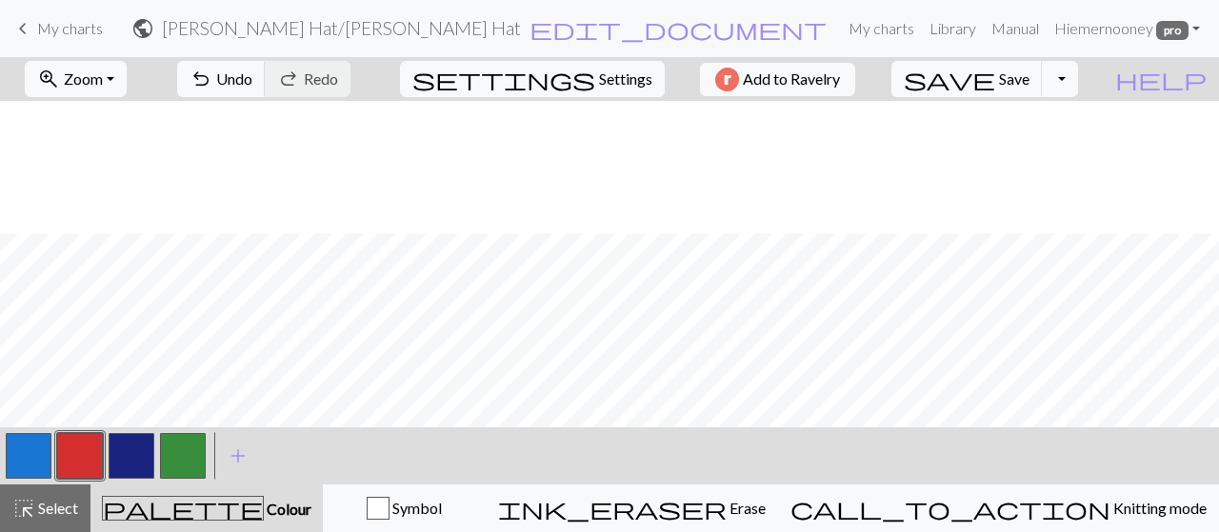
scroll to position [3484, 0]
click at [237, 462] on span "add" at bounding box center [238, 456] width 23 height 27
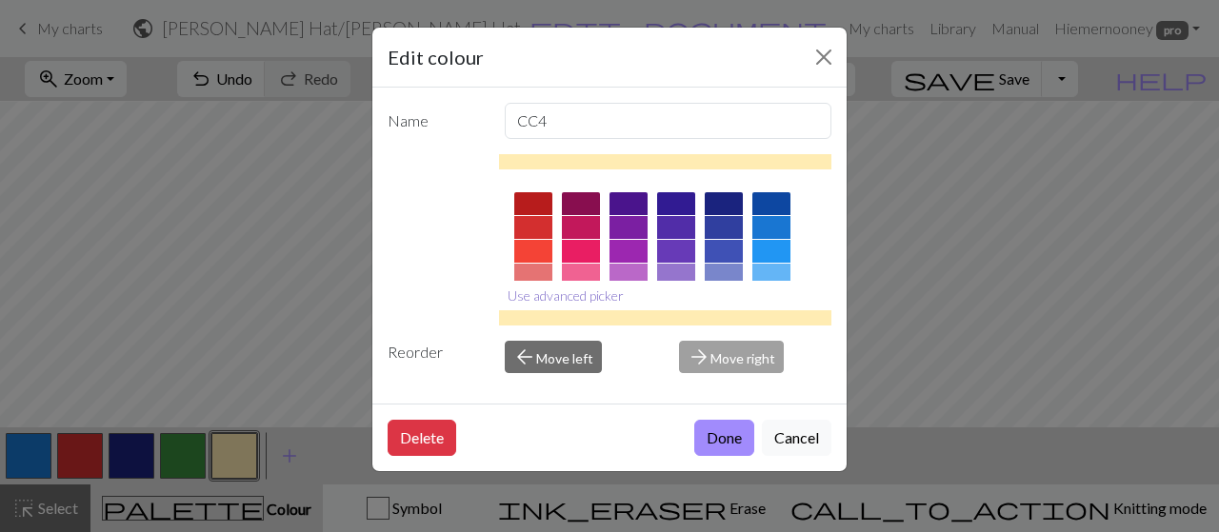
click at [606, 293] on button "Use advanced picker" at bounding box center [565, 296] width 133 height 30
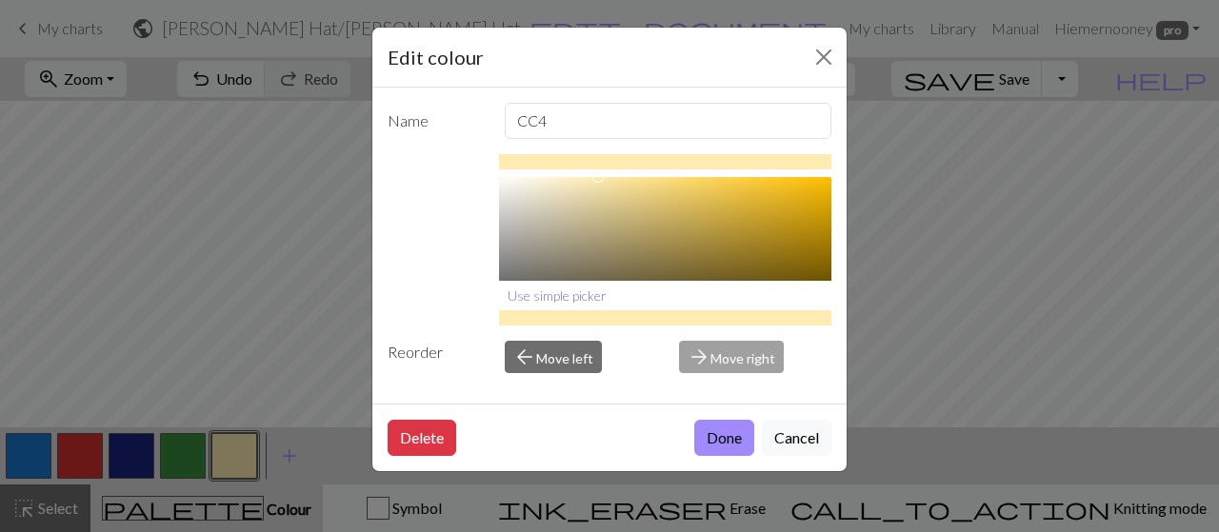
click at [592, 296] on button "Use simple picker" at bounding box center [557, 296] width 116 height 30
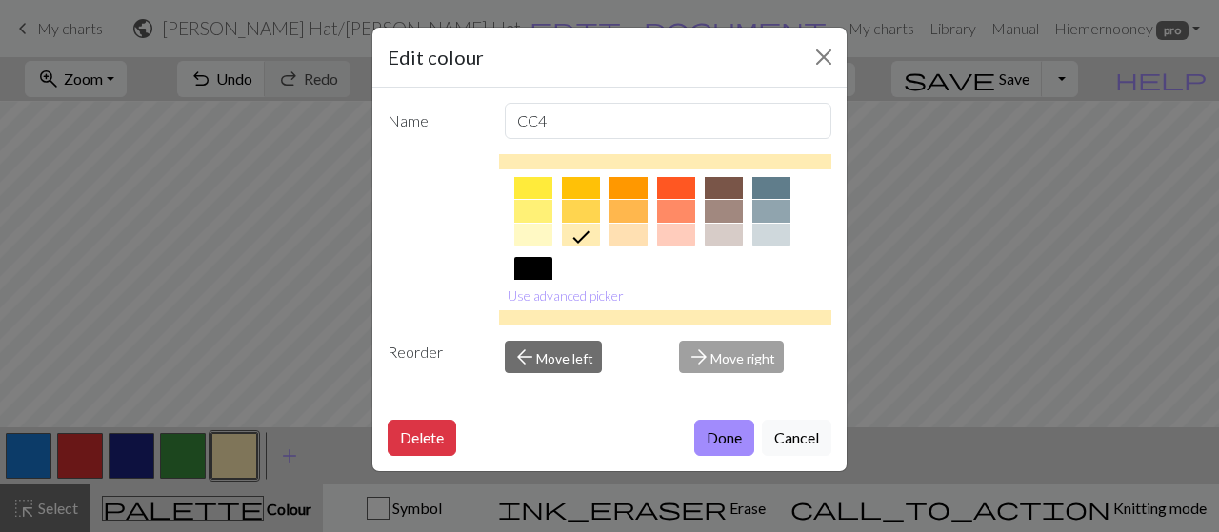
scroll to position [324, 0]
click at [770, 231] on div at bounding box center [771, 232] width 38 height 23
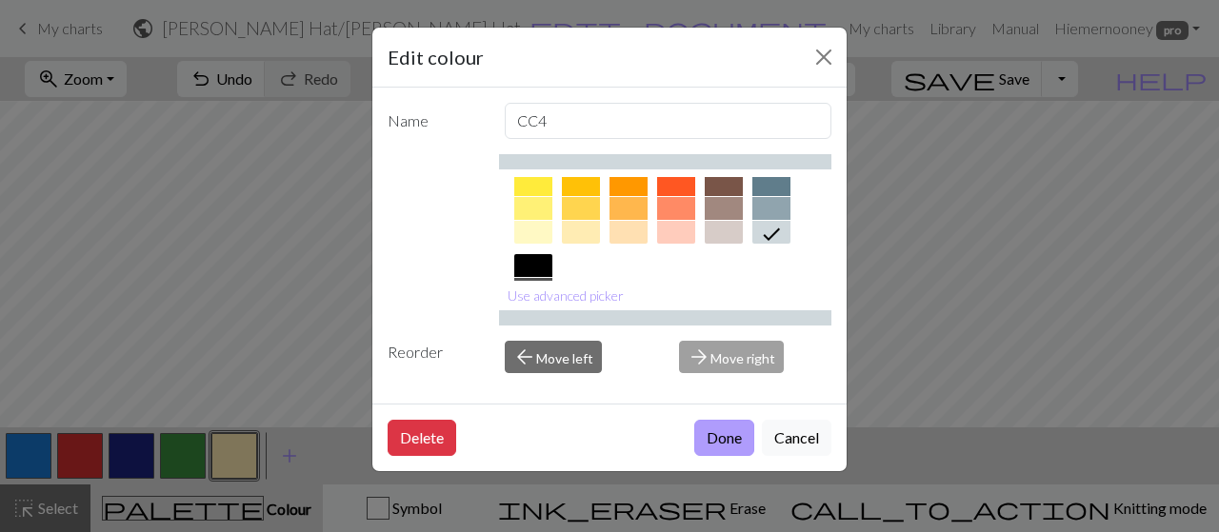
click at [728, 433] on button "Done" at bounding box center [724, 438] width 60 height 36
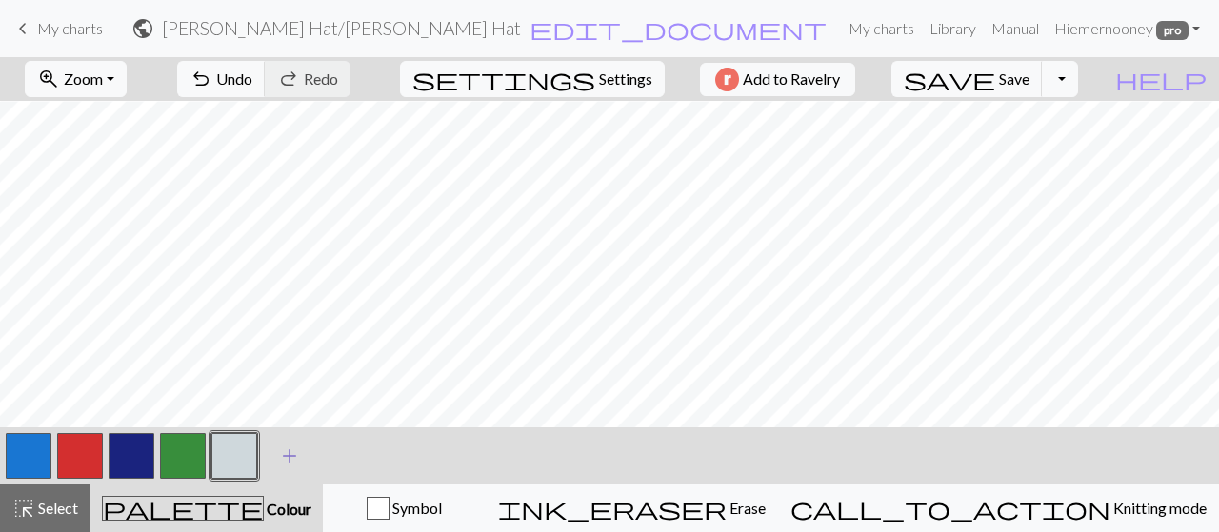
click at [288, 452] on span "add" at bounding box center [289, 456] width 23 height 27
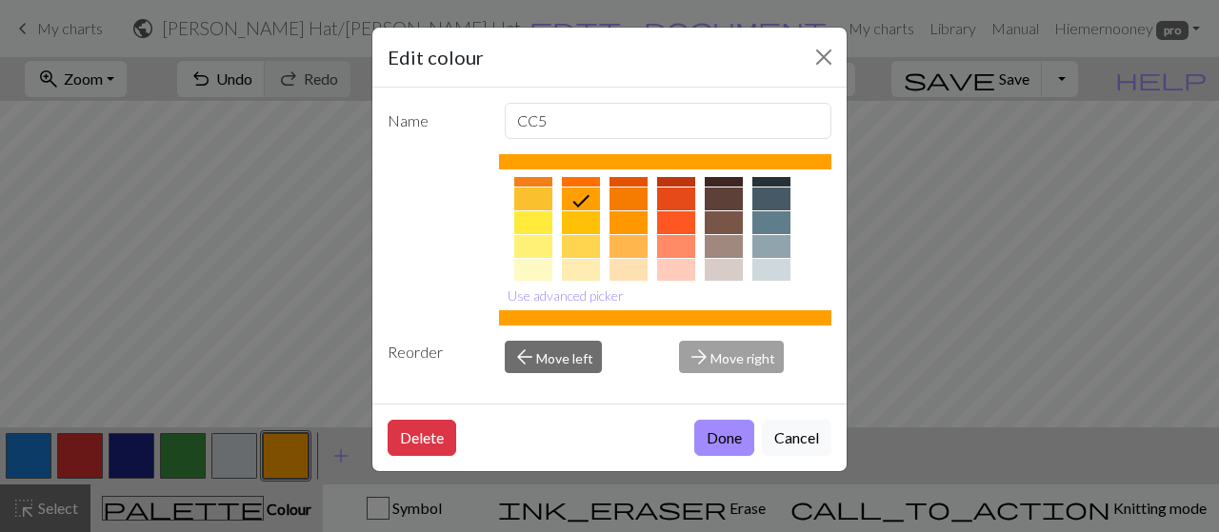
scroll to position [305, 0]
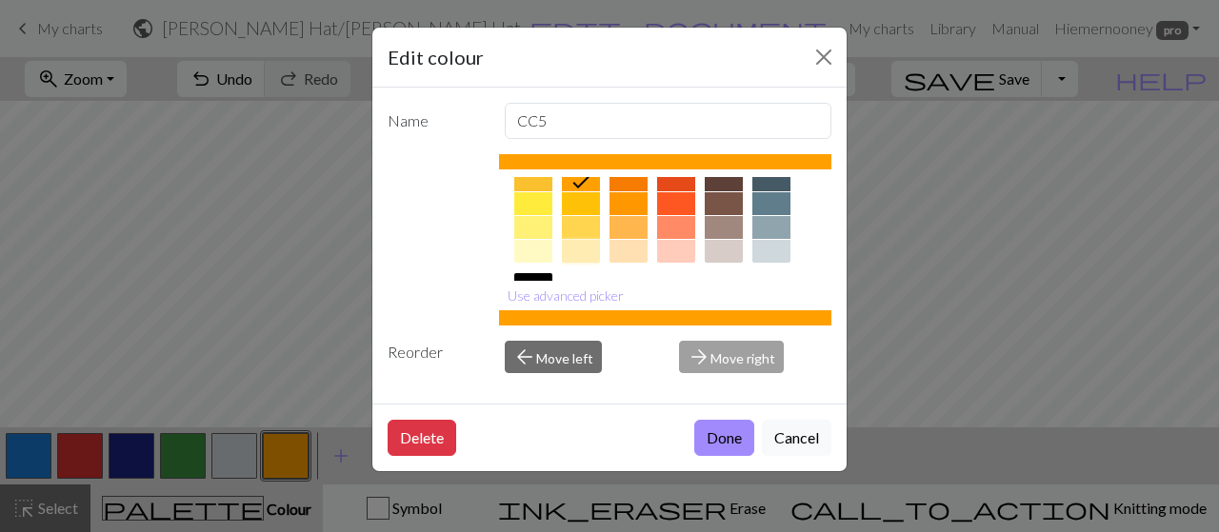
click at [583, 256] on div at bounding box center [581, 251] width 38 height 23
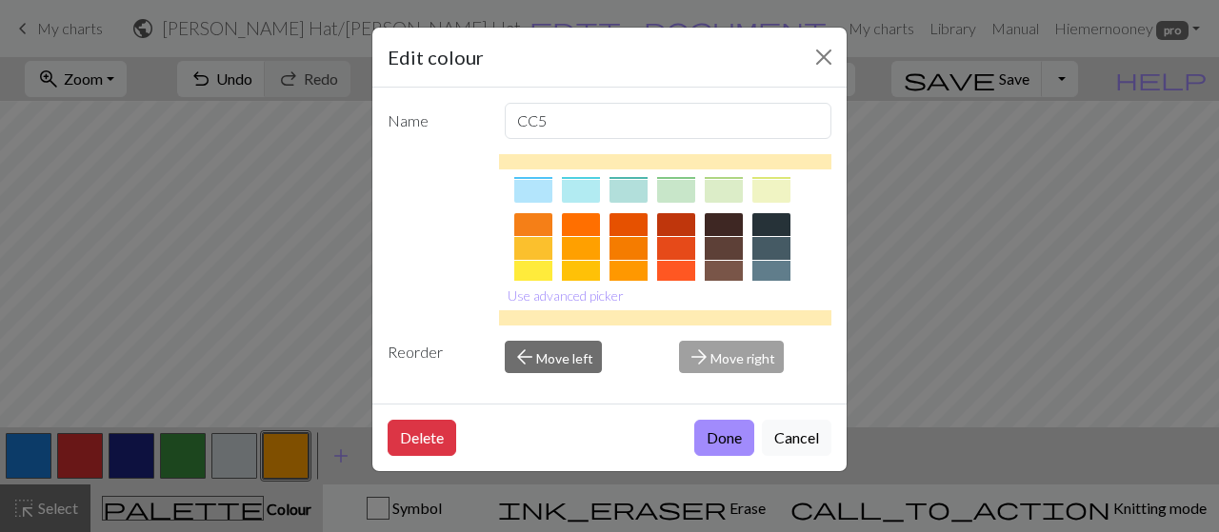
scroll to position [229, 0]
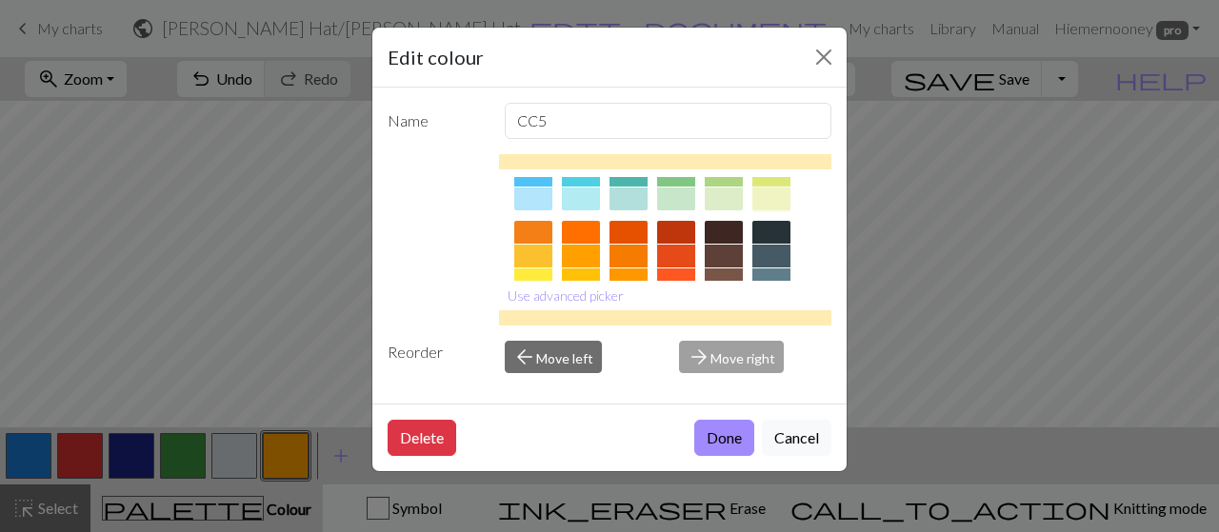
click at [775, 199] on div at bounding box center [771, 199] width 38 height 23
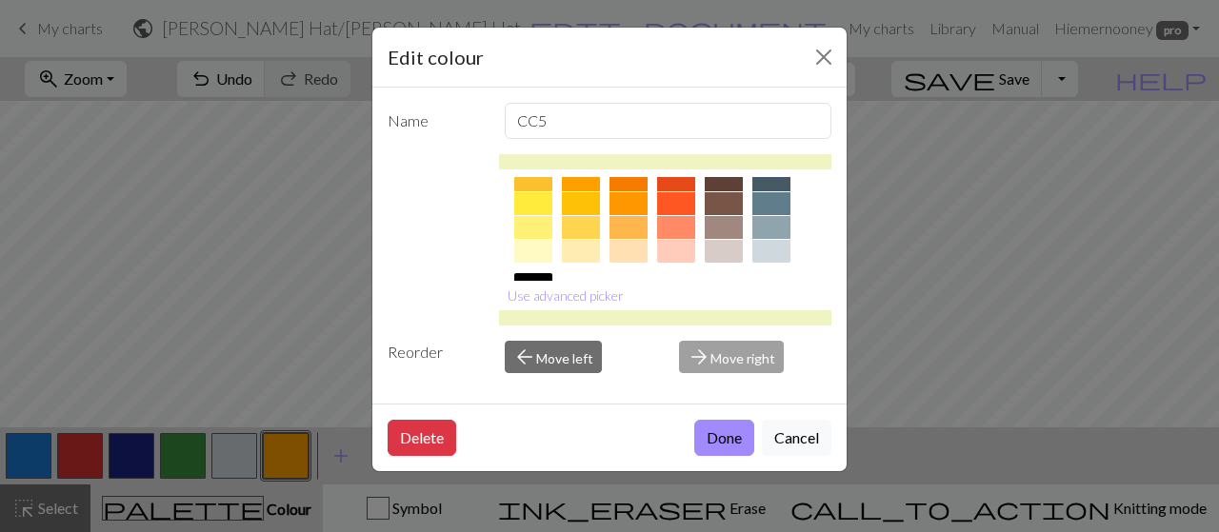
scroll to position [343, 0]
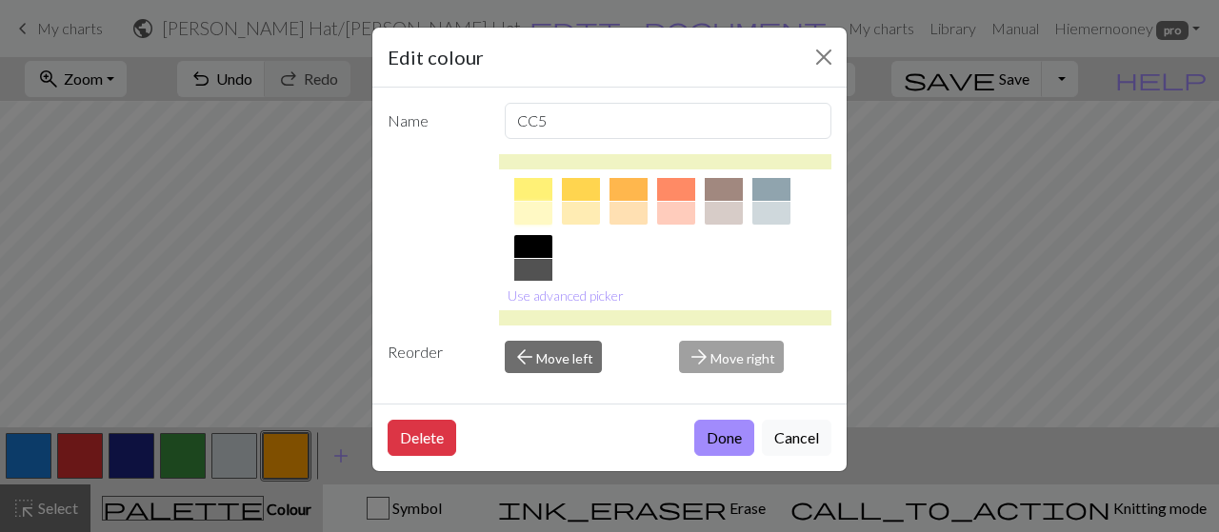
click at [545, 212] on div at bounding box center [533, 213] width 38 height 23
click at [587, 208] on div at bounding box center [581, 213] width 38 height 23
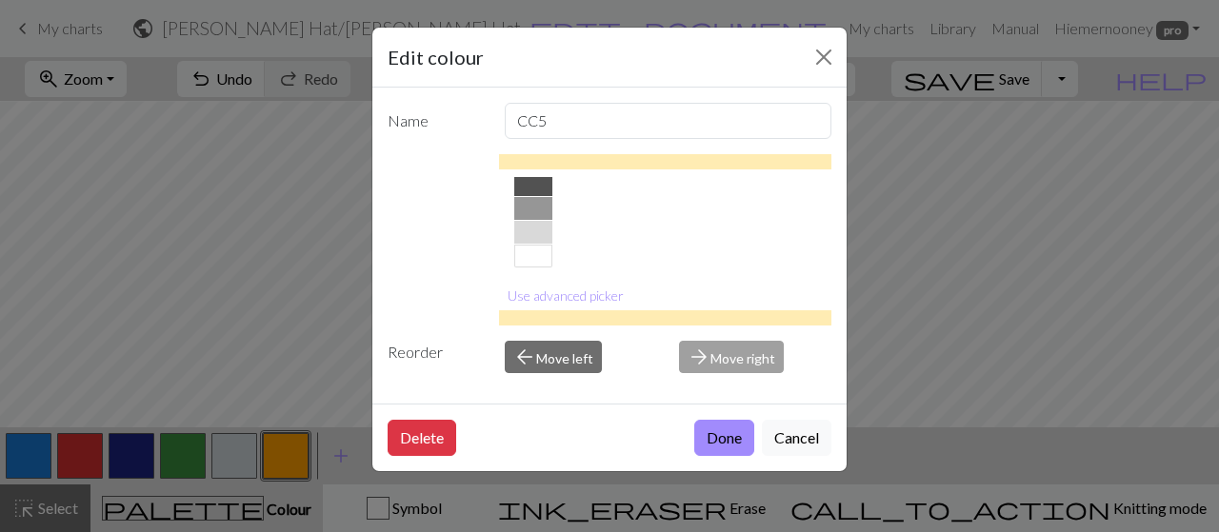
scroll to position [436, 0]
click at [608, 293] on button "Use advanced picker" at bounding box center [565, 296] width 133 height 30
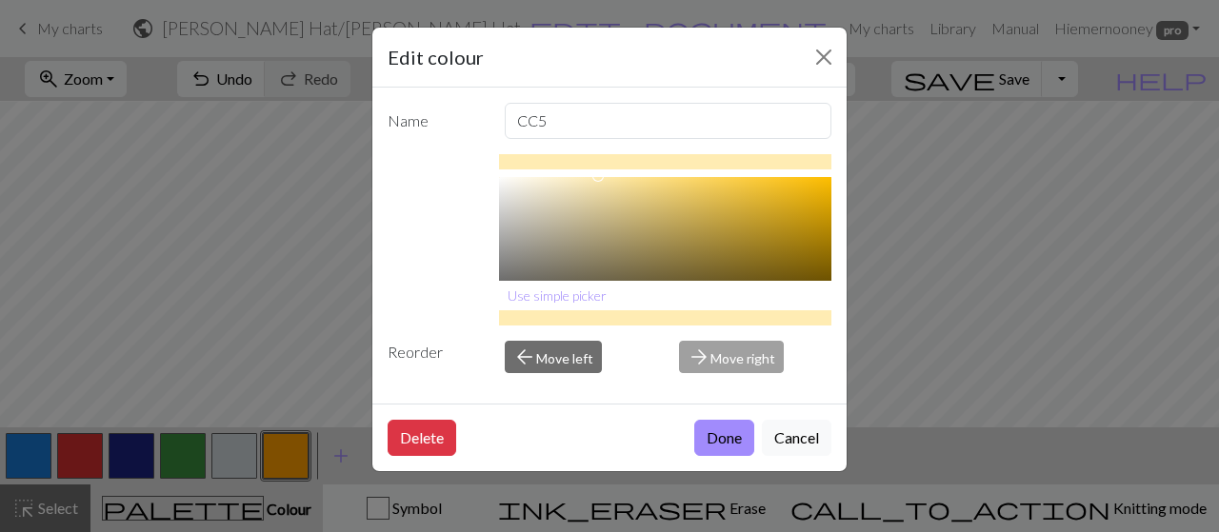
scroll to position [0, 0]
click at [733, 432] on button "Done" at bounding box center [724, 438] width 60 height 36
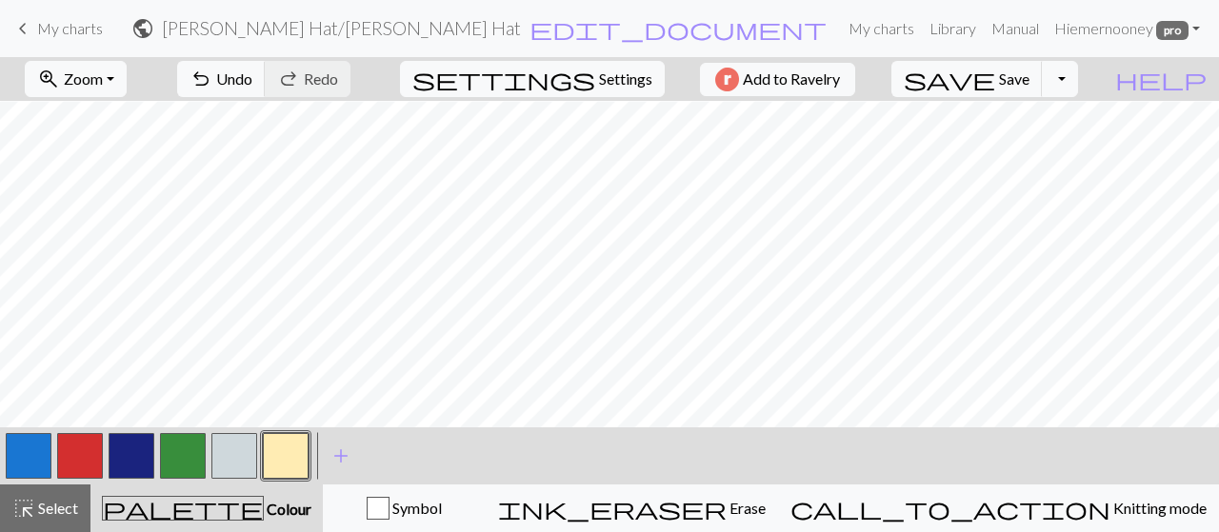
click at [39, 466] on button "button" at bounding box center [29, 456] width 46 height 46
click at [39, 461] on button "button" at bounding box center [29, 456] width 46 height 46
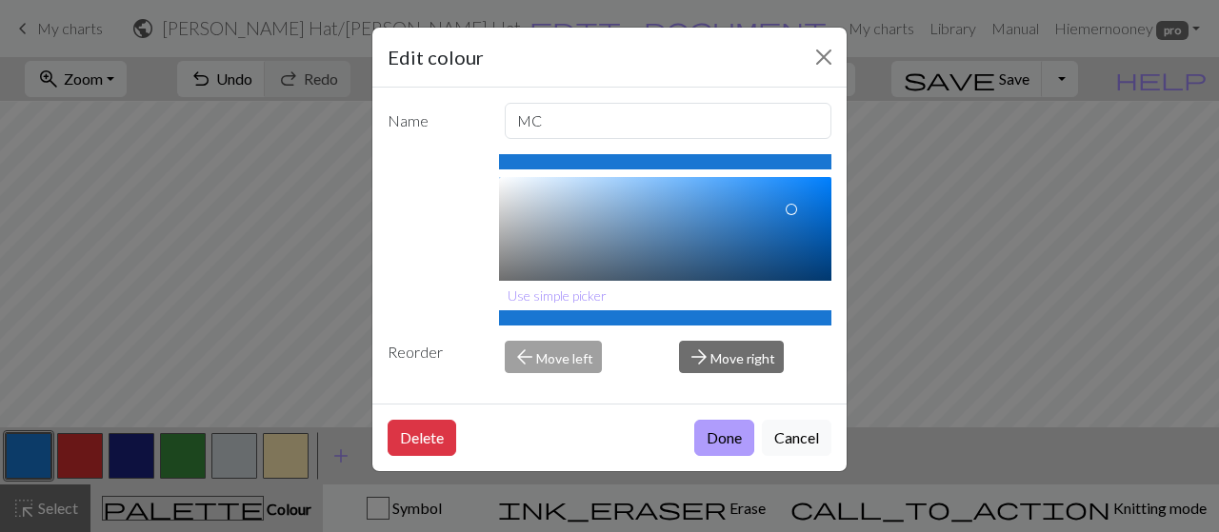
click at [729, 434] on button "Done" at bounding box center [724, 438] width 60 height 36
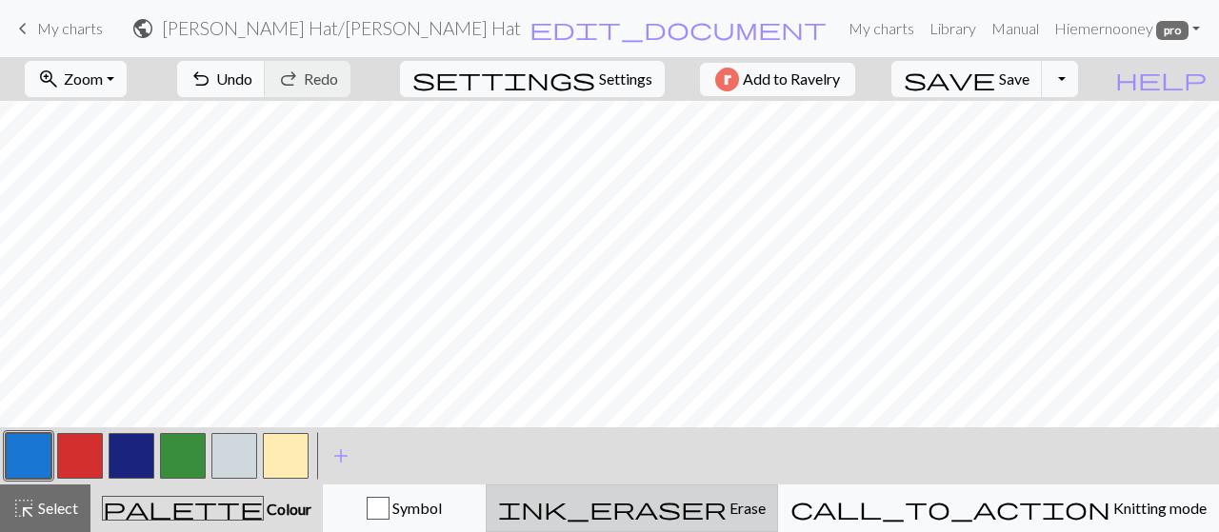
click at [727, 501] on span "ink_eraser" at bounding box center [612, 508] width 229 height 27
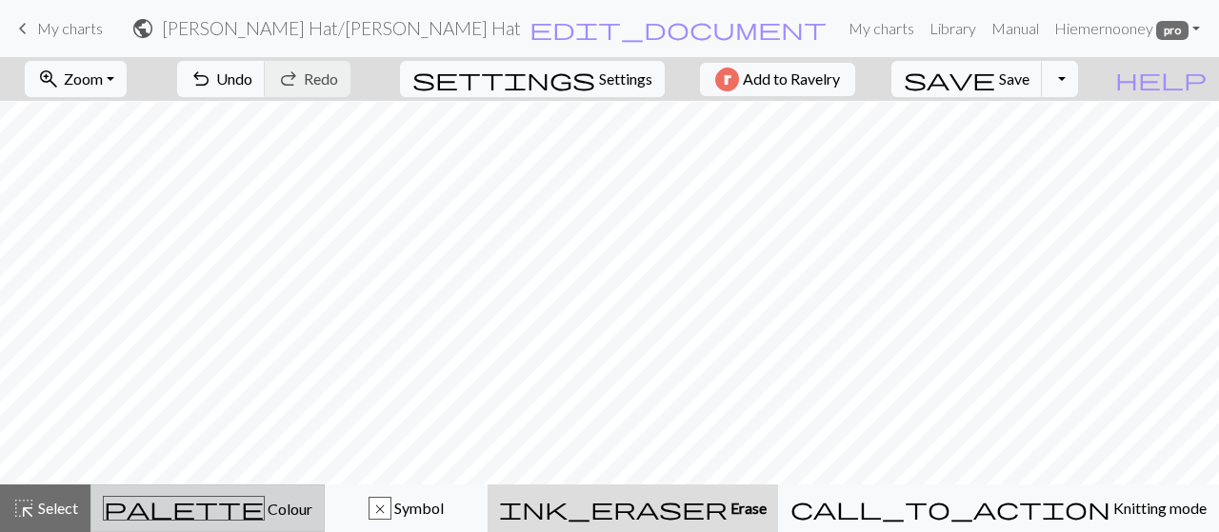
click at [192, 523] on button "palette Colour Colour" at bounding box center [207, 509] width 234 height 48
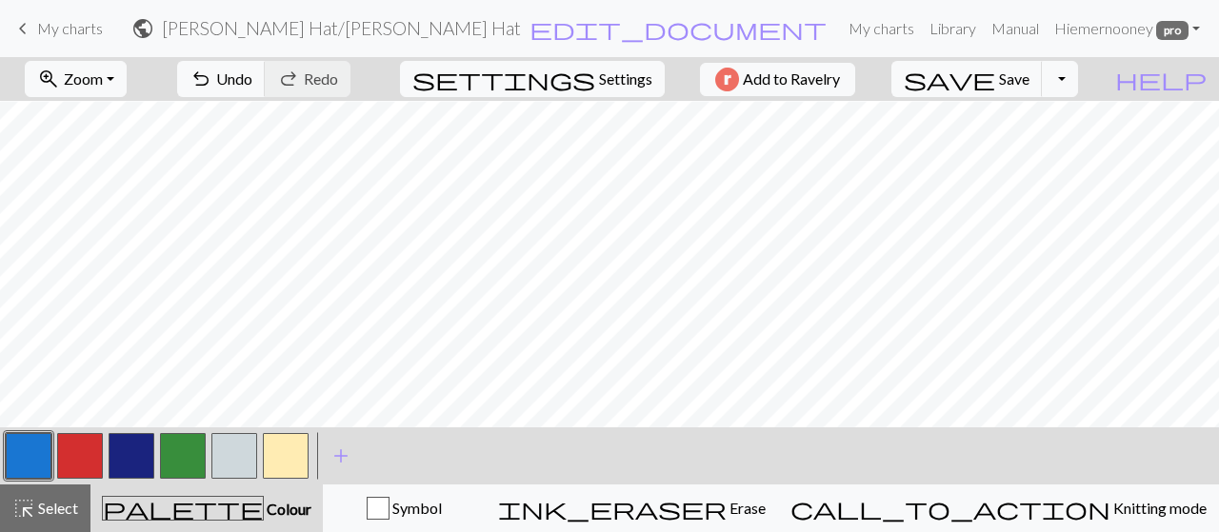
click at [88, 450] on button "button" at bounding box center [80, 456] width 46 height 46
click at [88, 450] on div "Edit colour Name CC2 #D32F2F hex Use simple picker Reorder arrow_back Move left…" at bounding box center [609, 266] width 1219 height 532
click at [69, 456] on button "button" at bounding box center [80, 456] width 46 height 46
click at [69, 456] on div "Edit colour Name CC2 #D32F2F hex Use simple picker Reorder arrow_back Move left…" at bounding box center [609, 266] width 1219 height 532
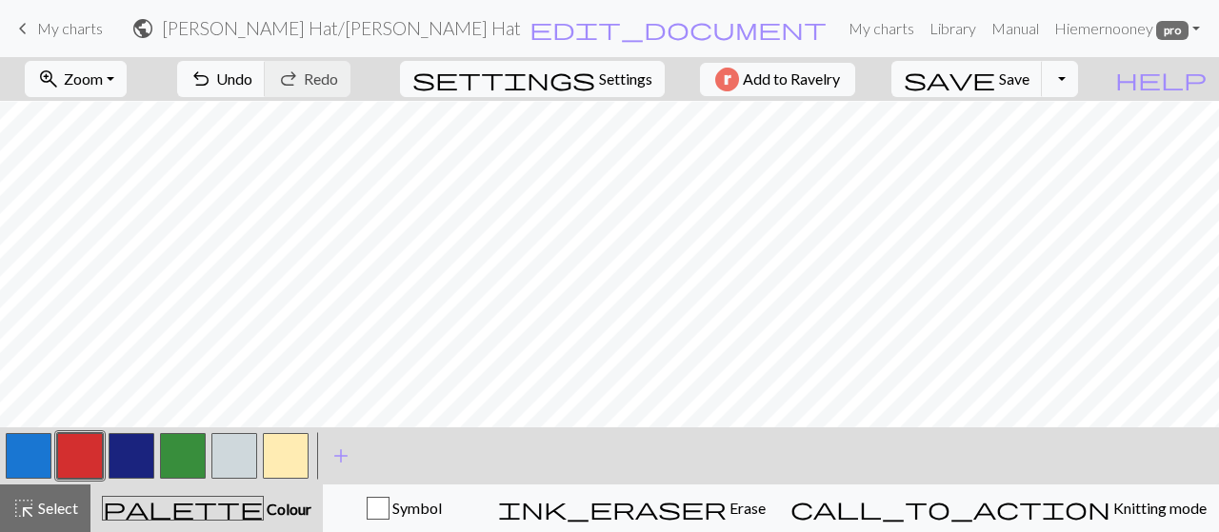
click at [69, 456] on button "button" at bounding box center [80, 456] width 46 height 46
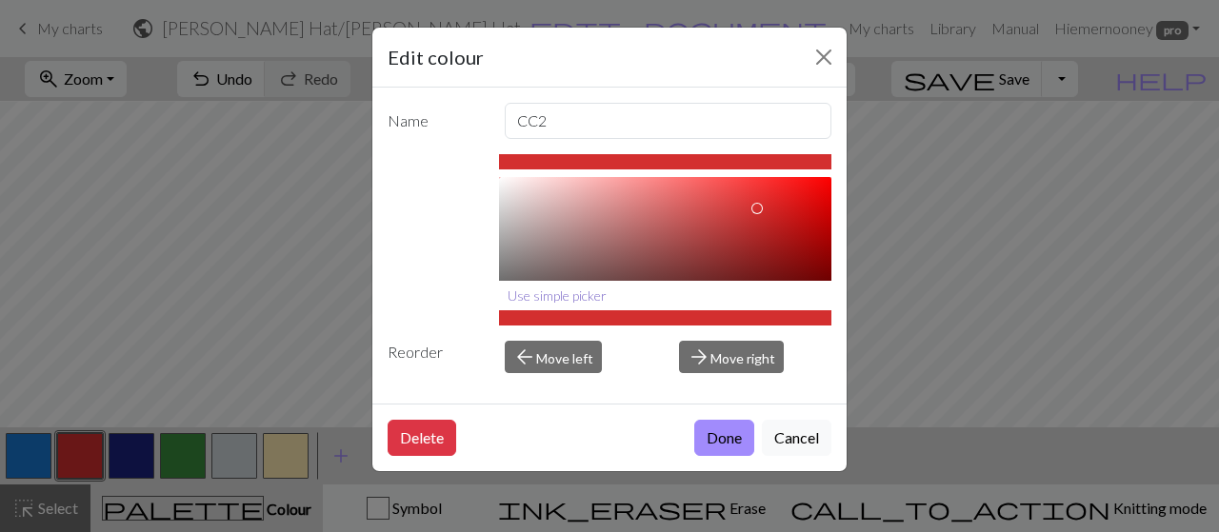
click at [577, 296] on button "Use simple picker" at bounding box center [557, 296] width 116 height 30
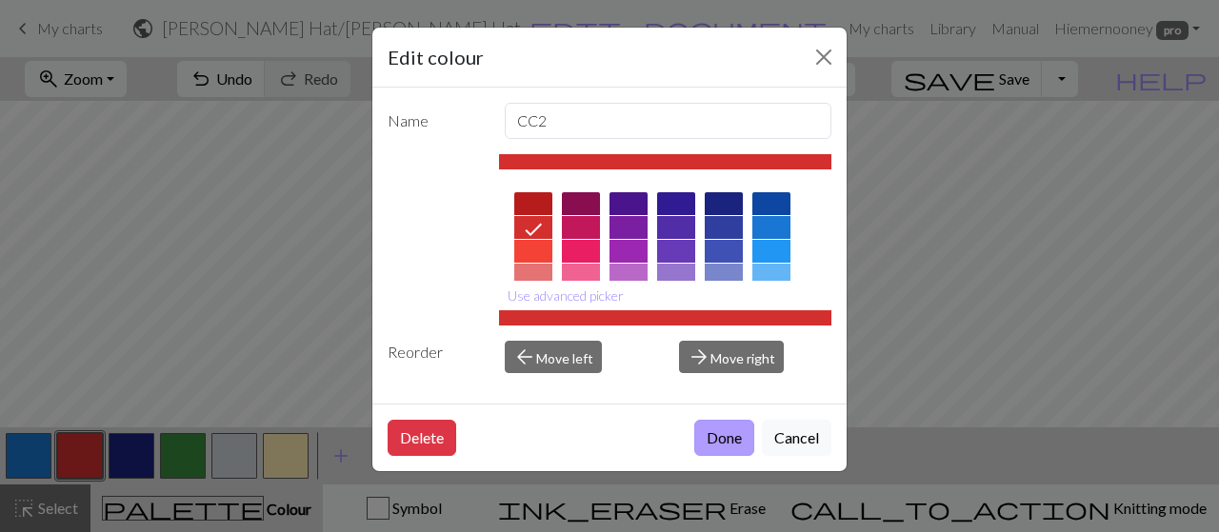
click at [747, 427] on button "Done" at bounding box center [724, 438] width 60 height 36
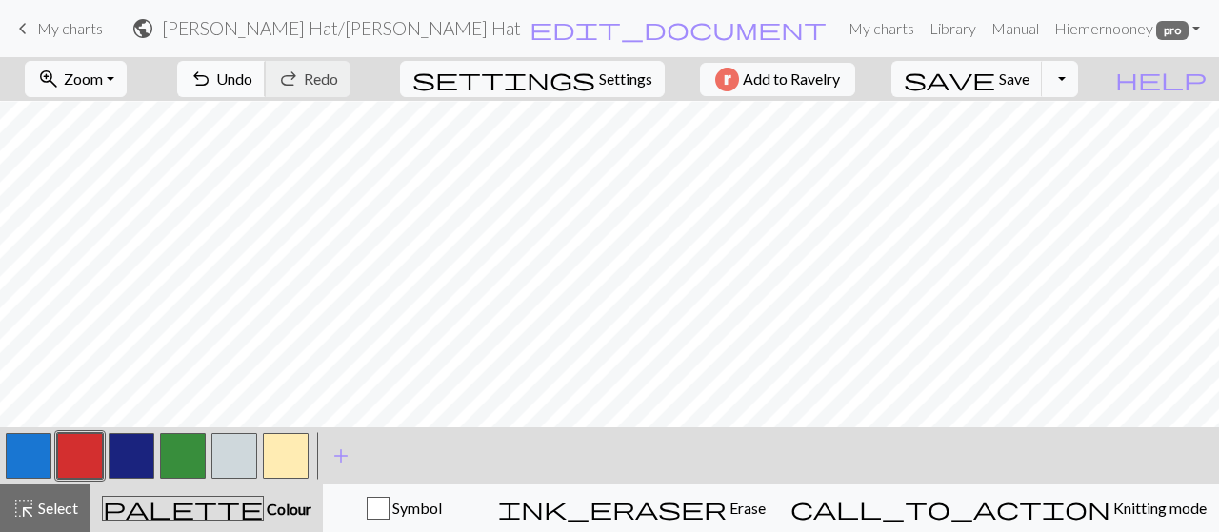
click at [252, 70] on span "Undo" at bounding box center [234, 79] width 36 height 18
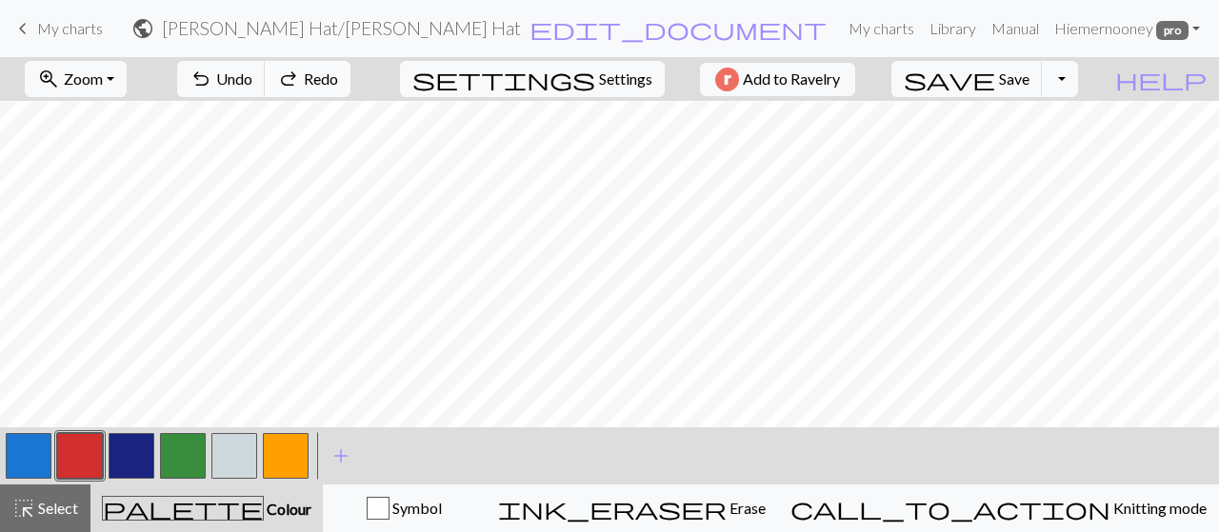
click at [300, 73] on span "redo" at bounding box center [288, 79] width 23 height 27
click at [1078, 84] on button "Toggle Dropdown" at bounding box center [1060, 79] width 36 height 36
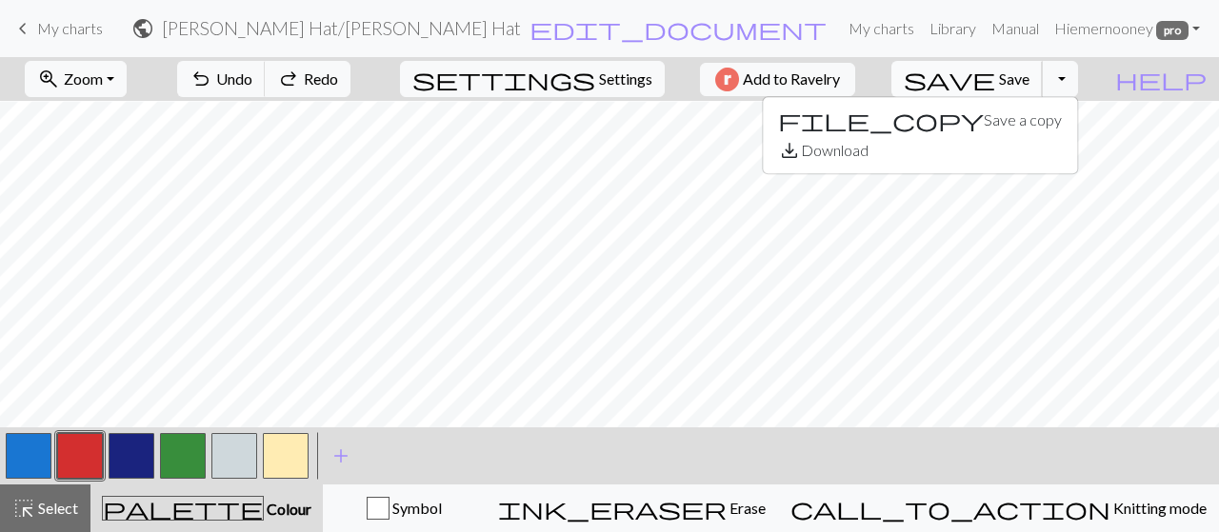
click at [1029, 85] on span "Save" at bounding box center [1014, 79] width 30 height 18
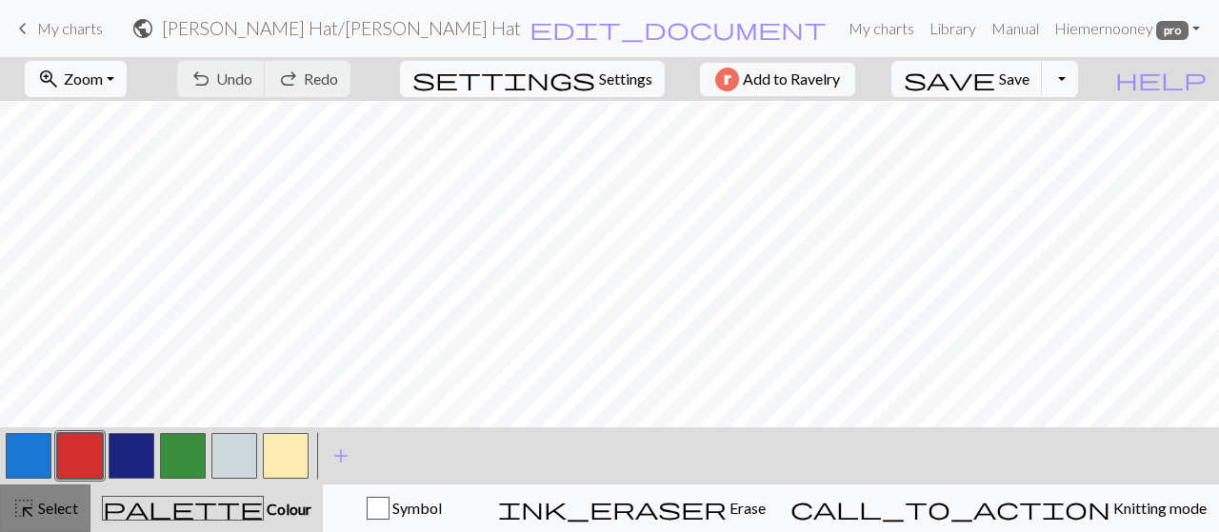
click at [50, 500] on span "Select" at bounding box center [56, 508] width 43 height 18
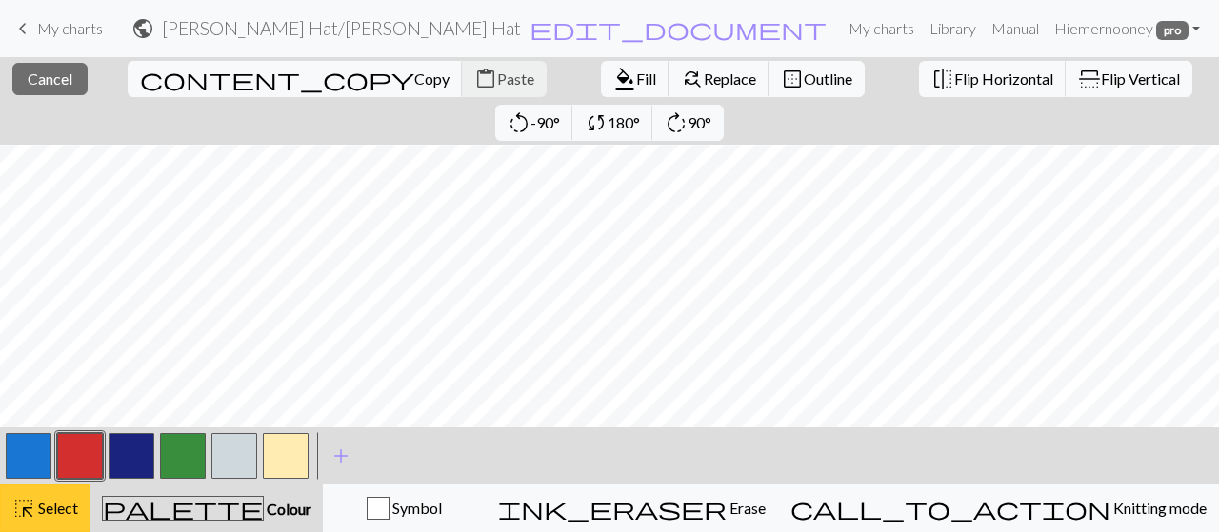
click at [30, 525] on button "highlight_alt Select Select" at bounding box center [45, 509] width 90 height 48
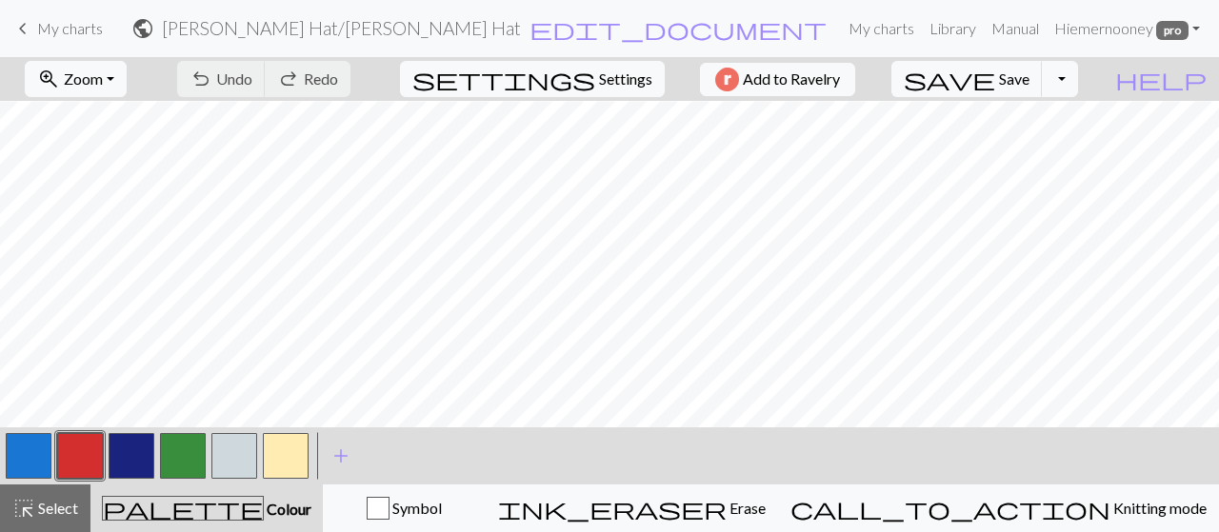
click at [27, 461] on button "button" at bounding box center [29, 456] width 46 height 46
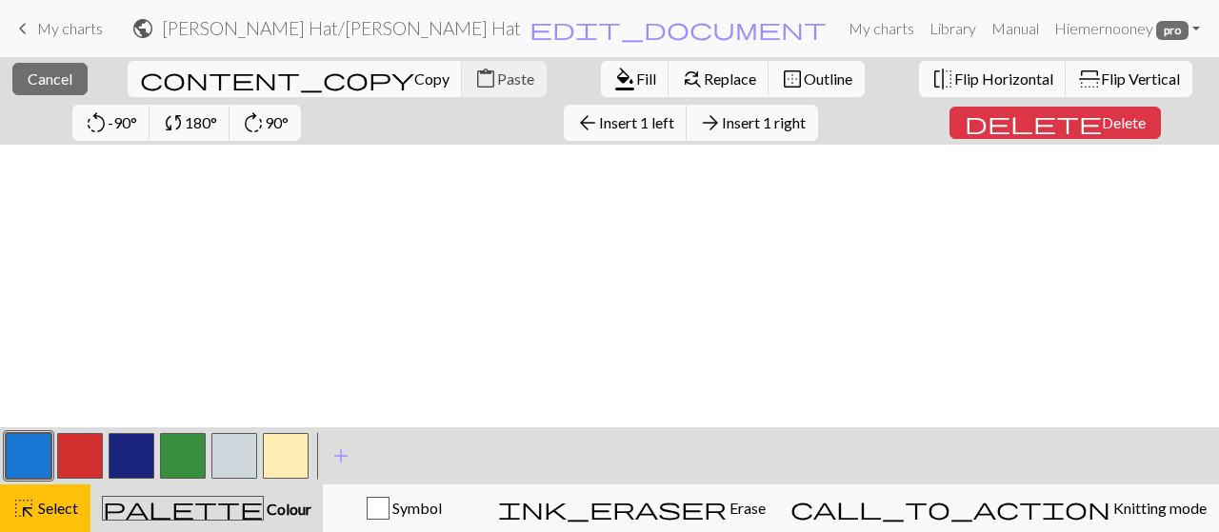
scroll to position [3625, 0]
click at [36, 458] on button "button" at bounding box center [29, 456] width 46 height 46
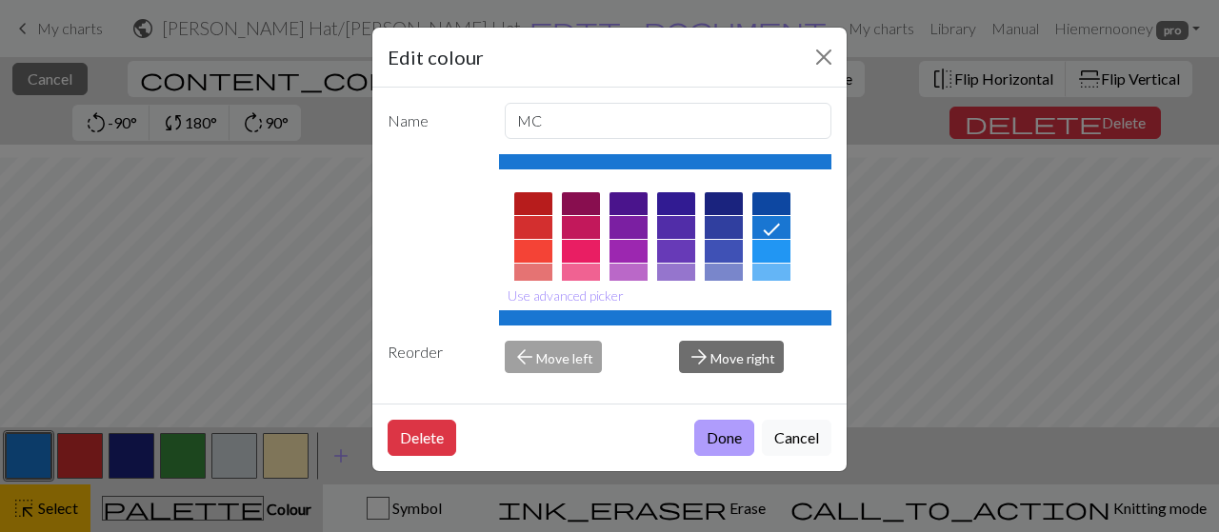
click at [718, 431] on button "Done" at bounding box center [724, 438] width 60 height 36
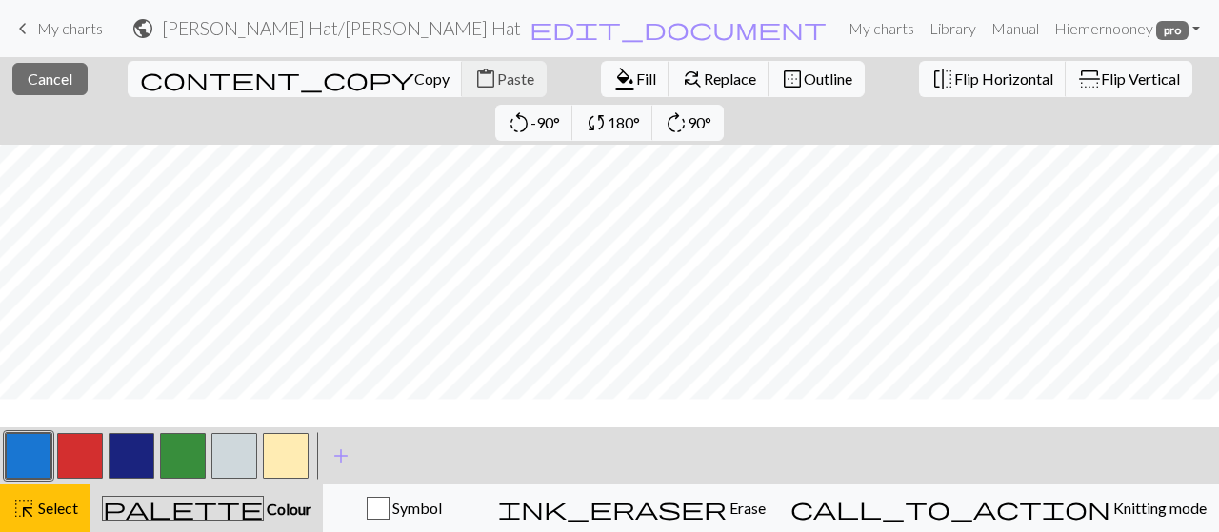
scroll to position [3582, 0]
click at [48, 440] on button "button" at bounding box center [29, 456] width 46 height 46
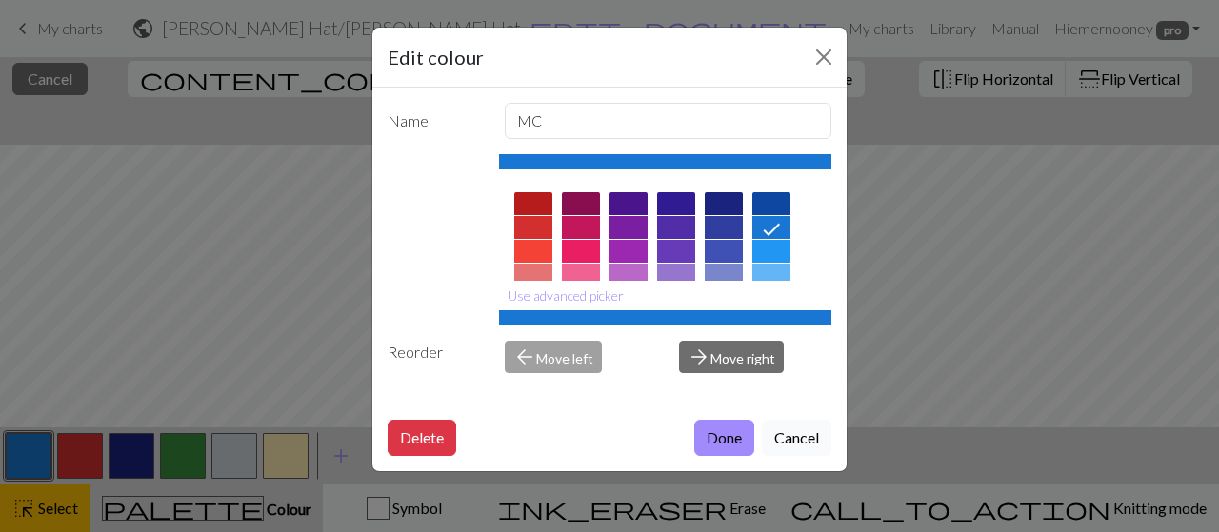
click at [773, 433] on button "Cancel" at bounding box center [797, 438] width 70 height 36
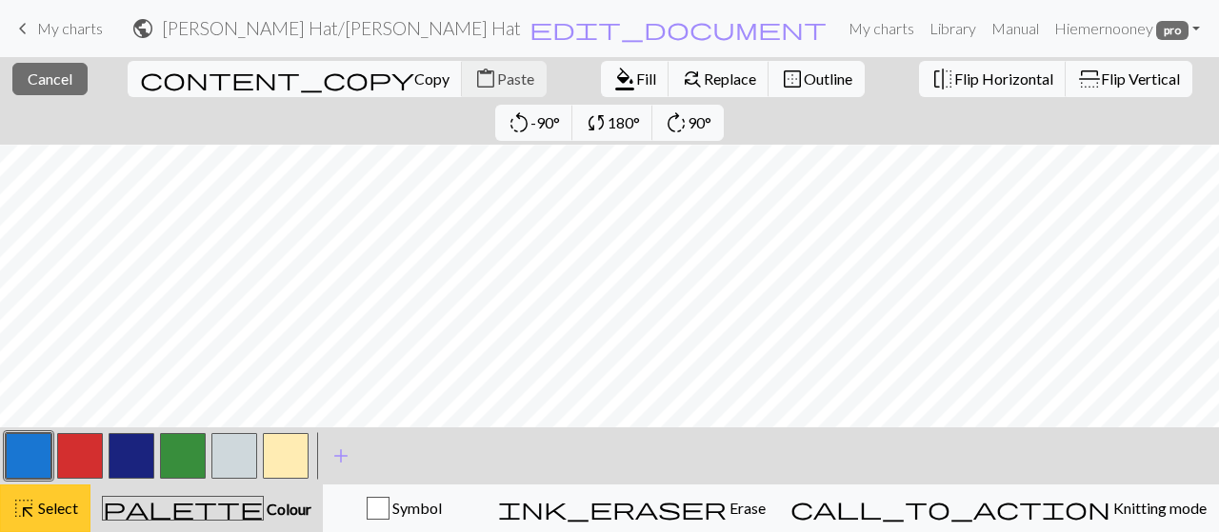
click at [46, 515] on span "Select" at bounding box center [56, 508] width 43 height 18
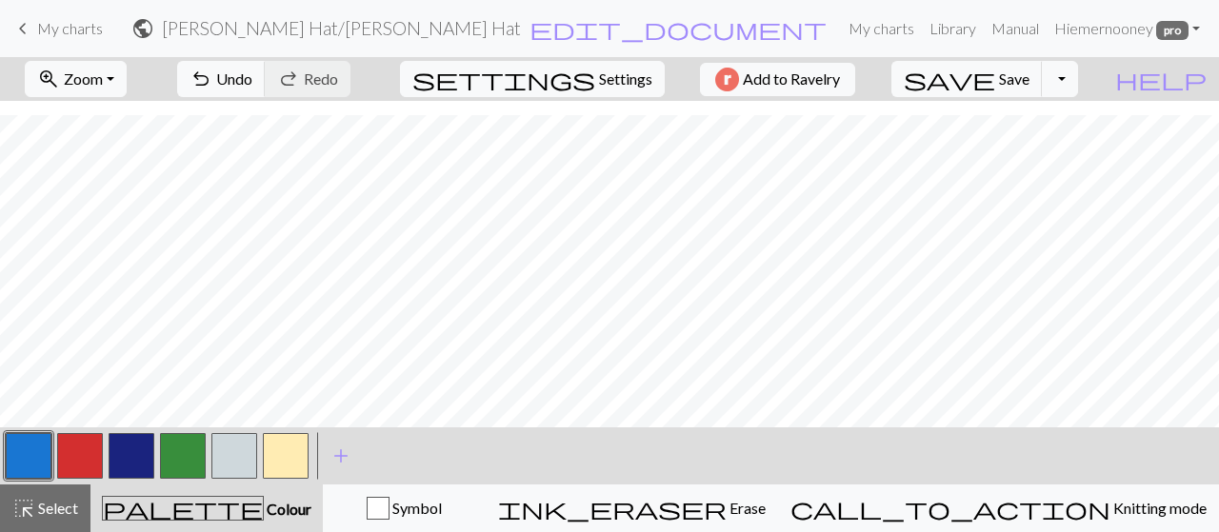
scroll to position [2659, 0]
click at [1029, 73] on span "Save" at bounding box center [1014, 79] width 30 height 18
click at [1029, 70] on span "Save" at bounding box center [1014, 79] width 30 height 18
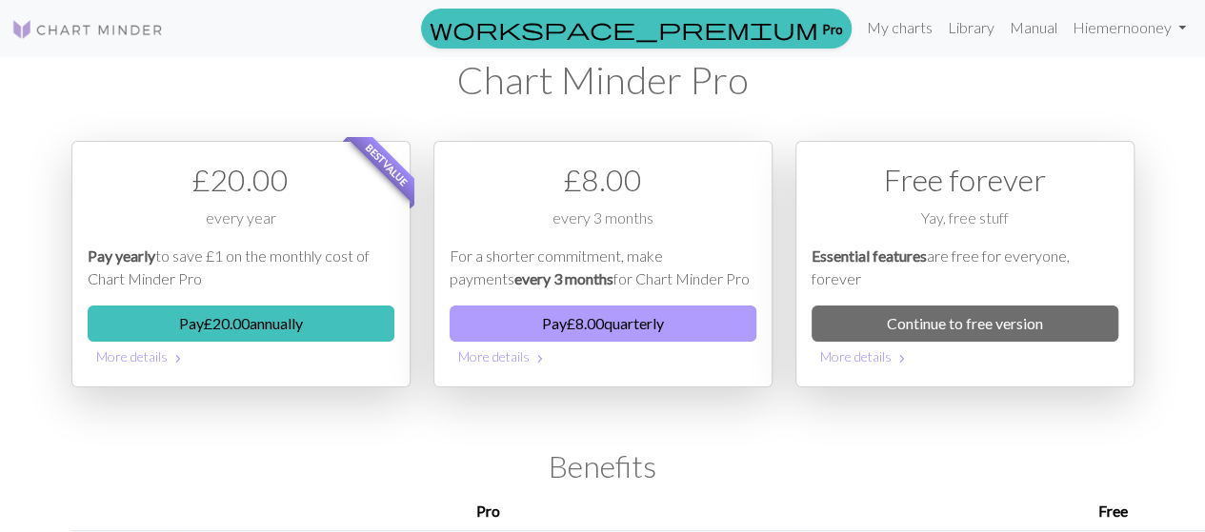
click at [710, 319] on button "Pay £ 8.00 quarterly" at bounding box center [603, 324] width 307 height 36
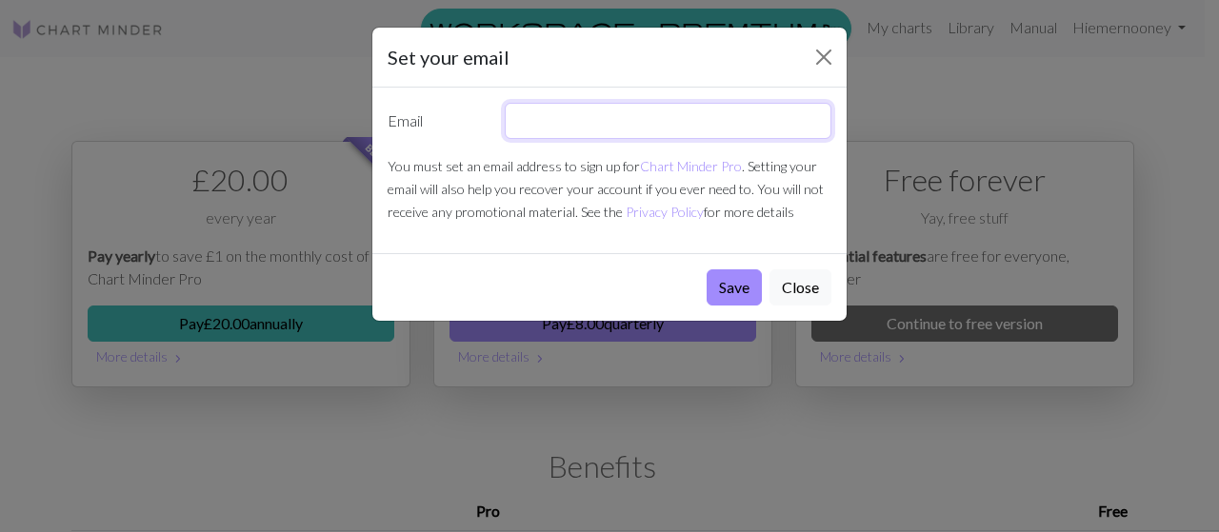
click at [665, 119] on input "text" at bounding box center [669, 121] width 328 height 36
type input "emernooney.mail@gmail.com"
click at [724, 285] on button "Save" at bounding box center [734, 288] width 55 height 36
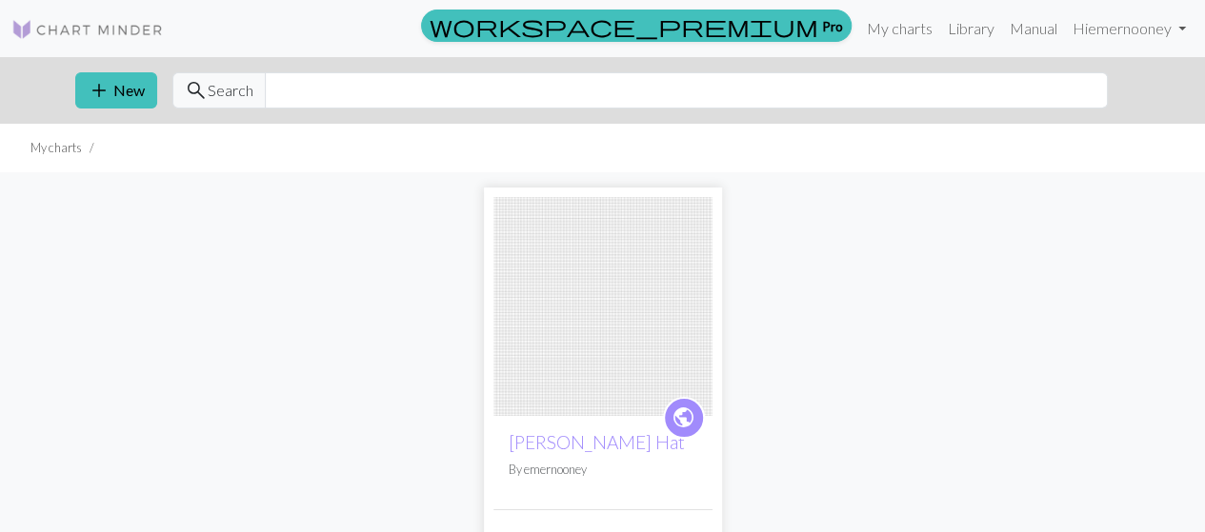
click at [629, 370] on img at bounding box center [602, 306] width 219 height 219
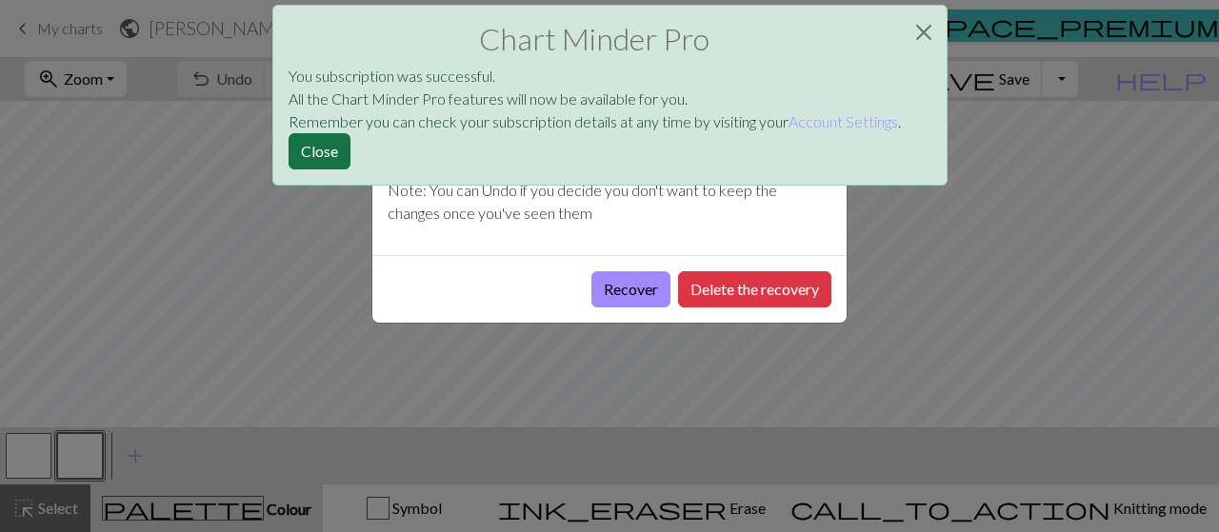
click at [320, 150] on button "Close" at bounding box center [320, 151] width 62 height 36
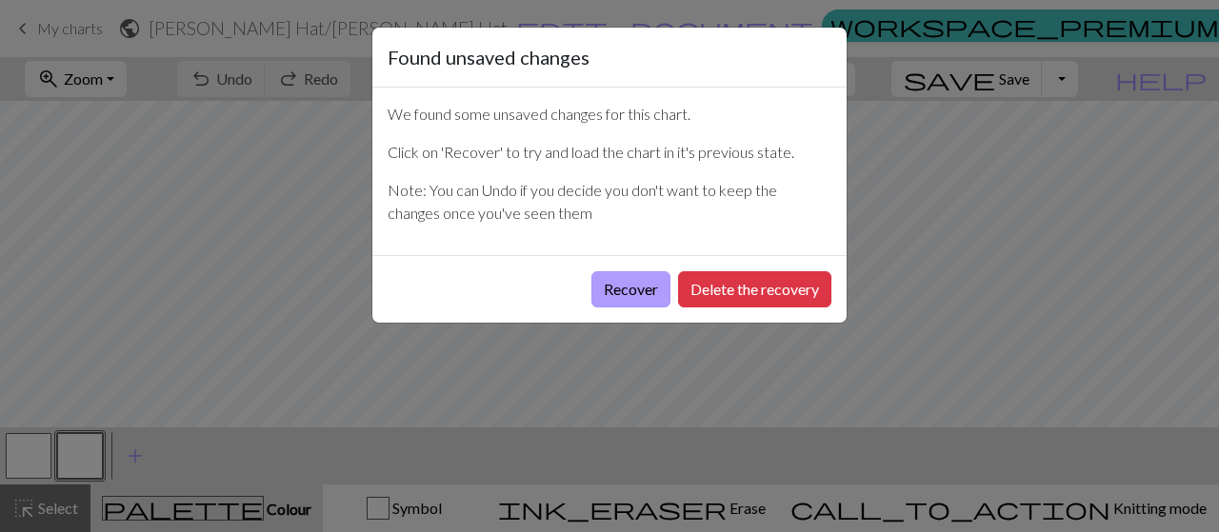
click at [646, 287] on button "Recover" at bounding box center [630, 289] width 79 height 36
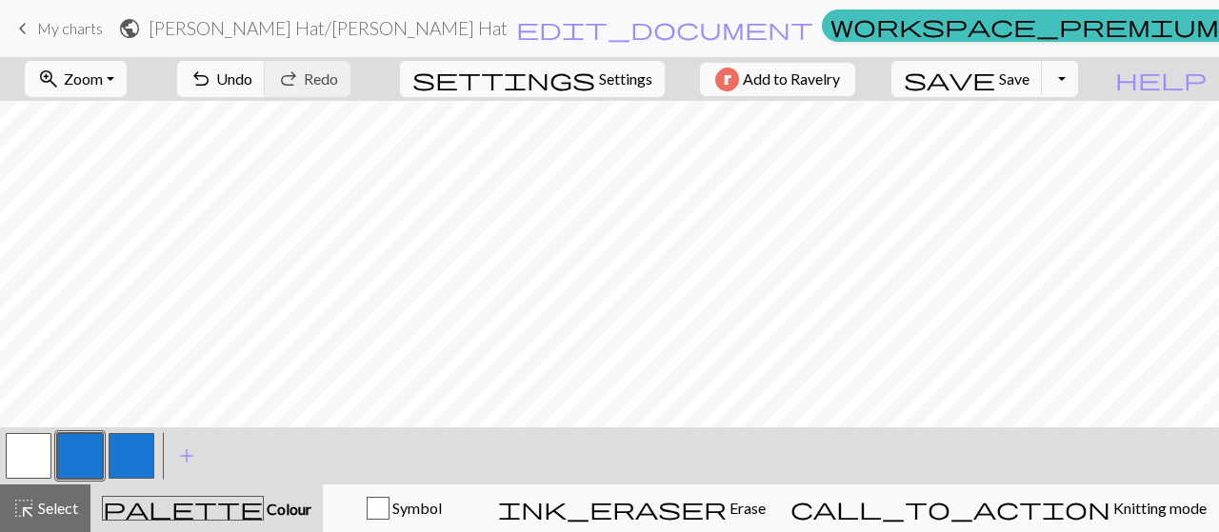
scroll to position [3582, 0]
click at [26, 455] on button "button" at bounding box center [29, 456] width 46 height 46
click at [111, 454] on button "button" at bounding box center [132, 456] width 46 height 46
click at [74, 457] on button "button" at bounding box center [80, 456] width 46 height 46
drag, startPoint x: 84, startPoint y: 458, endPoint x: 19, endPoint y: 441, distance: 67.0
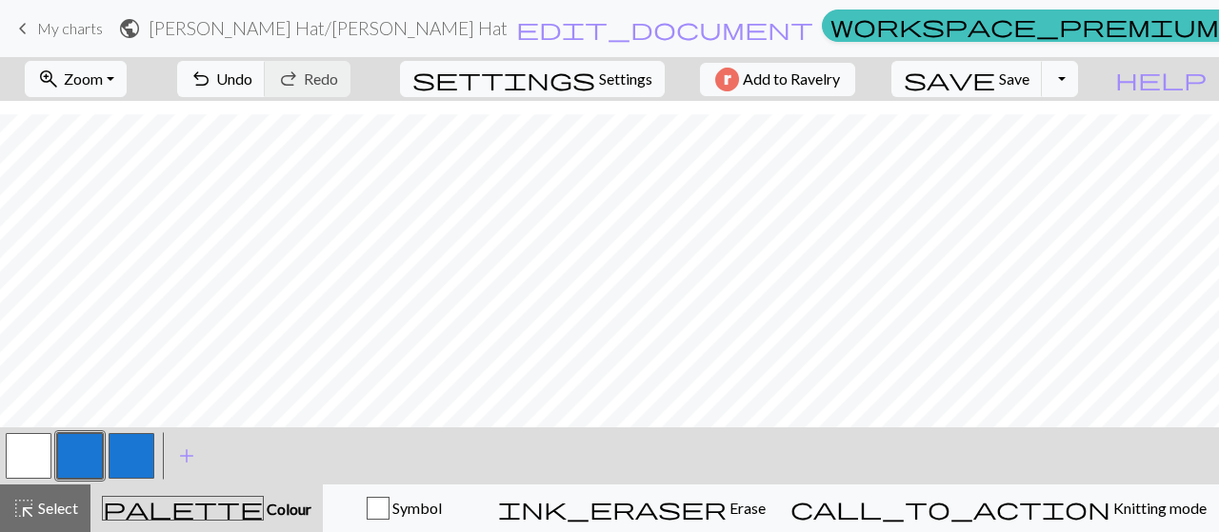
click at [19, 441] on div at bounding box center [80, 455] width 154 height 51
click at [619, 74] on span "Settings" at bounding box center [625, 79] width 53 height 23
select select "aran"
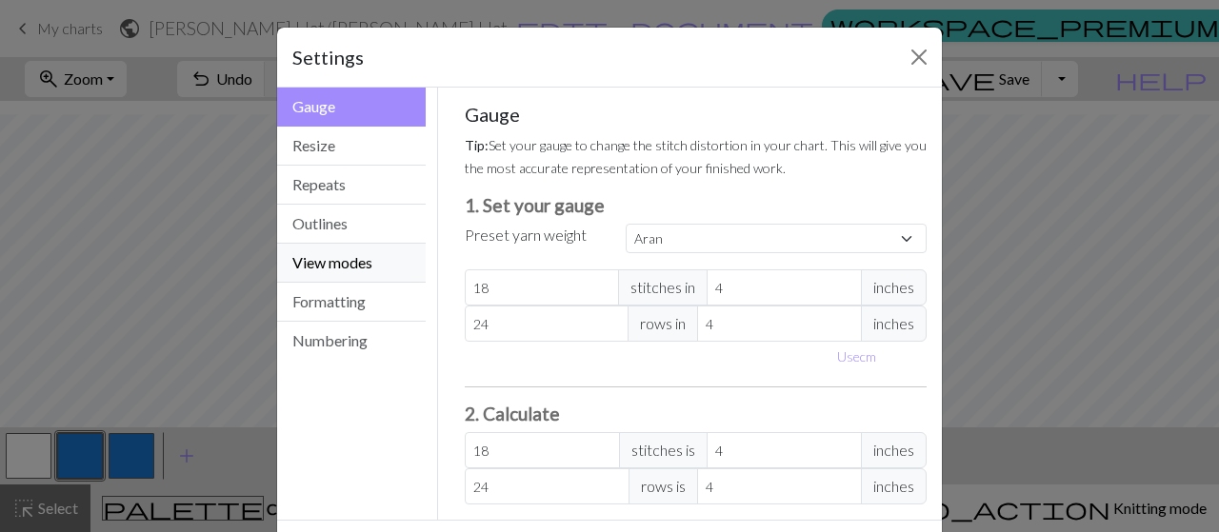
click at [352, 271] on button "View modes" at bounding box center [351, 263] width 149 height 39
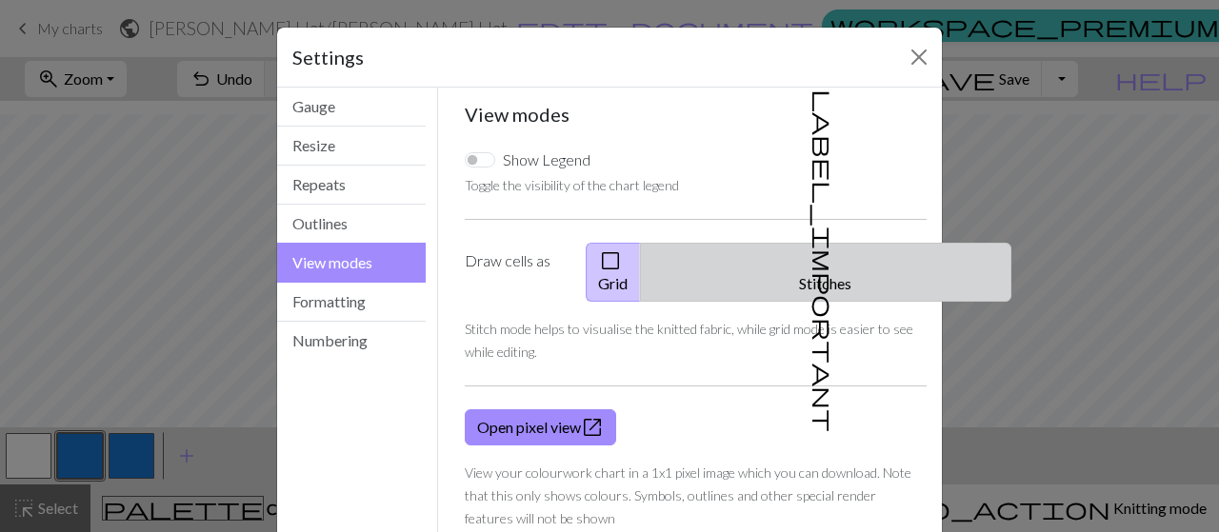
click at [810, 255] on span "label_important" at bounding box center [823, 261] width 27 height 343
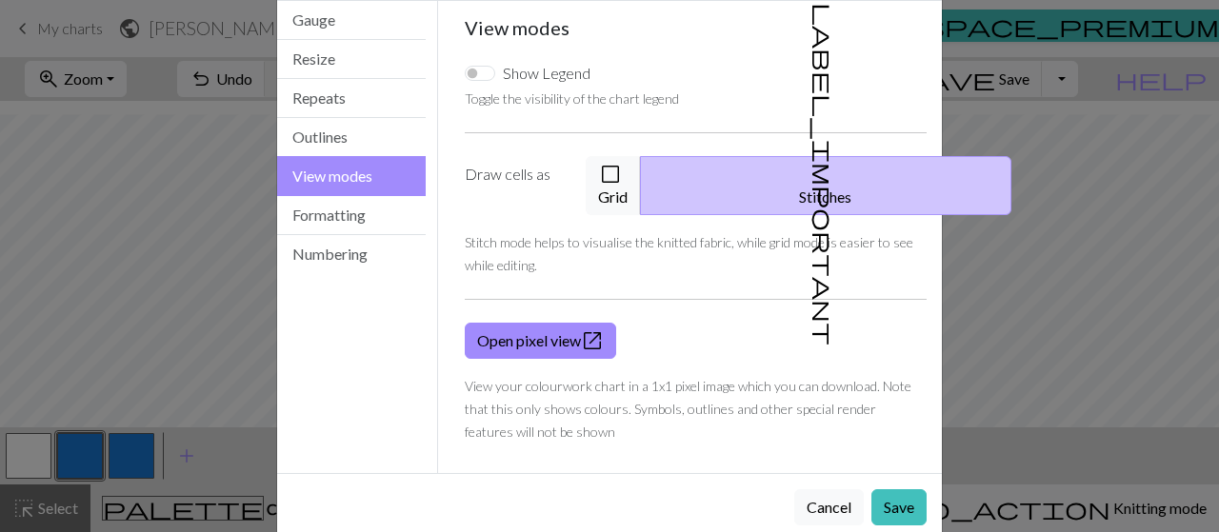
scroll to position [91, 0]
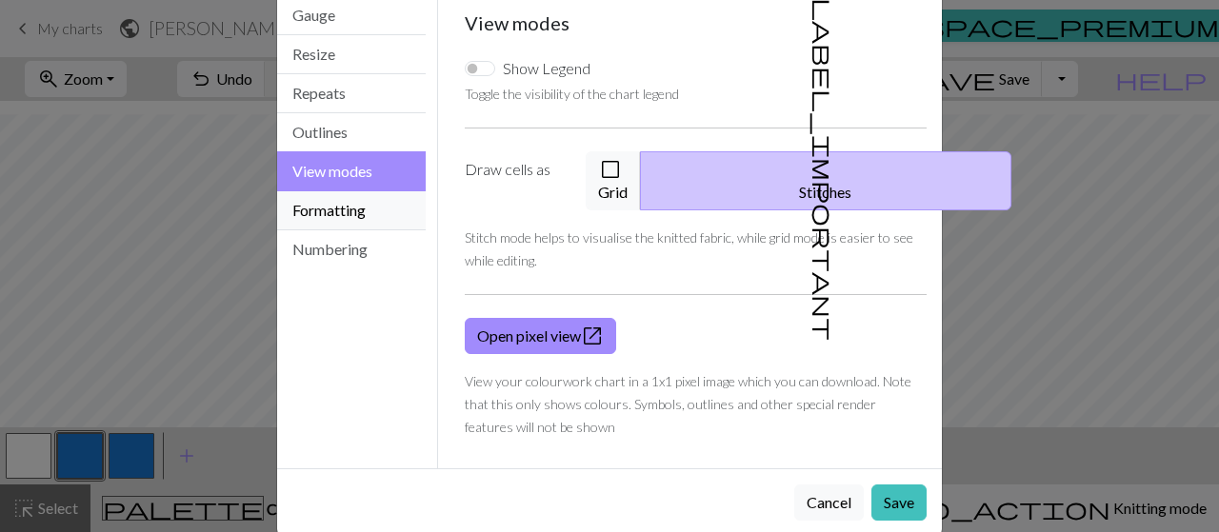
click at [407, 220] on button "Formatting" at bounding box center [351, 210] width 149 height 39
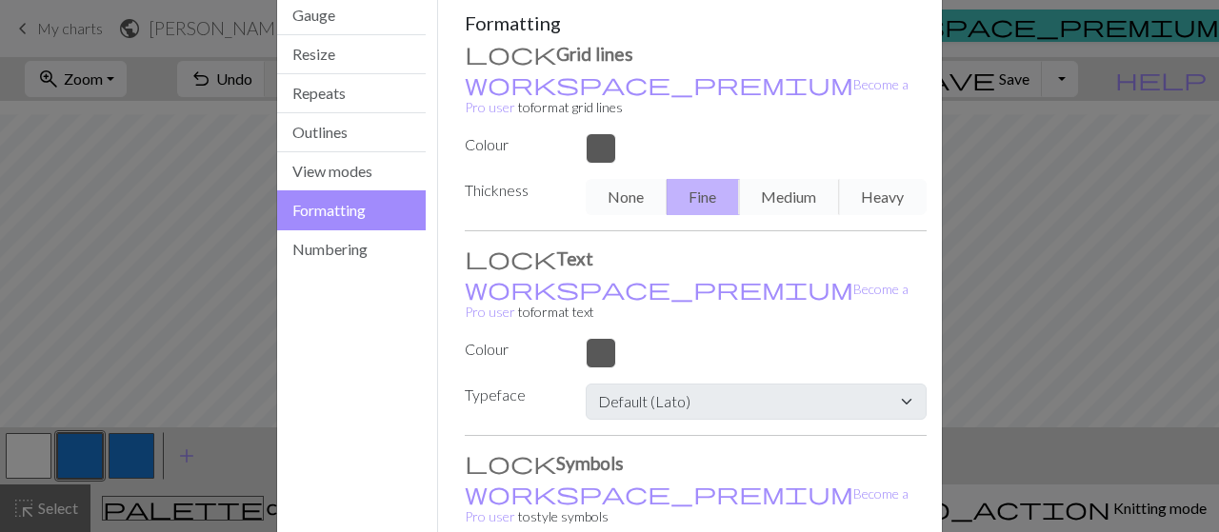
click at [593, 133] on div at bounding box center [756, 148] width 364 height 30
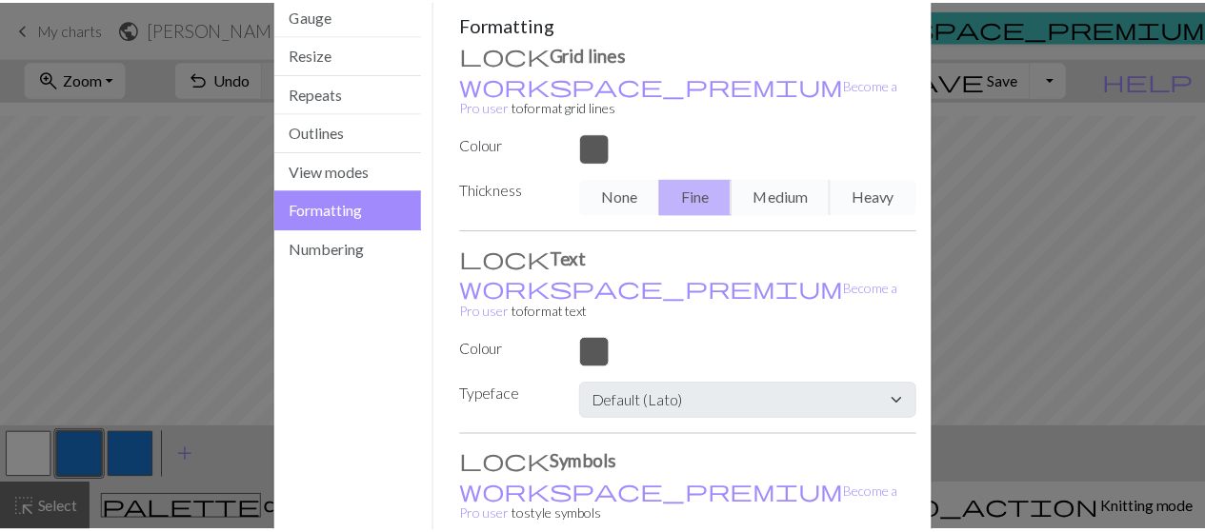
scroll to position [0, 0]
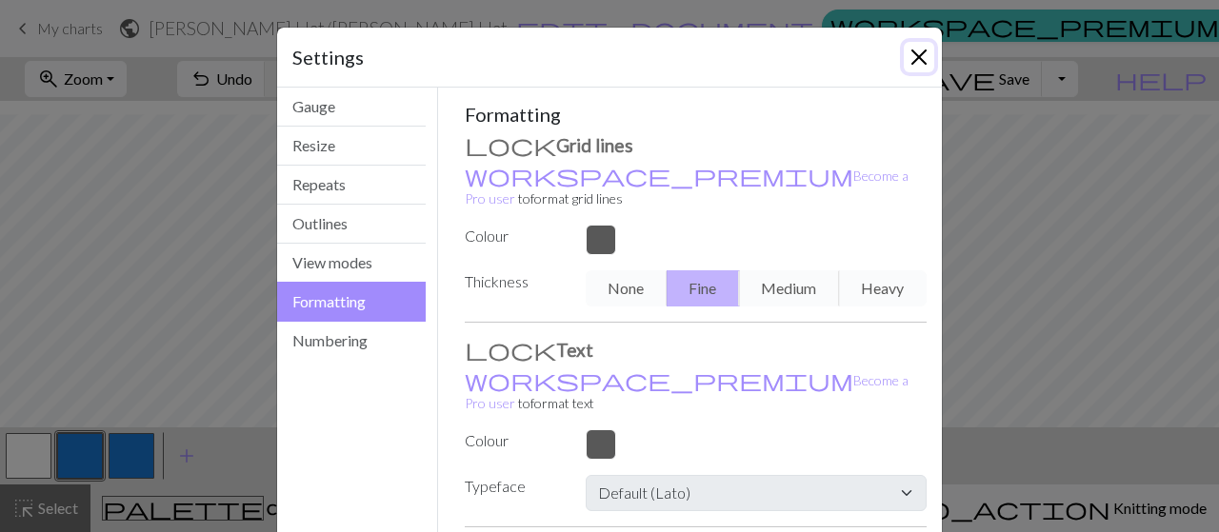
click at [917, 53] on button "Close" at bounding box center [919, 57] width 30 height 30
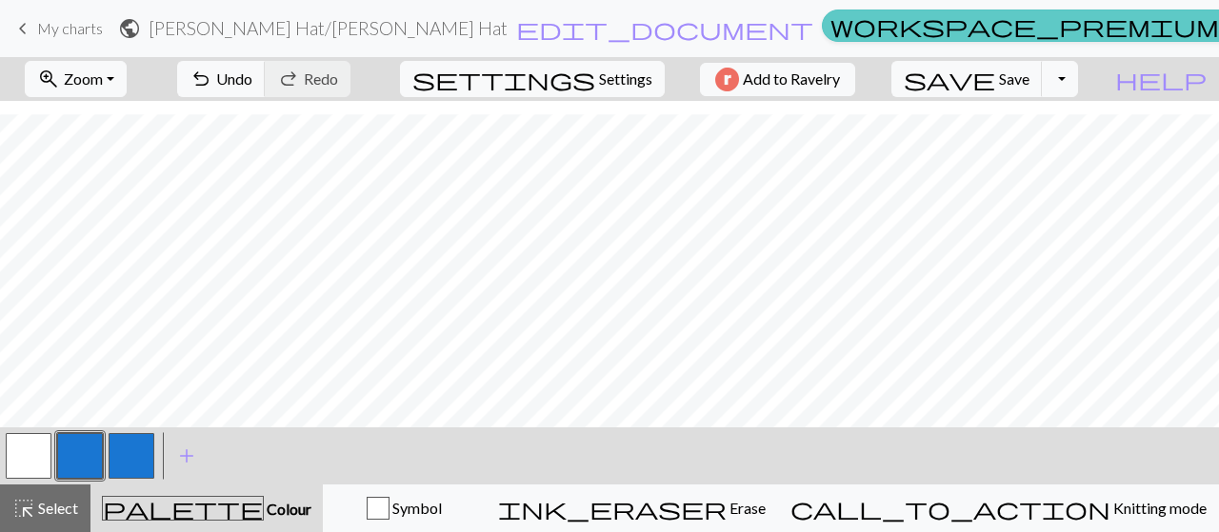
click at [840, 18] on link "workspace_premium Pro" at bounding box center [1037, 26] width 430 height 32
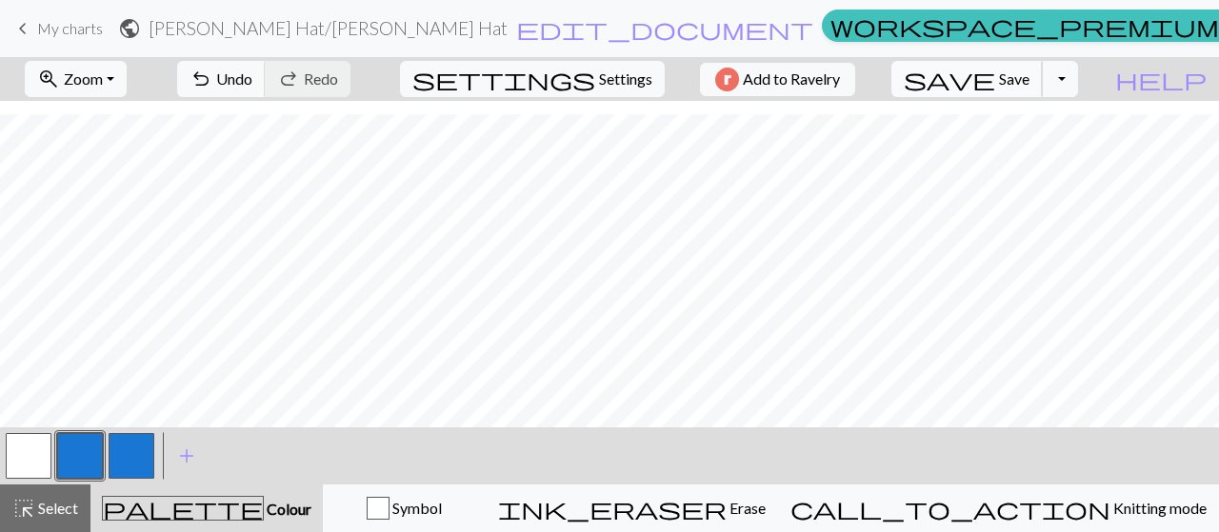
click at [1029, 75] on span "Save" at bounding box center [1014, 79] width 30 height 18
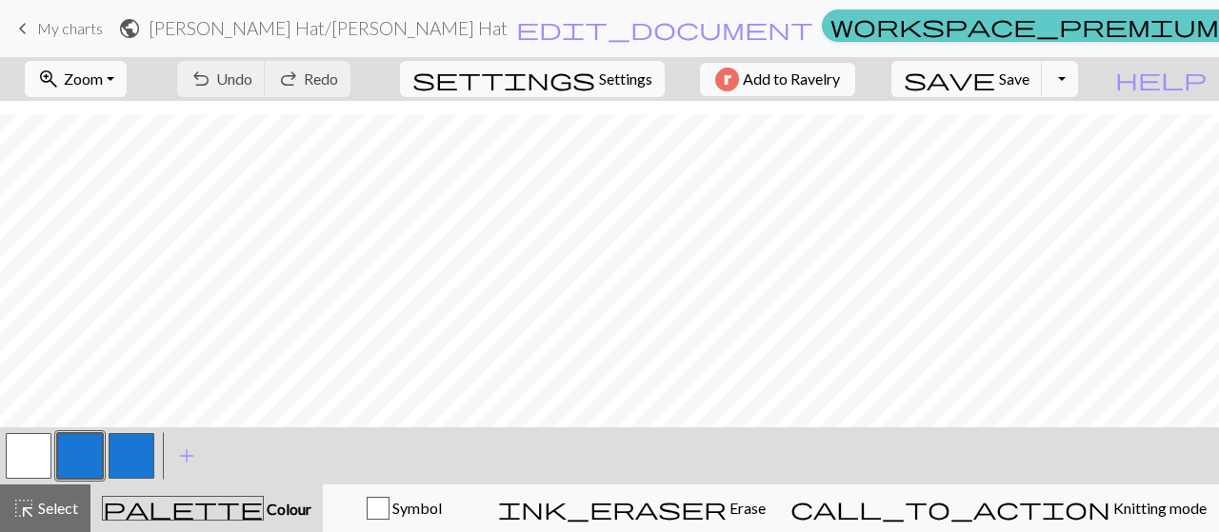
click at [832, 37] on link "workspace_premium Pro" at bounding box center [1037, 26] width 430 height 32
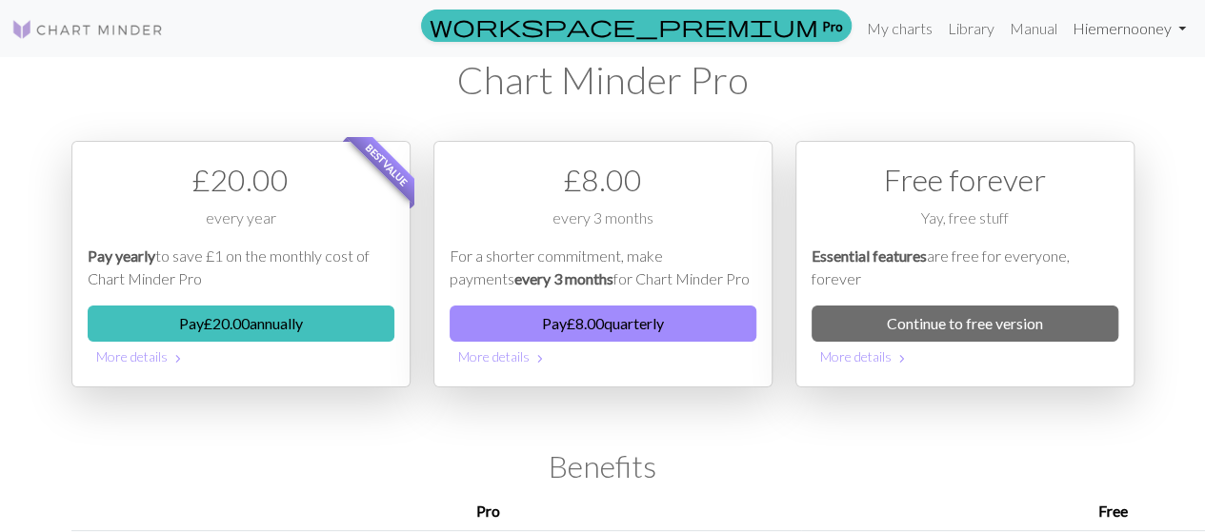
click at [1129, 21] on link "Hi emernooney" at bounding box center [1129, 29] width 129 height 38
click at [1112, 70] on link "Account settings" at bounding box center [1115, 81] width 123 height 38
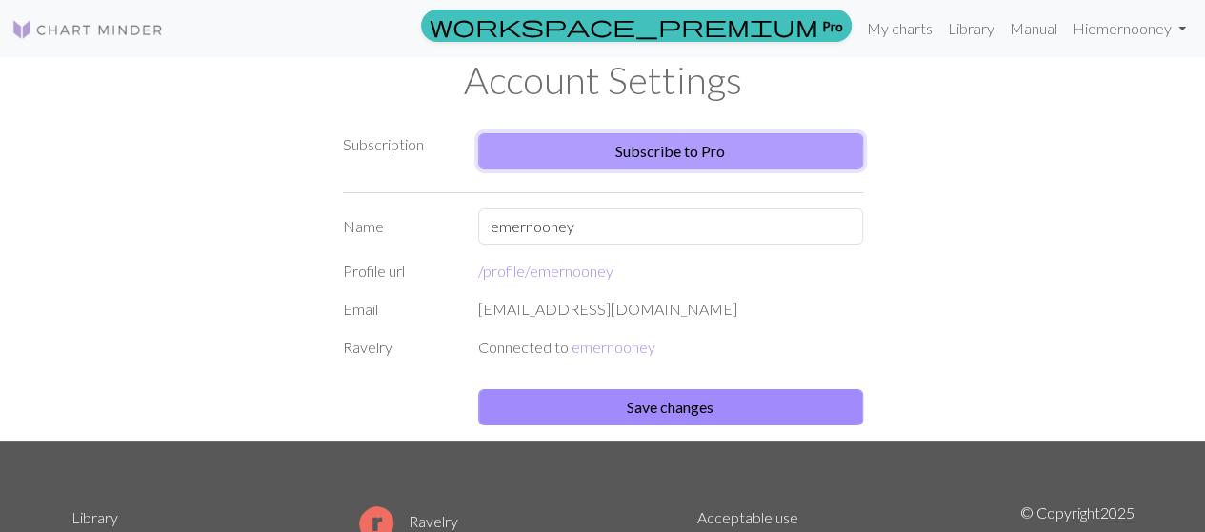
click at [809, 147] on link "Subscribe to Pro" at bounding box center [670, 151] width 385 height 36
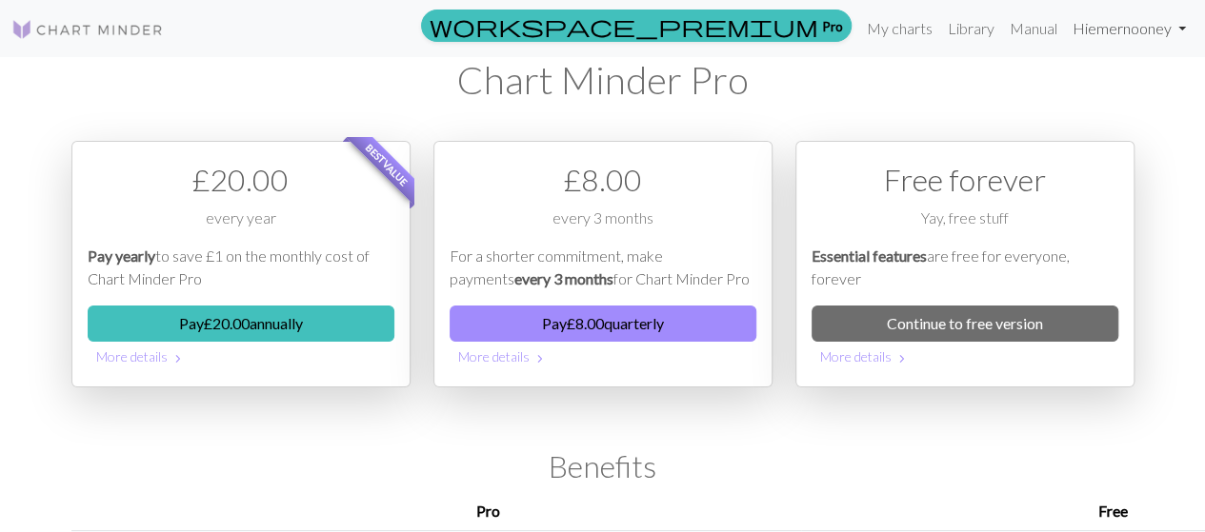
click at [1131, 27] on link "Hi emernooney" at bounding box center [1129, 29] width 129 height 38
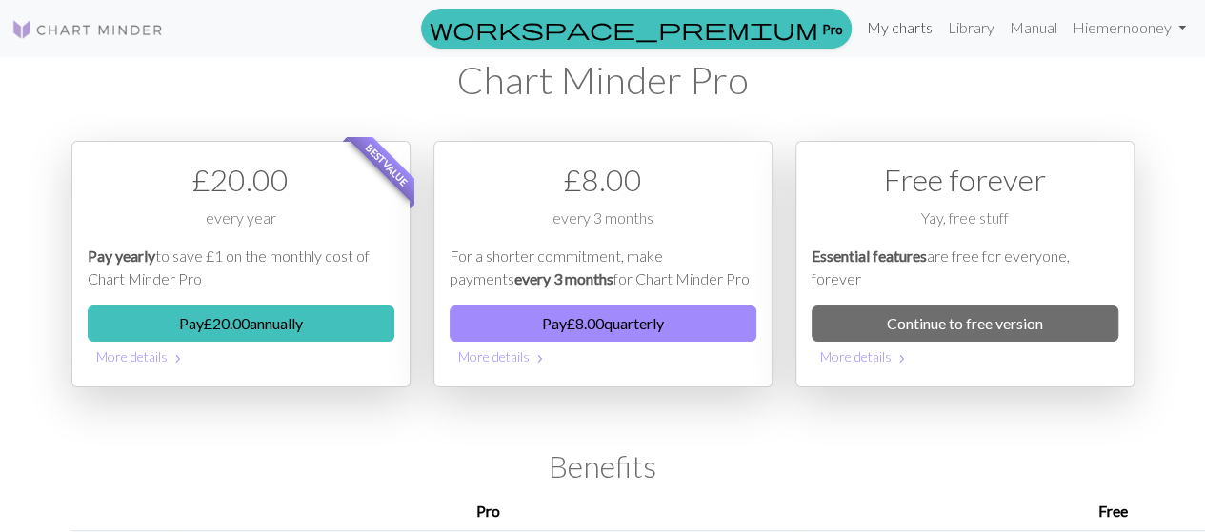
click at [908, 34] on link "My charts" at bounding box center [899, 28] width 81 height 38
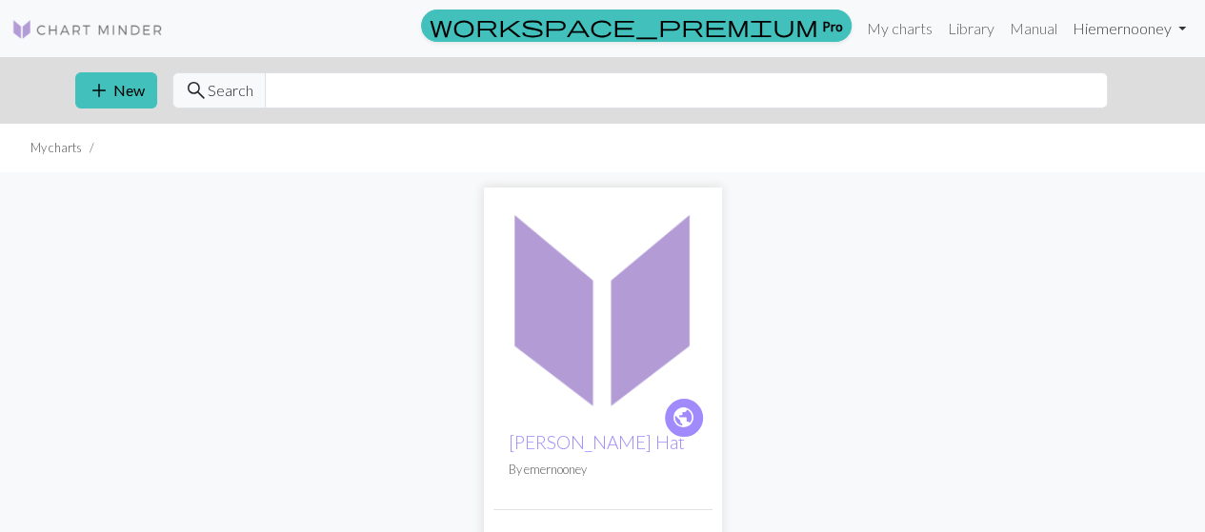
click at [1093, 30] on link "Hi emernooney" at bounding box center [1129, 29] width 129 height 38
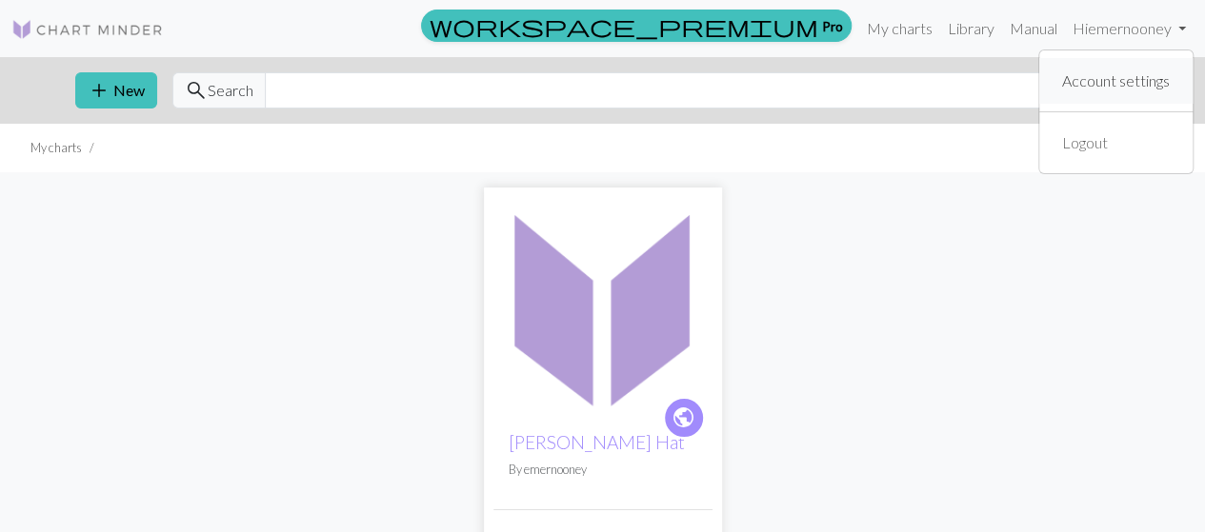
click at [1088, 85] on link "Account settings" at bounding box center [1115, 81] width 123 height 38
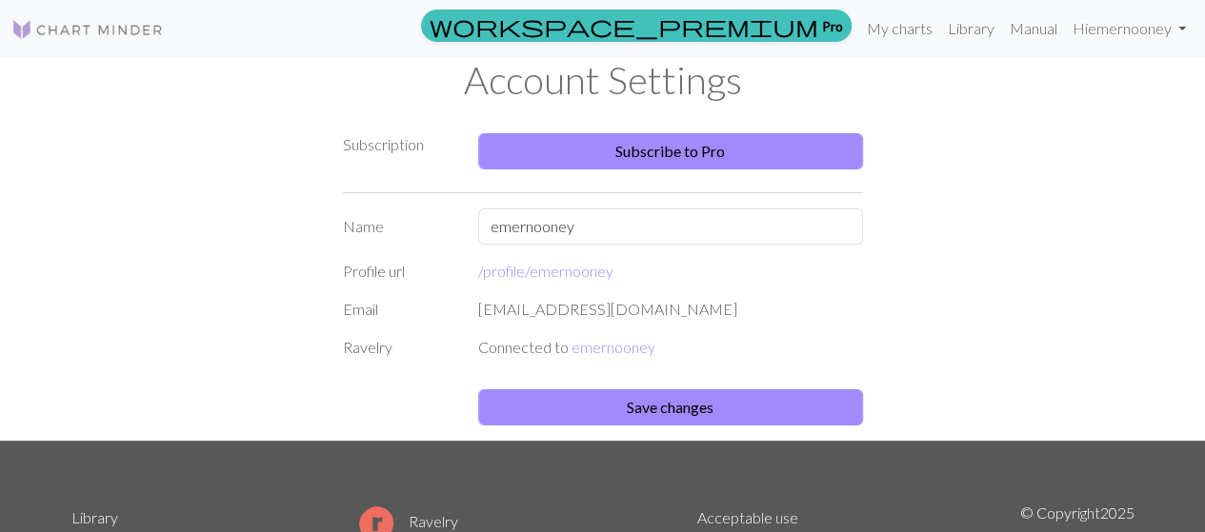
click at [122, 34] on img at bounding box center [87, 29] width 152 height 23
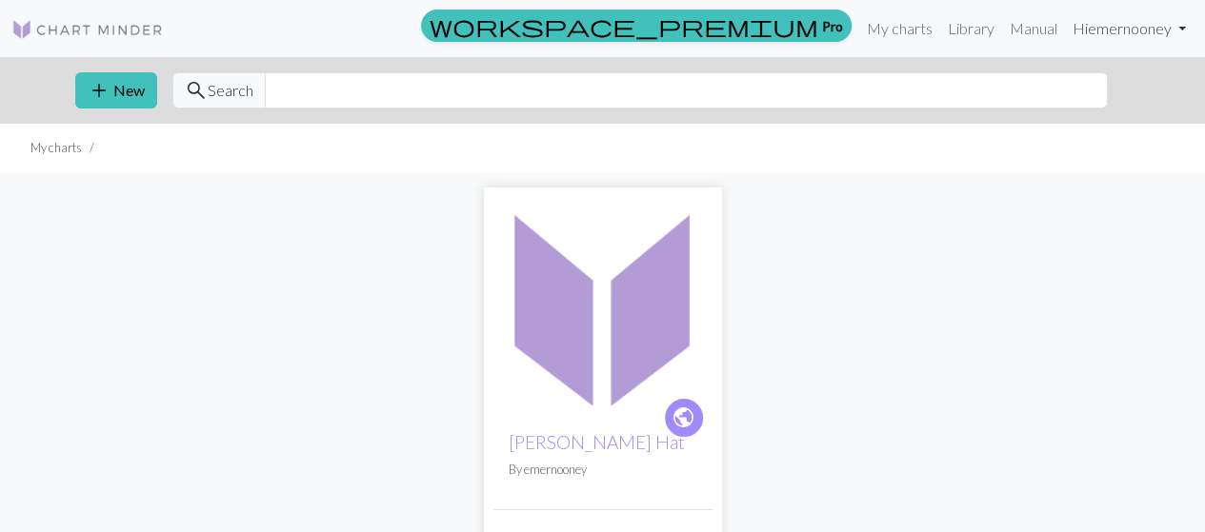
click at [1101, 29] on link "Hi emernooney" at bounding box center [1129, 29] width 129 height 38
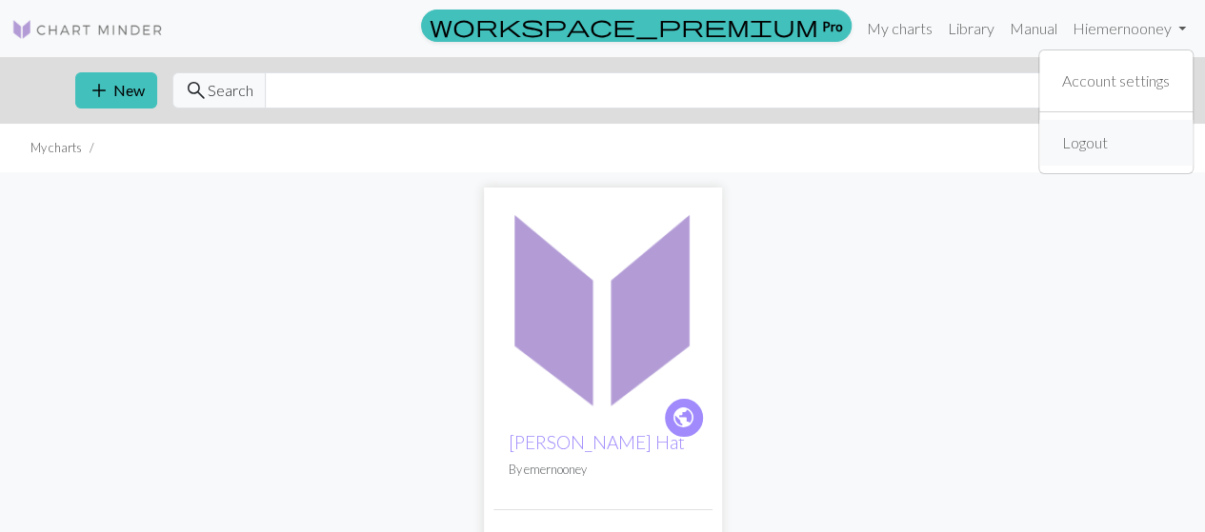
click at [1139, 151] on button "Logout" at bounding box center [1115, 143] width 153 height 46
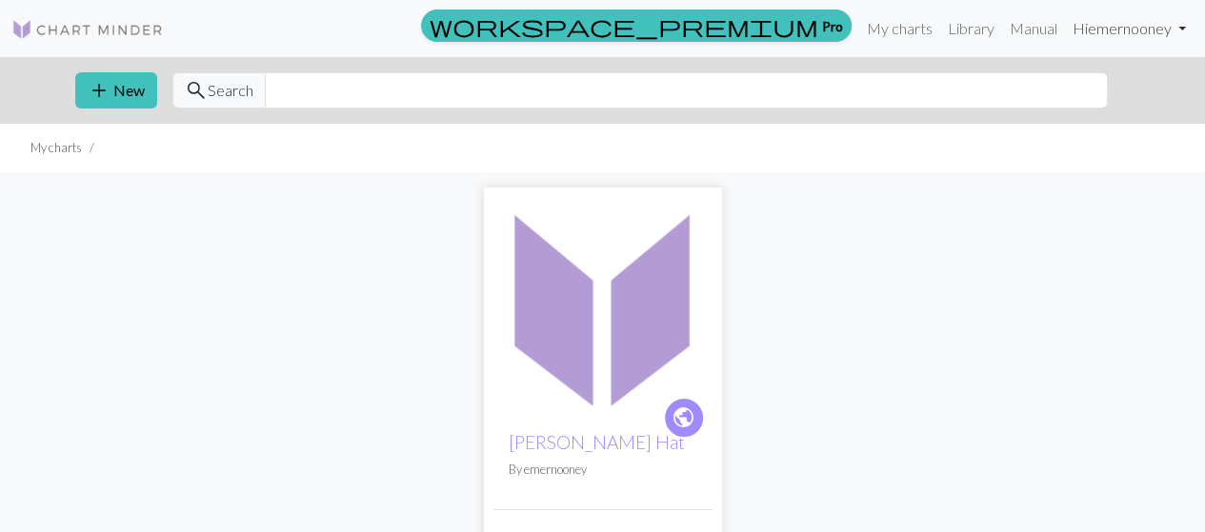
click at [1169, 30] on link "Hi emernooney" at bounding box center [1129, 29] width 129 height 38
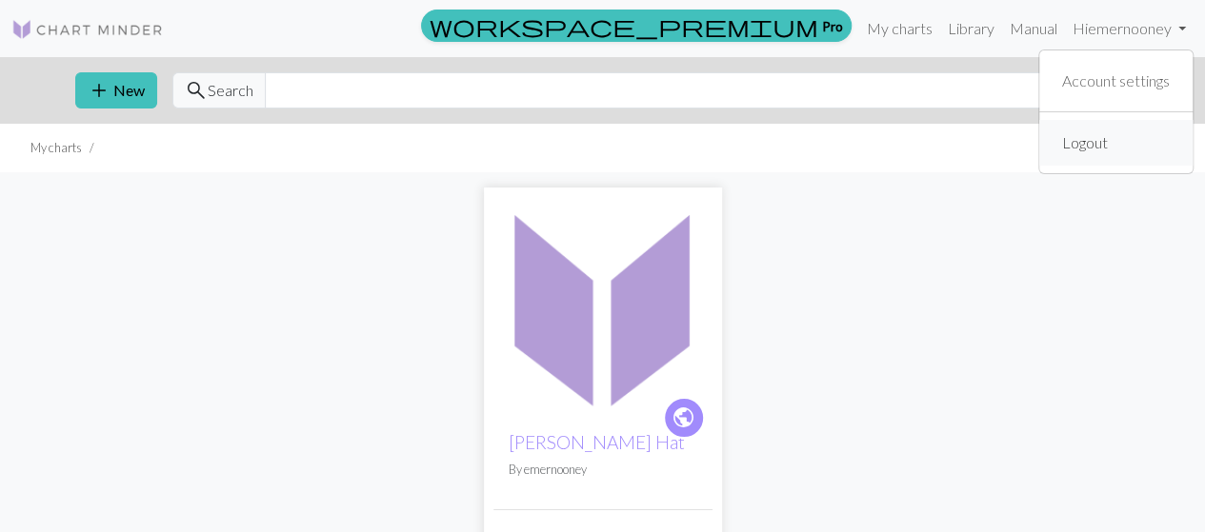
click at [1086, 135] on link "Logout" at bounding box center [1084, 143] width 61 height 38
